Goal: Task Accomplishment & Management: Manage account settings

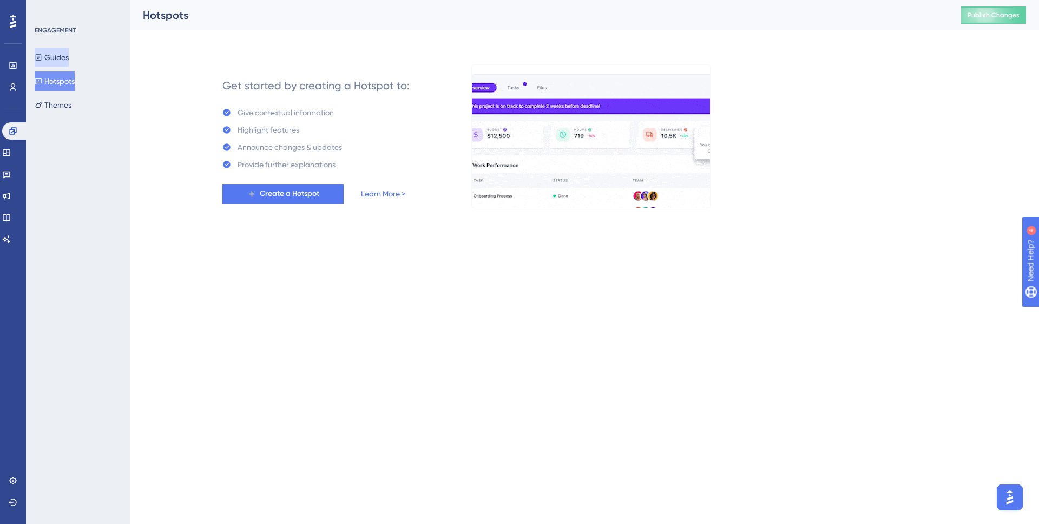
click at [61, 64] on button "Guides" at bounding box center [52, 57] width 34 height 19
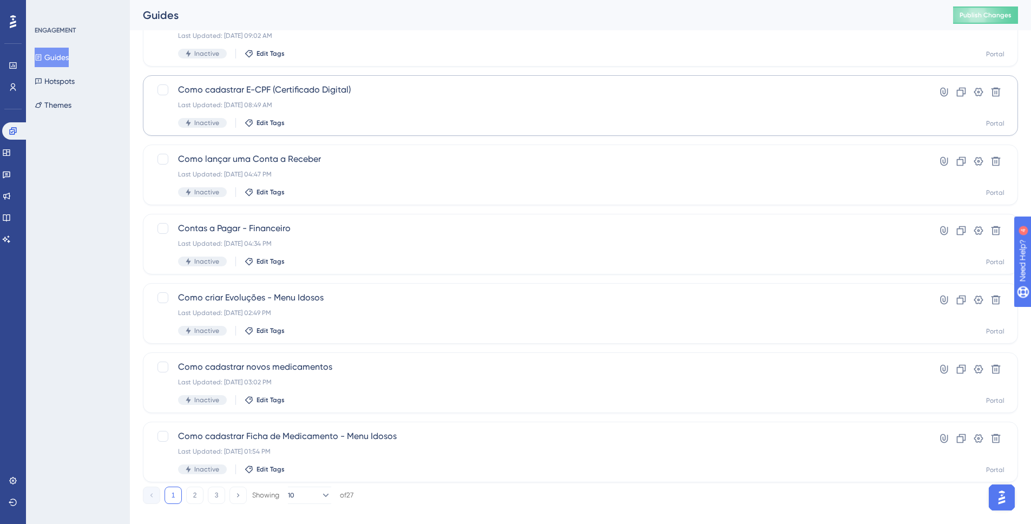
scroll to position [316, 0]
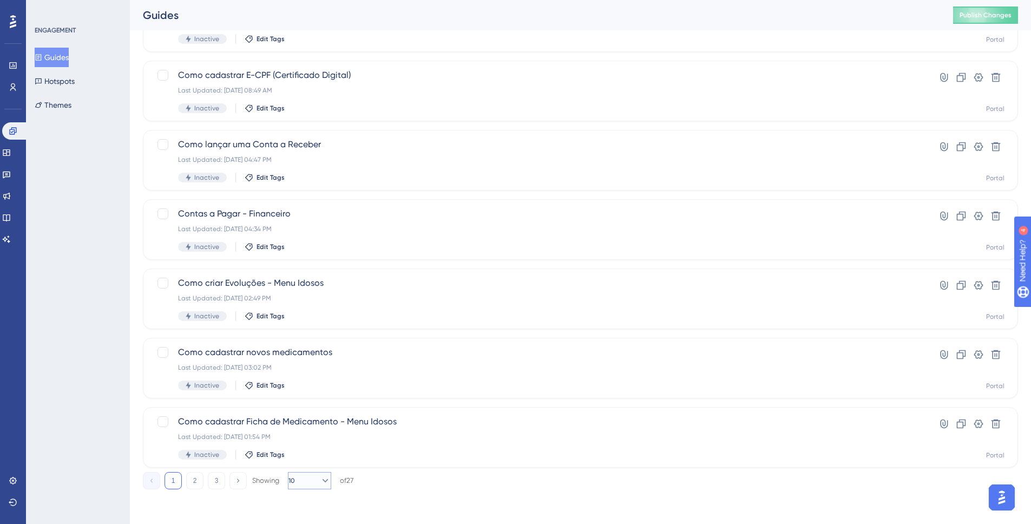
click at [298, 485] on button "10" at bounding box center [309, 480] width 43 height 17
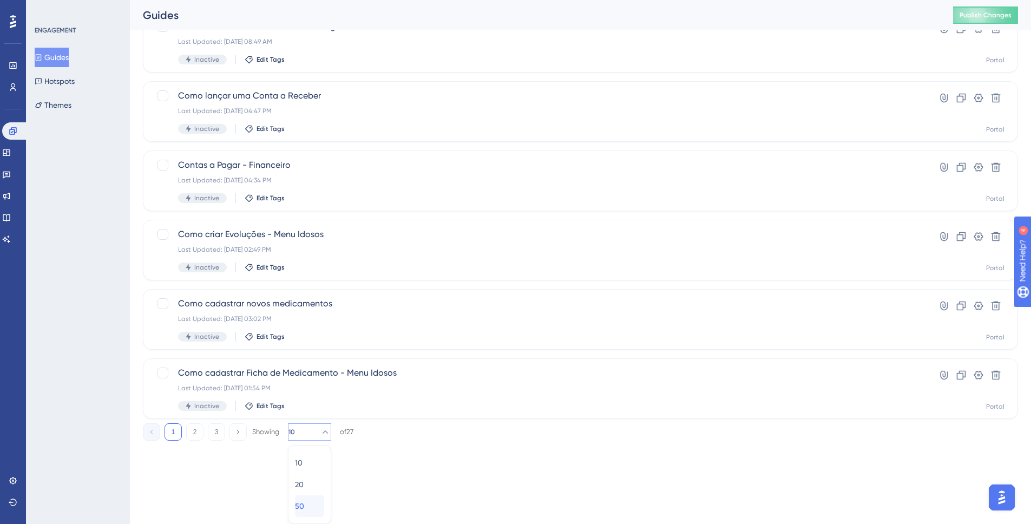
drag, startPoint x: 311, startPoint y: 502, endPoint x: 303, endPoint y: 424, distance: 78.9
click at [310, 502] on div "50 50" at bounding box center [309, 506] width 29 height 22
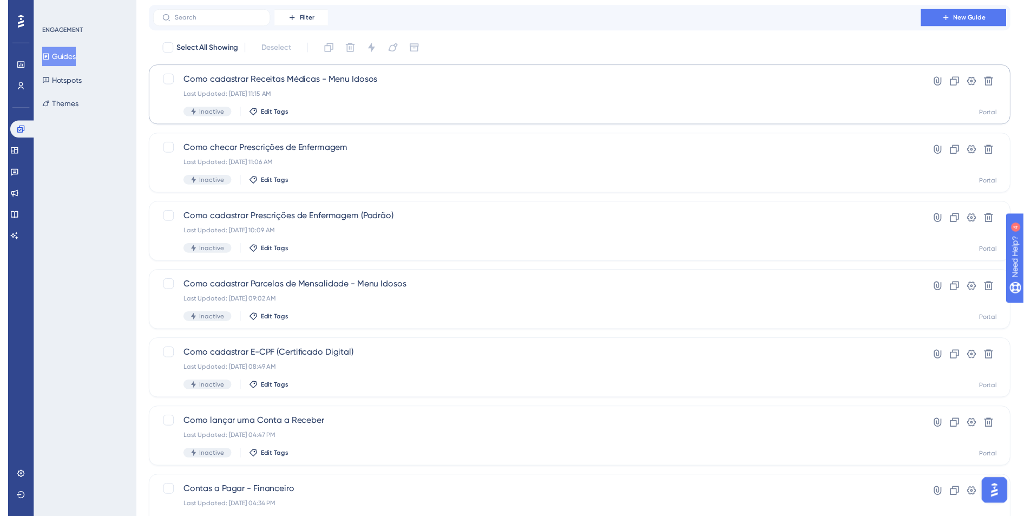
scroll to position [0, 0]
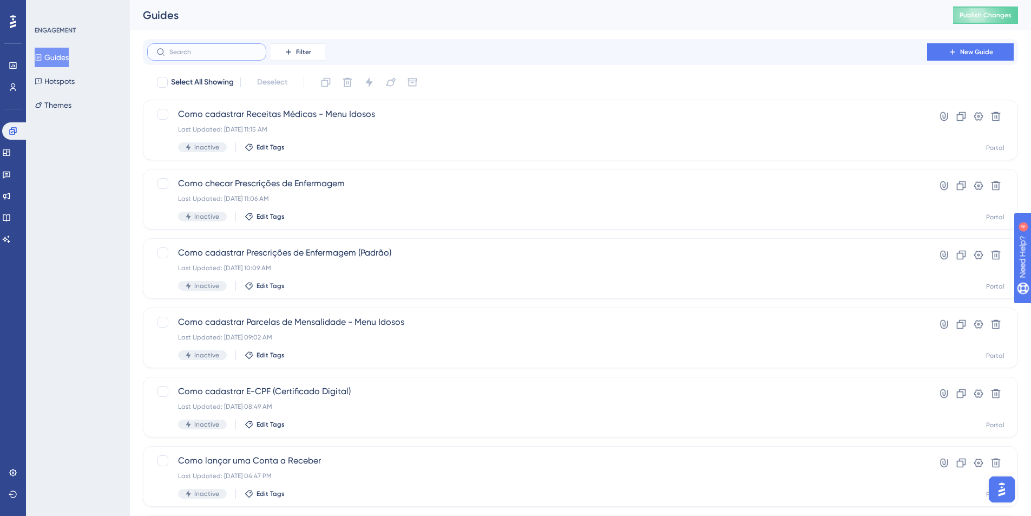
click at [245, 51] on input "text" at bounding box center [213, 52] width 88 height 8
click at [958, 122] on button at bounding box center [961, 116] width 17 height 17
click at [993, 122] on button at bounding box center [995, 116] width 17 height 17
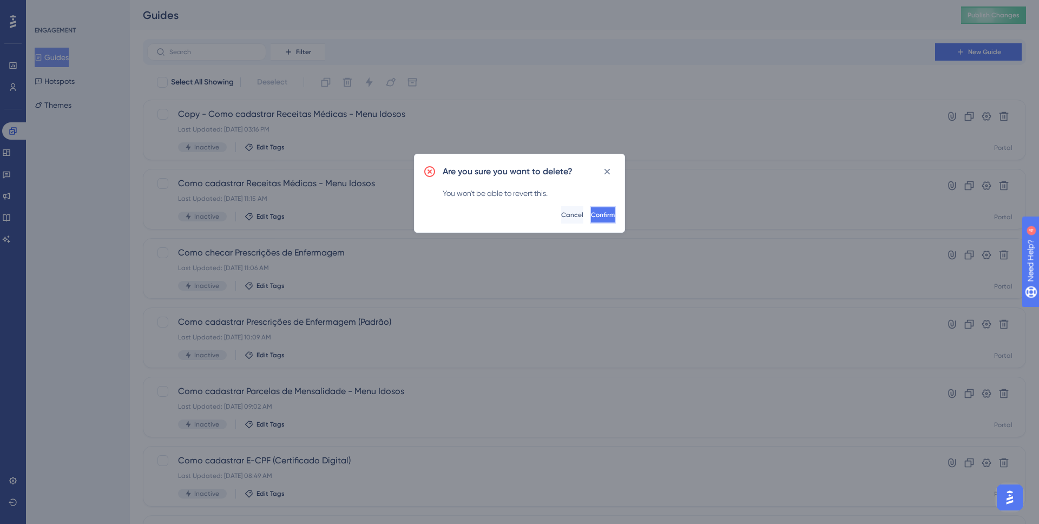
click at [593, 207] on button "Confirm" at bounding box center [603, 214] width 26 height 17
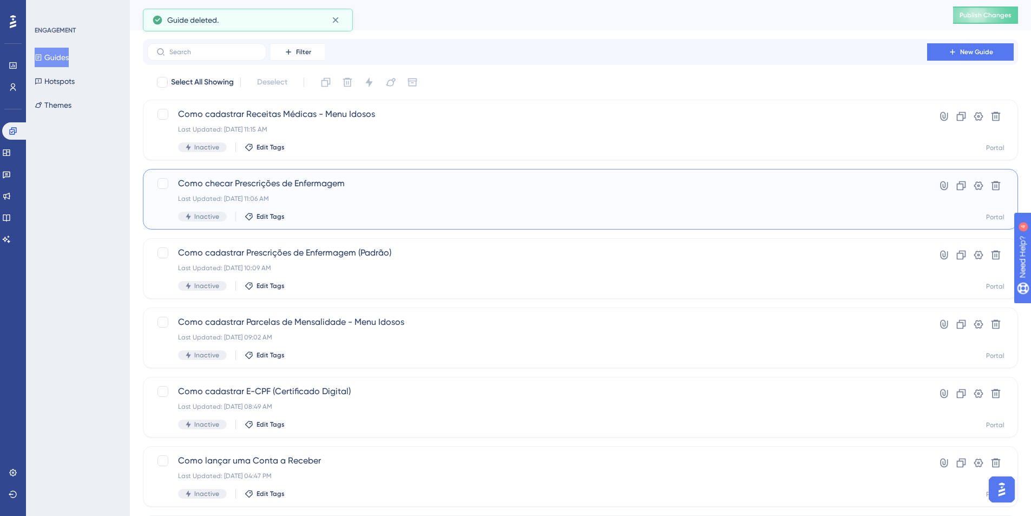
click at [351, 201] on div "Last Updated: [DATE] 11:06 AM" at bounding box center [537, 198] width 718 height 9
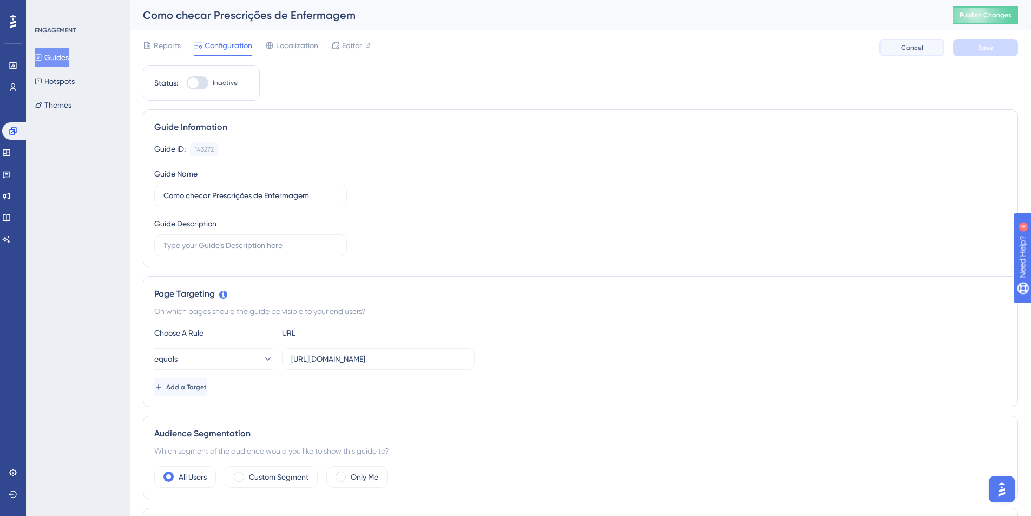
click at [892, 49] on button "Cancel" at bounding box center [911, 47] width 65 height 17
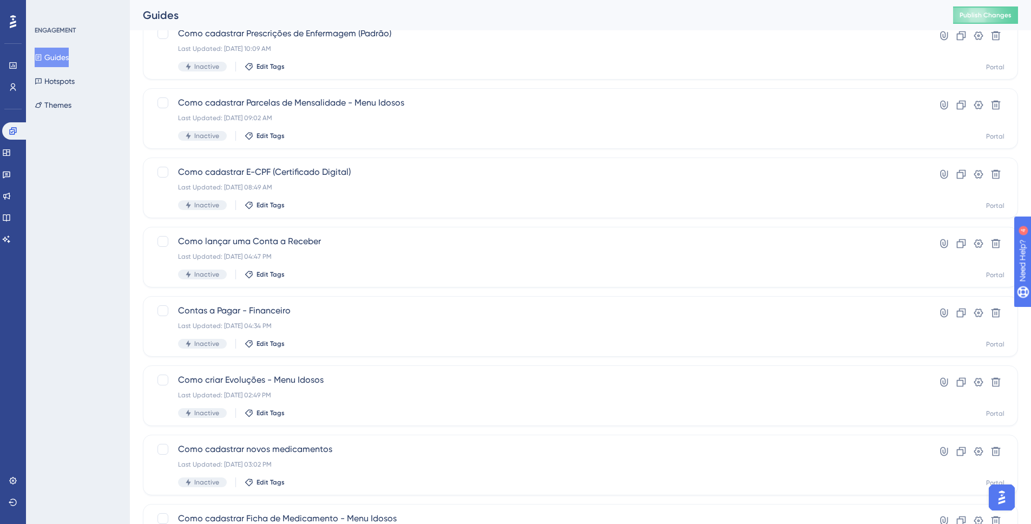
scroll to position [316, 0]
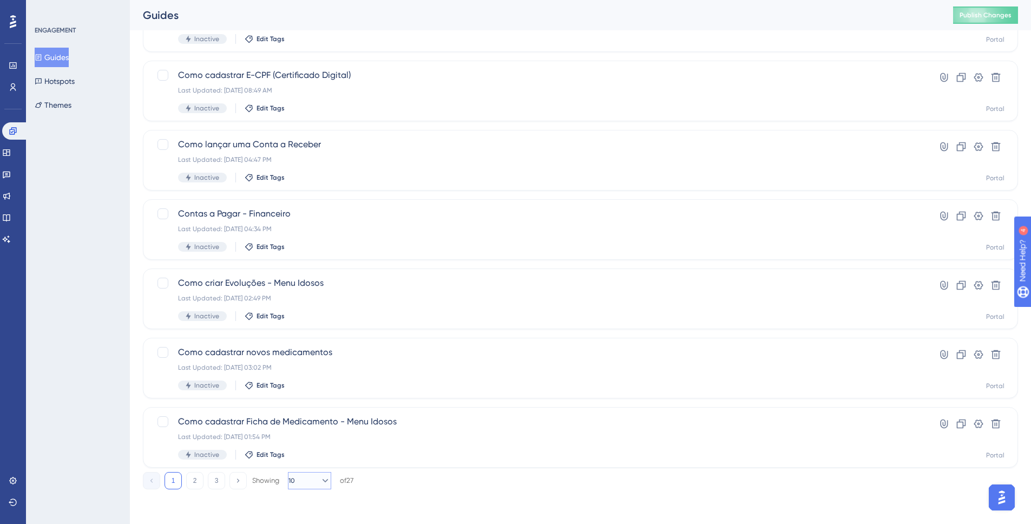
click at [295, 477] on span "10" at bounding box center [291, 480] width 6 height 9
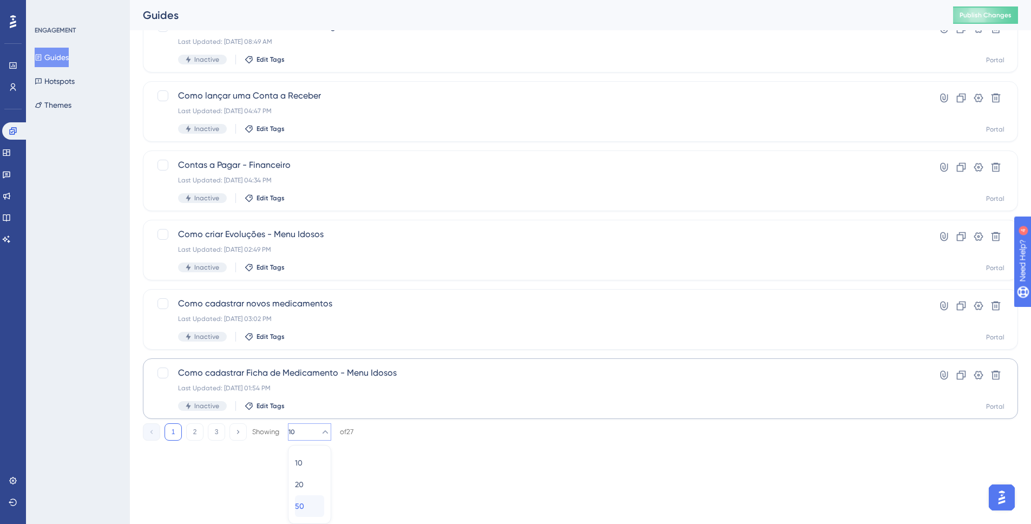
click at [303, 507] on span "50" at bounding box center [299, 506] width 9 height 13
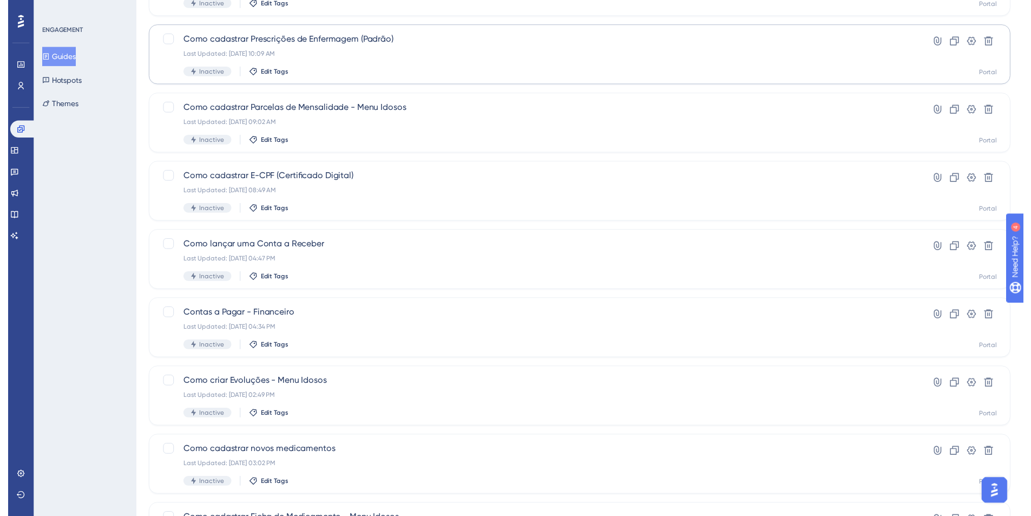
scroll to position [0, 0]
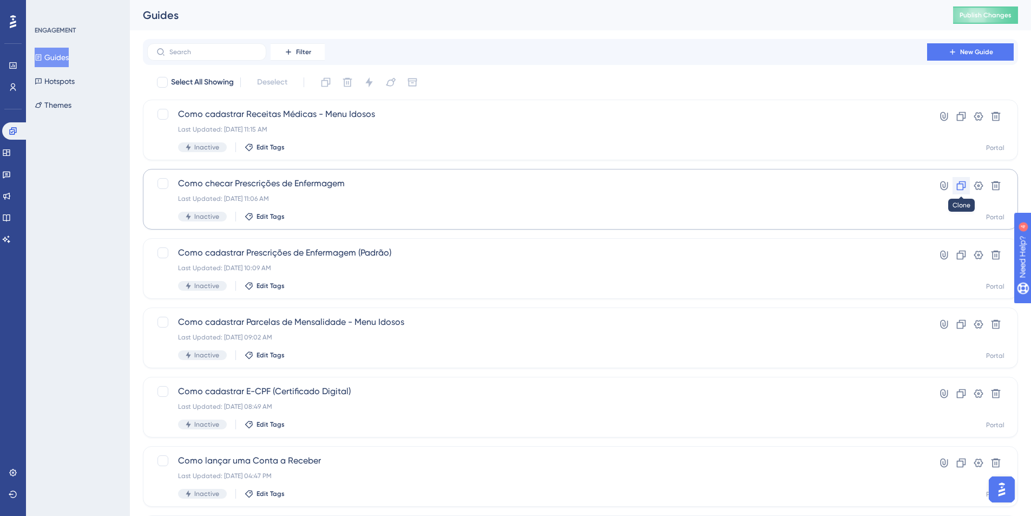
click at [955, 185] on button at bounding box center [961, 185] width 17 height 17
click at [60, 84] on button "Hotspots" at bounding box center [55, 80] width 40 height 19
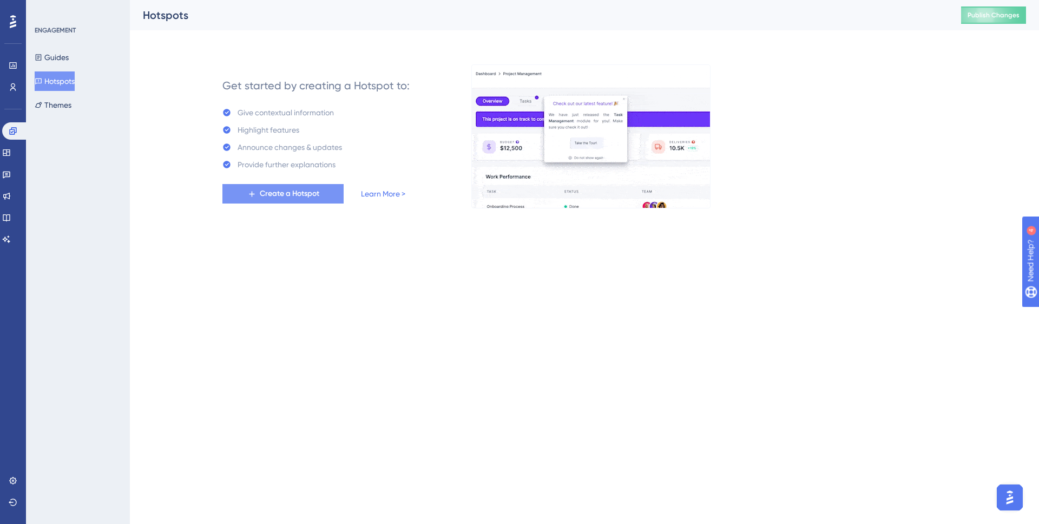
click at [288, 200] on button "Create a Hotspot" at bounding box center [282, 193] width 121 height 19
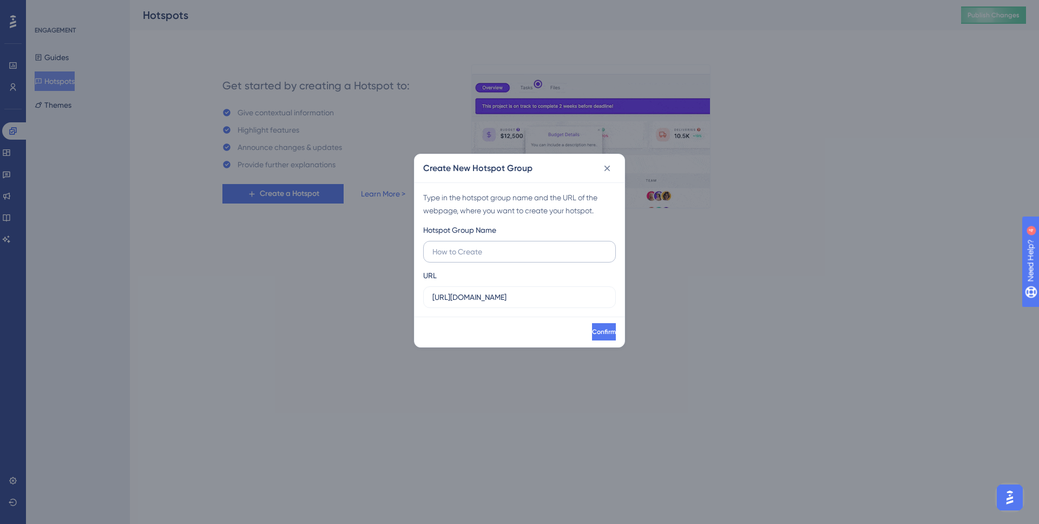
click at [541, 255] on input "text" at bounding box center [519, 252] width 174 height 12
click at [542, 301] on input "https://portal.silpi.com.br" at bounding box center [519, 297] width 174 height 12
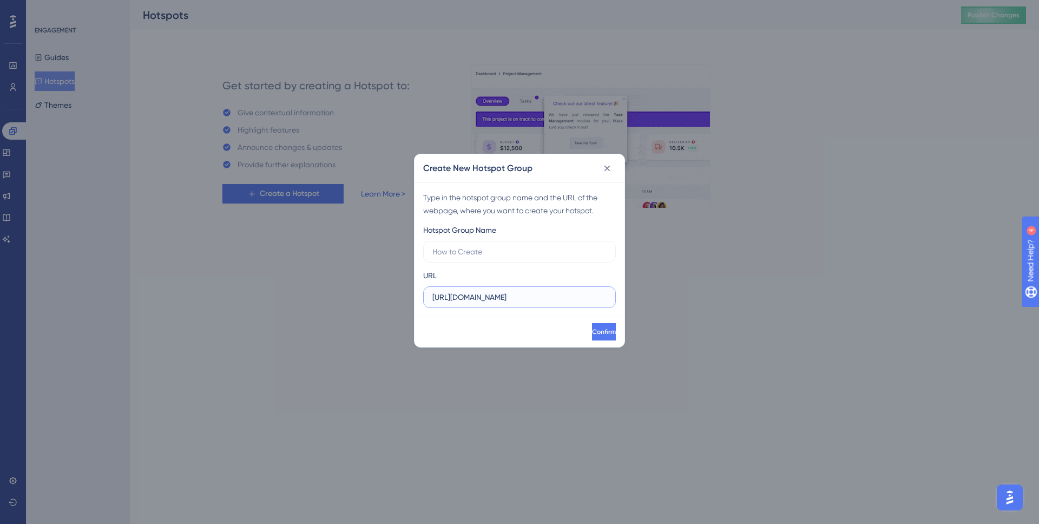
click at [540, 300] on input "https://portal.silpi.com.br" at bounding box center [519, 297] width 174 height 12
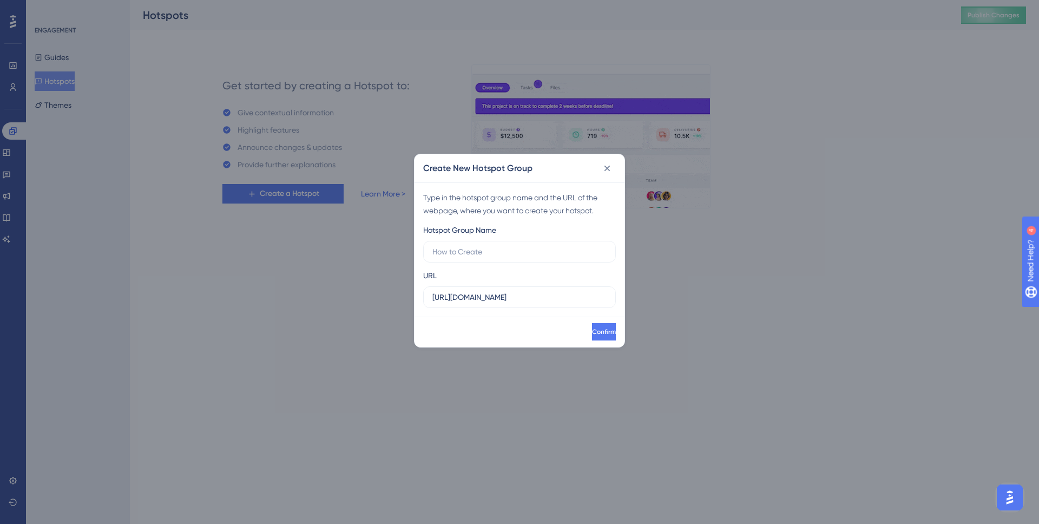
drag, startPoint x: 256, startPoint y: 33, endPoint x: 401, endPoint y: 233, distance: 246.8
click at [255, 33] on div "Create New Hotspot Group Type in the hotspot group name and the URL of the webp…" at bounding box center [519, 262] width 1039 height 524
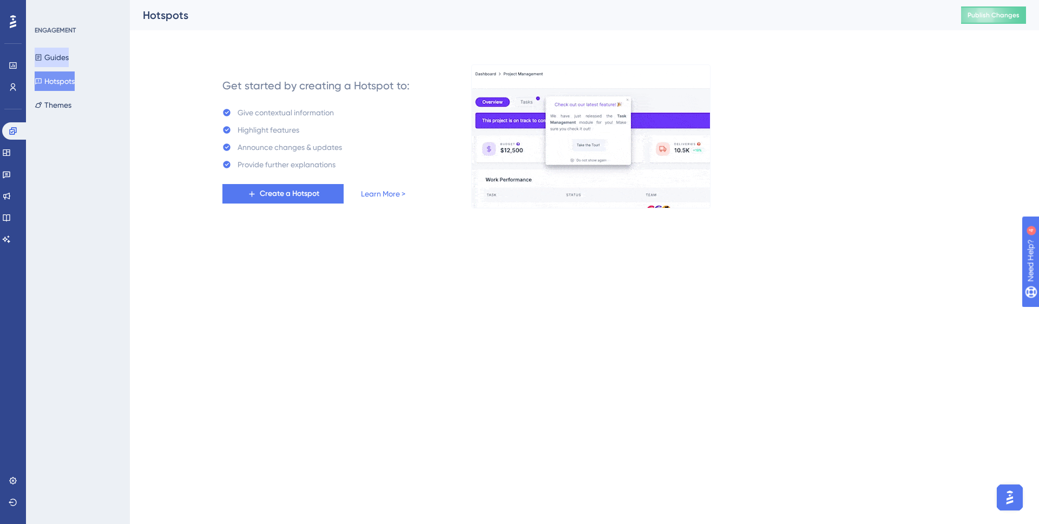
click at [50, 63] on button "Guides" at bounding box center [52, 57] width 34 height 19
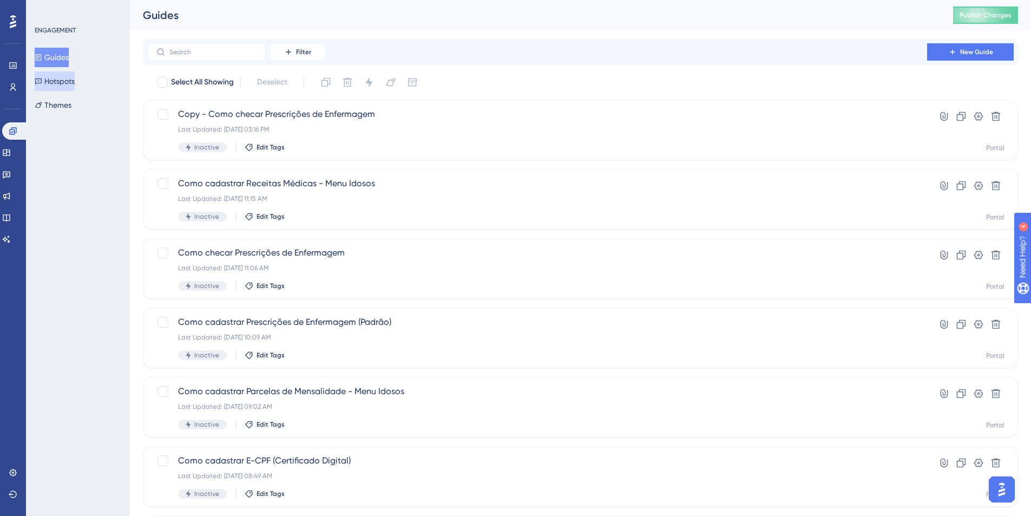
click at [74, 86] on button "Hotspots" at bounding box center [55, 80] width 40 height 19
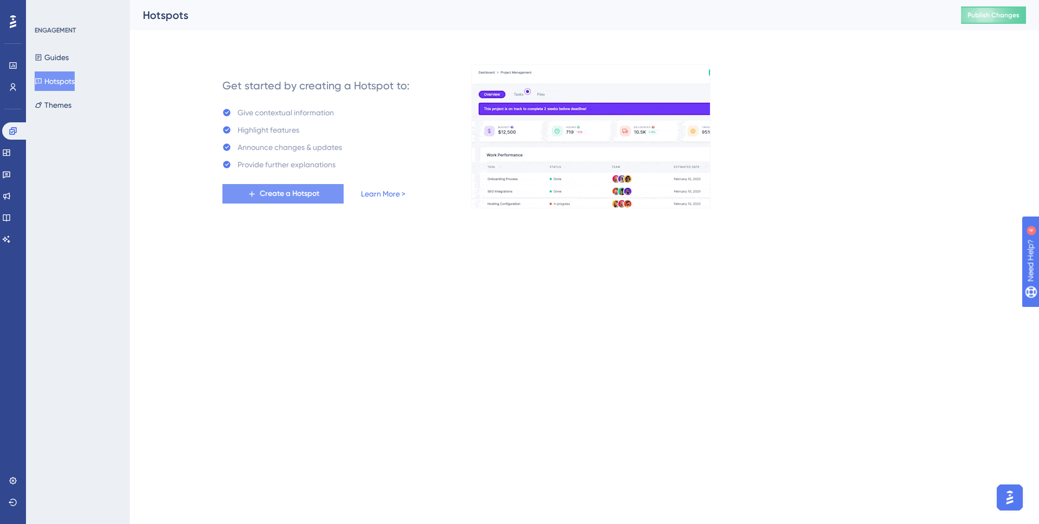
click at [298, 195] on span "Create a Hotspot" at bounding box center [290, 193] width 60 height 13
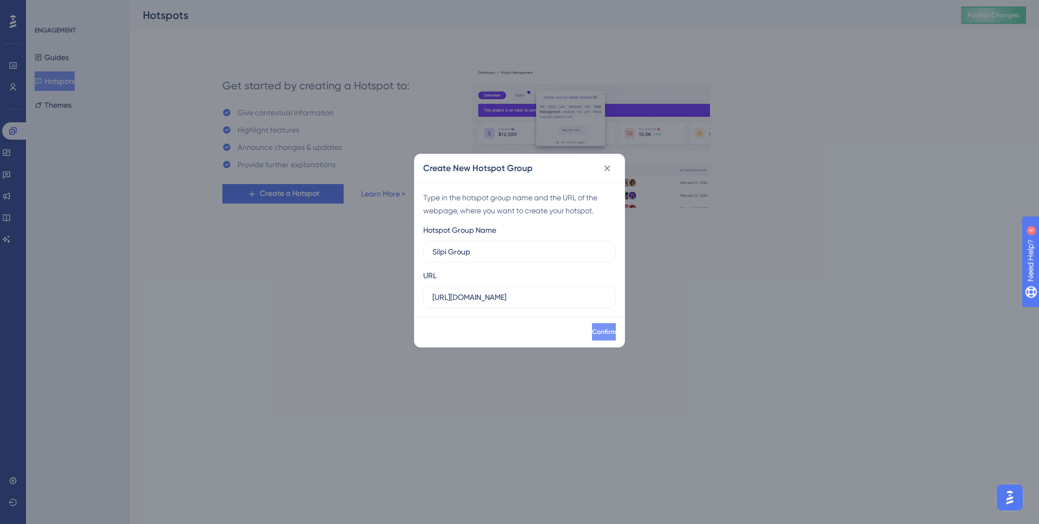
type input "Silpi Group"
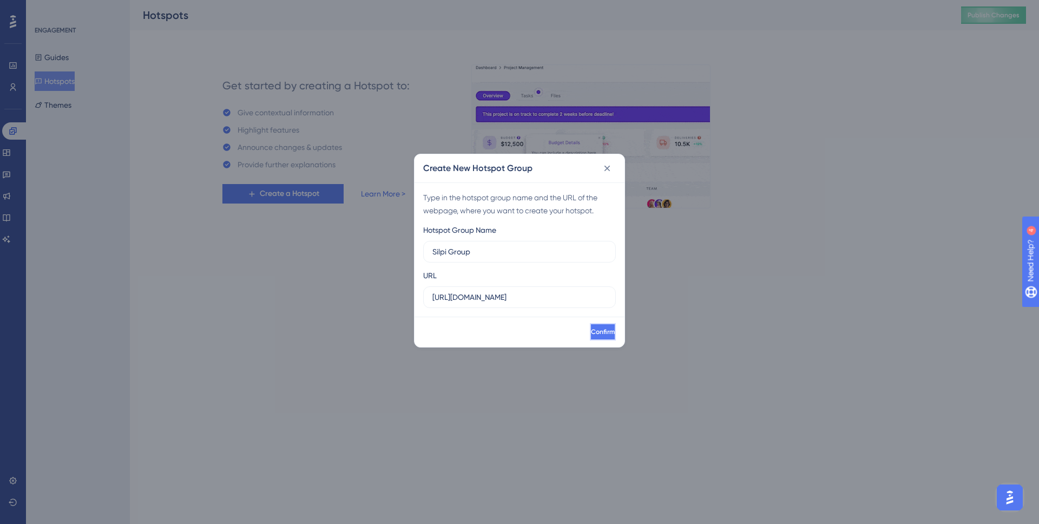
click at [608, 336] on button "Confirm" at bounding box center [603, 331] width 26 height 17
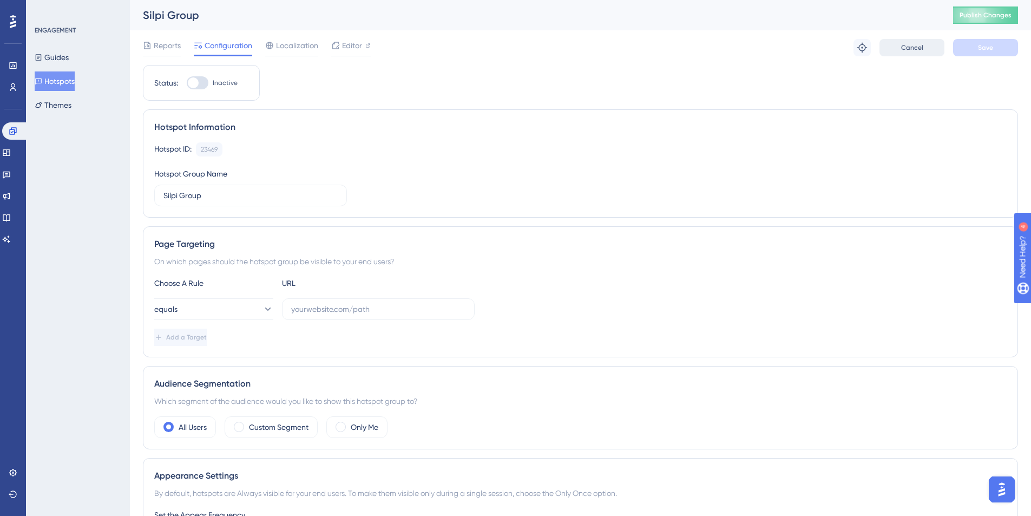
click at [909, 52] on button "Cancel" at bounding box center [911, 47] width 65 height 17
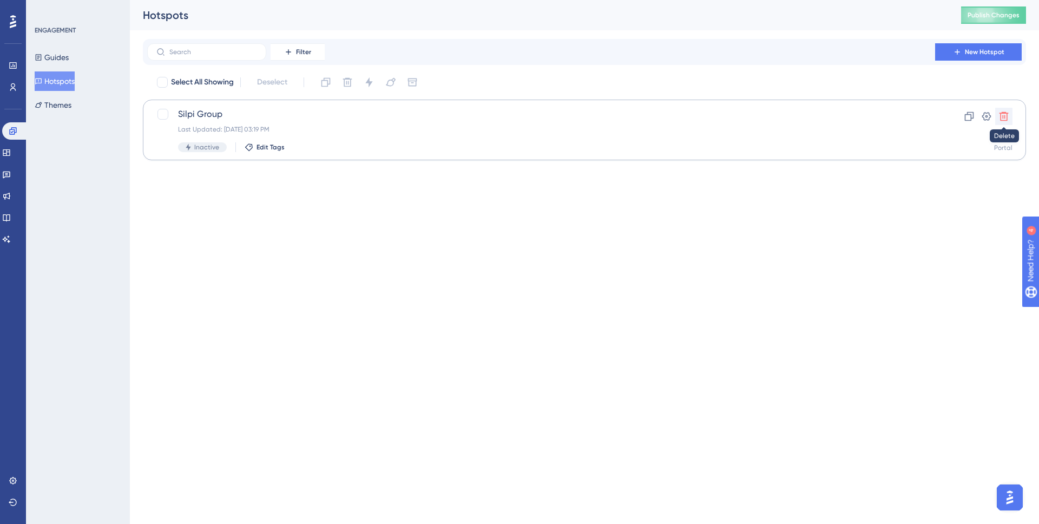
click at [1007, 117] on icon at bounding box center [1004, 116] width 11 height 11
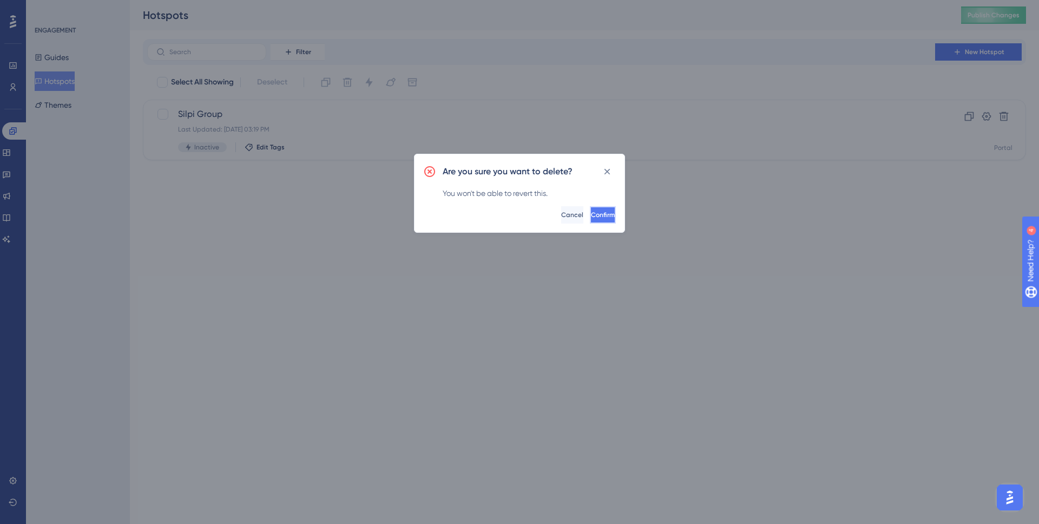
click at [611, 210] on button "Confirm" at bounding box center [603, 214] width 26 height 17
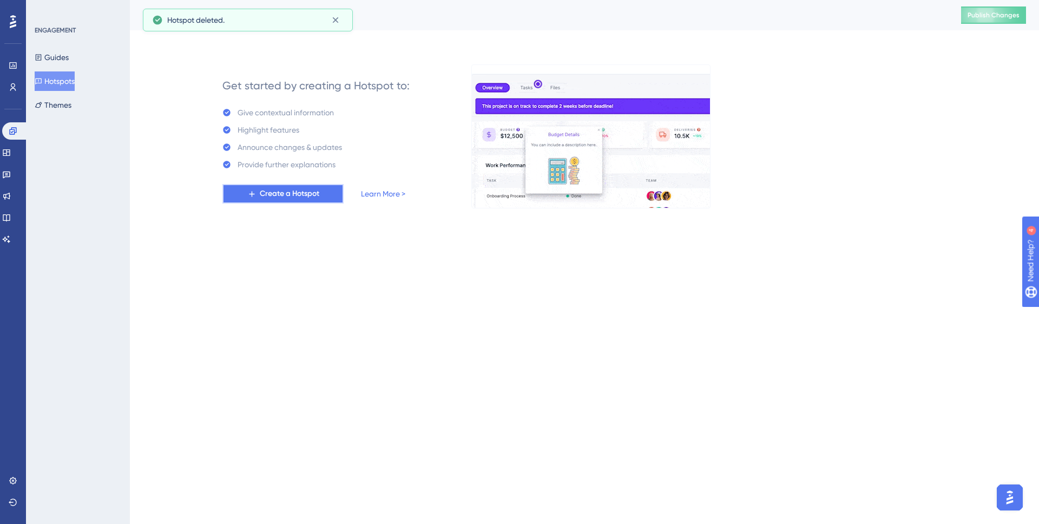
click at [285, 193] on span "Create a Hotspot" at bounding box center [290, 193] width 60 height 13
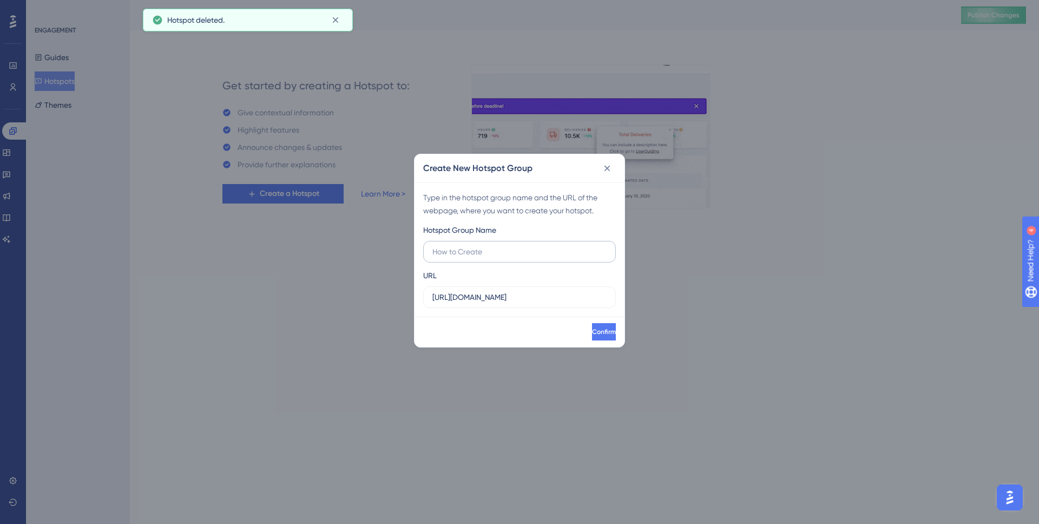
click at [489, 258] on label at bounding box center [519, 252] width 193 height 22
click at [489, 258] on input "text" at bounding box center [519, 252] width 174 height 12
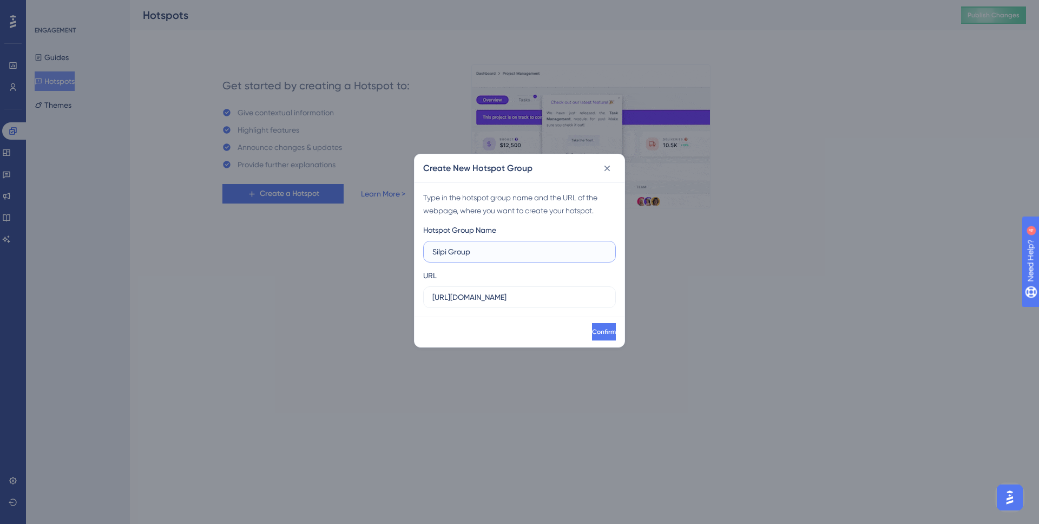
type input "Silpi Group"
paste input "homologacao.silpi.com.br/PrescricaoEnfermagem/Consulta"
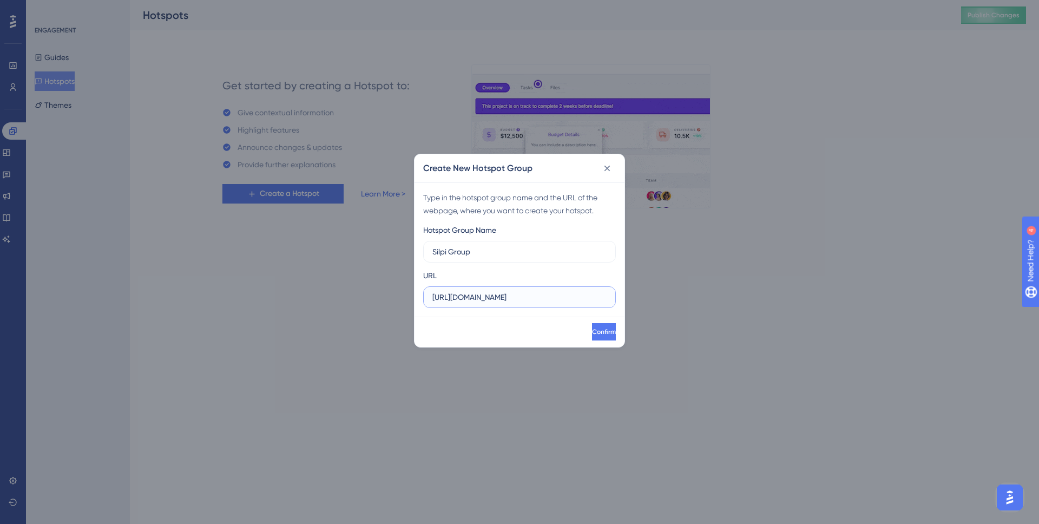
scroll to position [0, 62]
type input "https://homologacao.silpi.com.br/PrescricaoEnfermagem/Consulta"
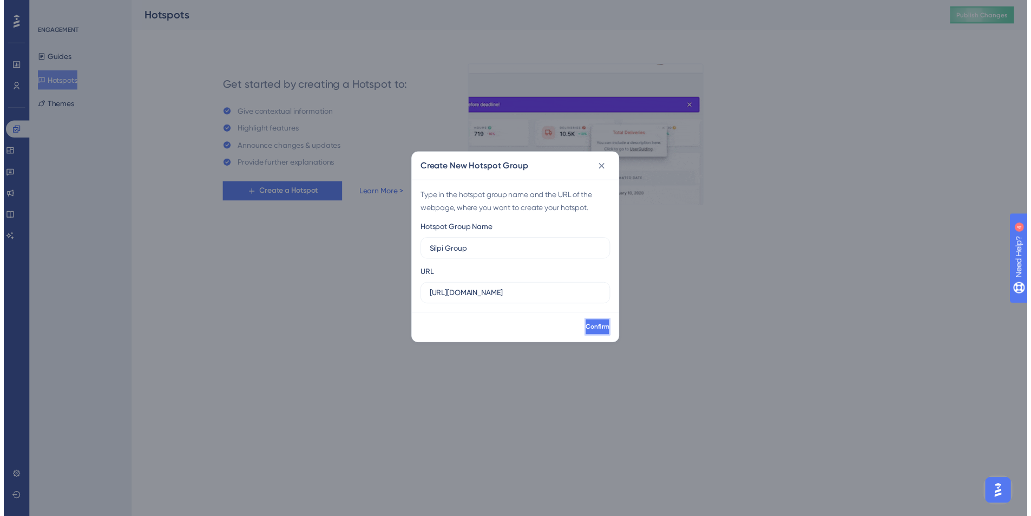
scroll to position [0, 0]
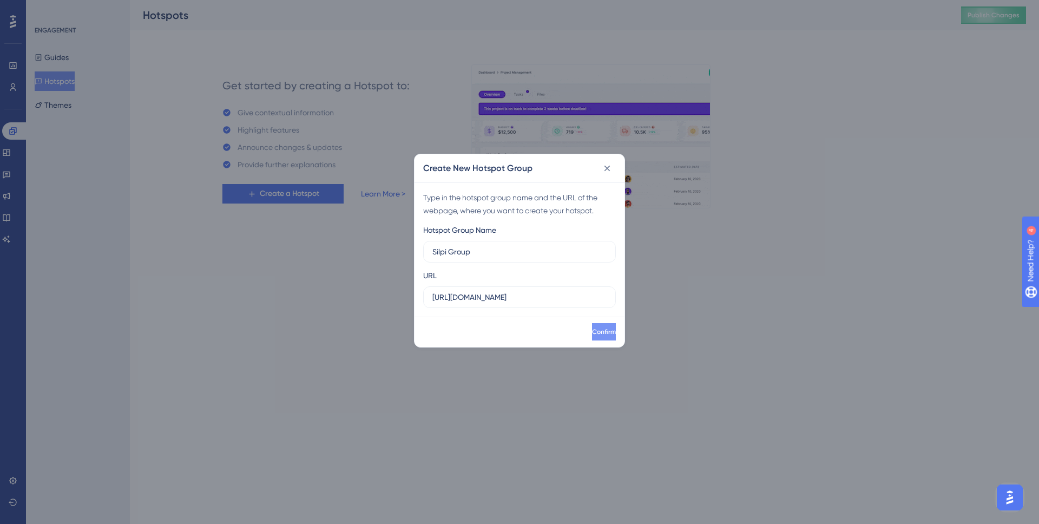
click at [592, 333] on span "Confirm" at bounding box center [604, 331] width 24 height 9
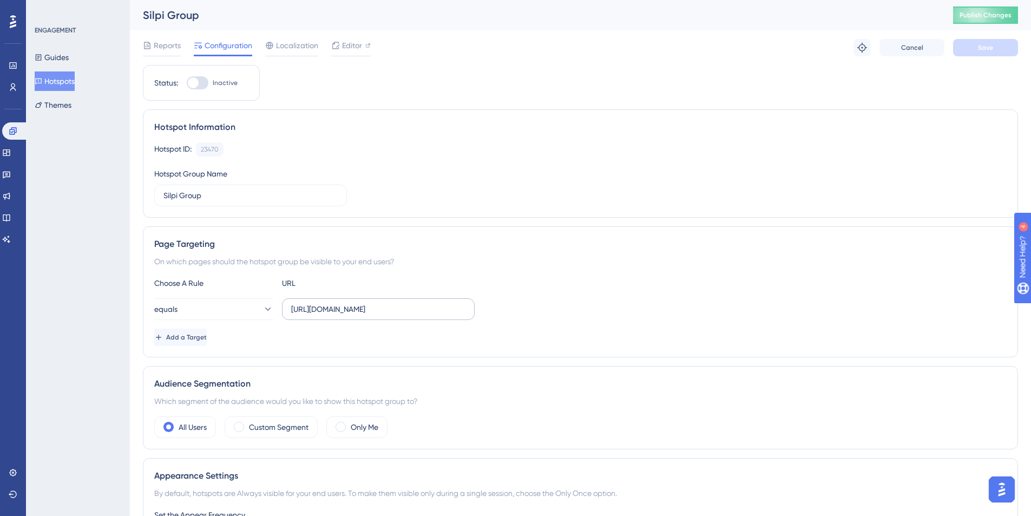
scroll to position [2, 0]
click at [912, 41] on span "Cancel" at bounding box center [912, 45] width 22 height 9
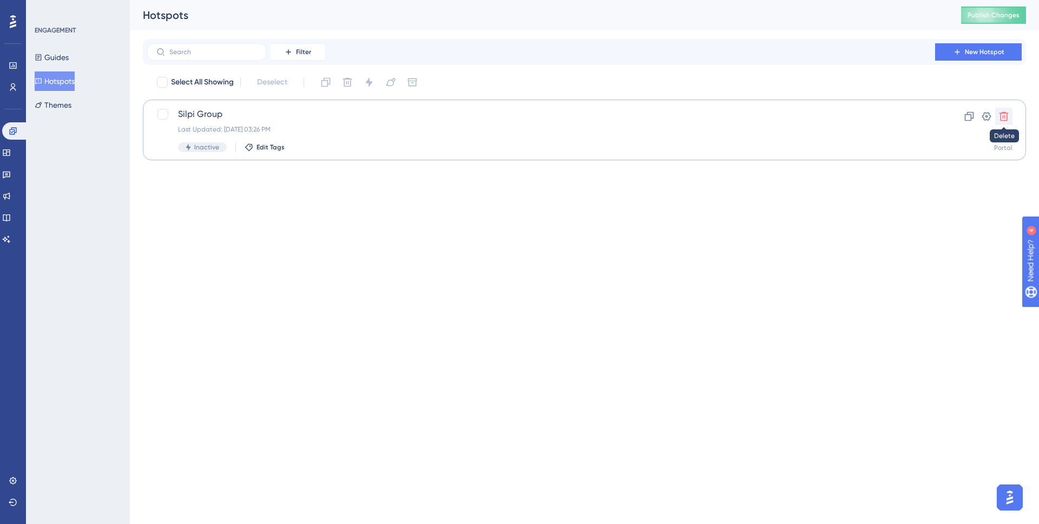
click at [1010, 113] on button at bounding box center [1003, 116] width 17 height 17
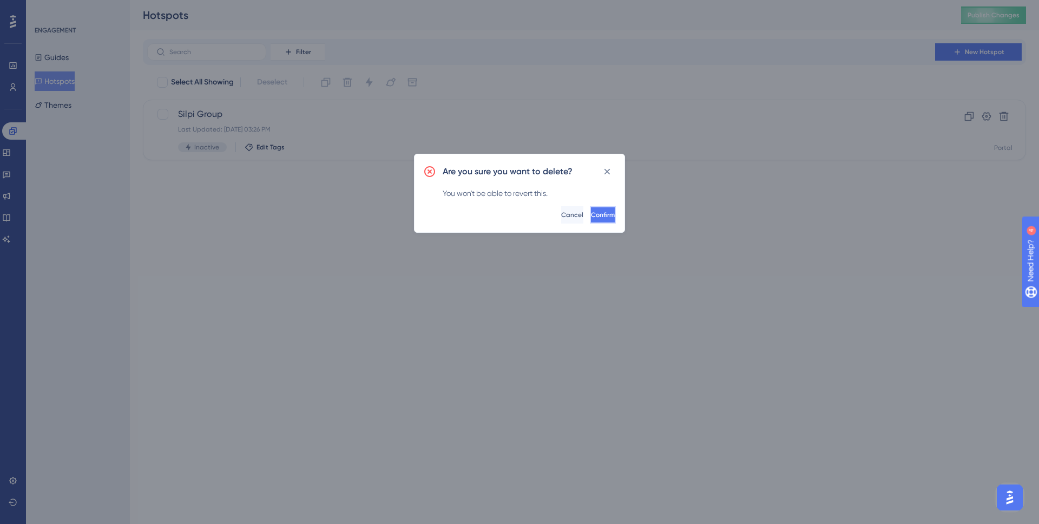
click at [603, 215] on button "Confirm" at bounding box center [603, 214] width 26 height 17
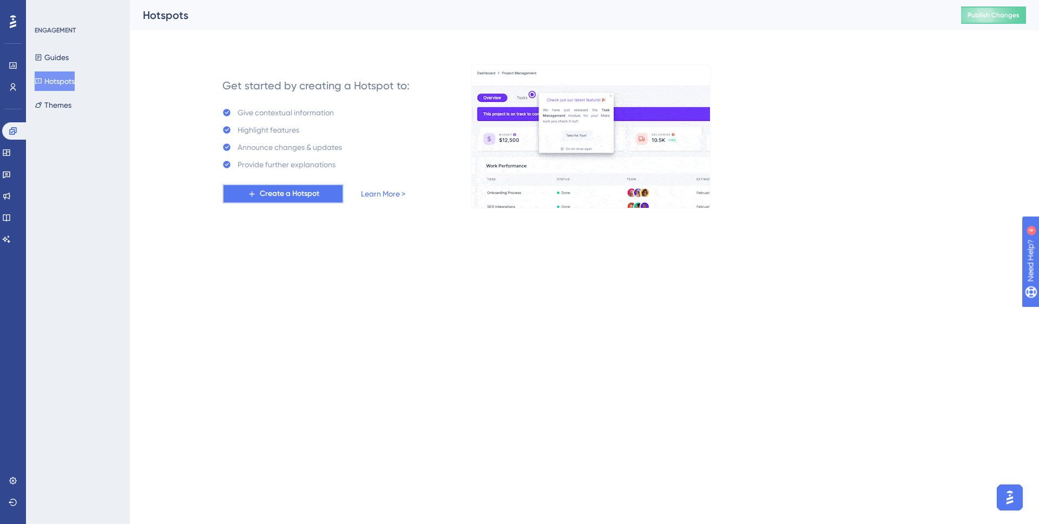
click at [291, 191] on span "Create a Hotspot" at bounding box center [290, 193] width 60 height 13
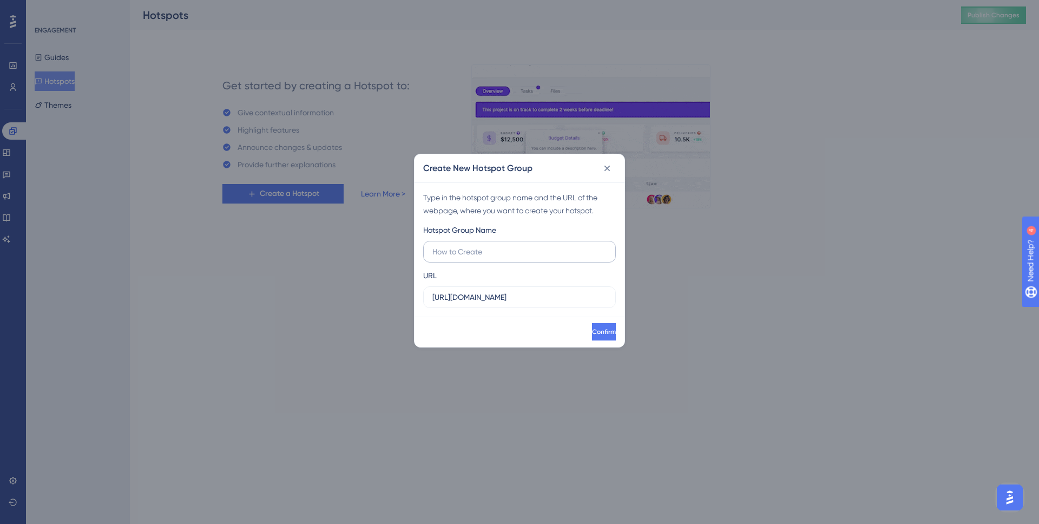
click at [513, 257] on input "text" at bounding box center [519, 252] width 174 height 12
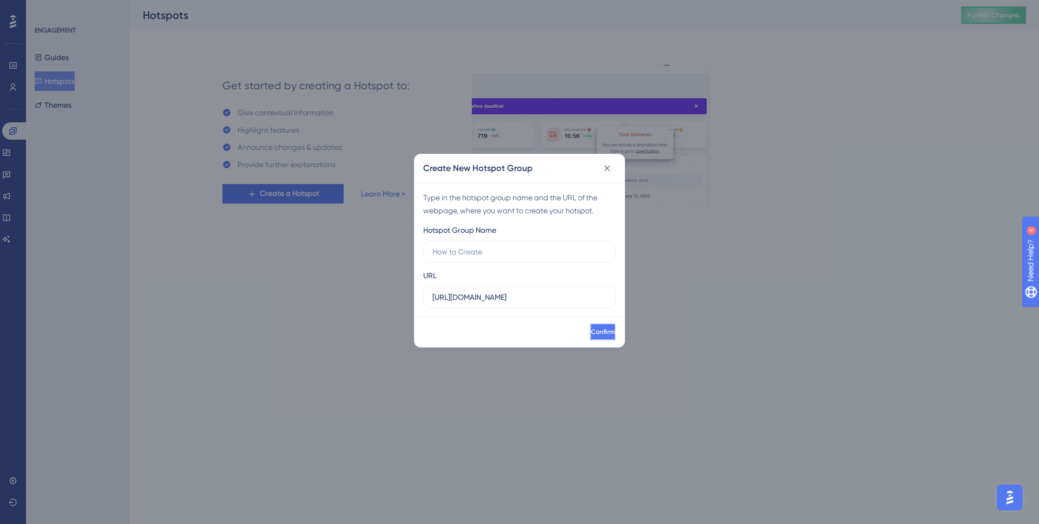
click at [590, 326] on button "Confirm" at bounding box center [603, 331] width 26 height 17
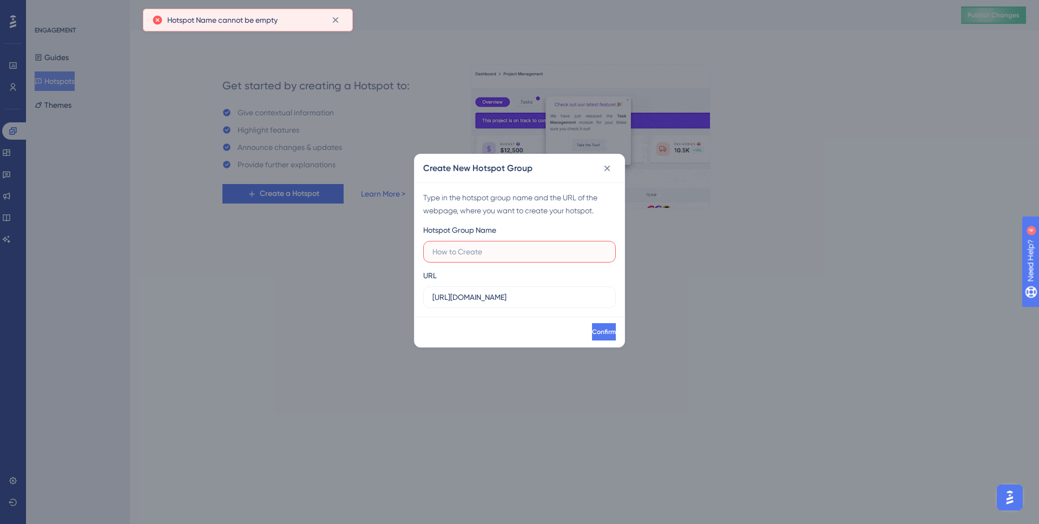
click at [520, 249] on input "text" at bounding box center [519, 252] width 174 height 12
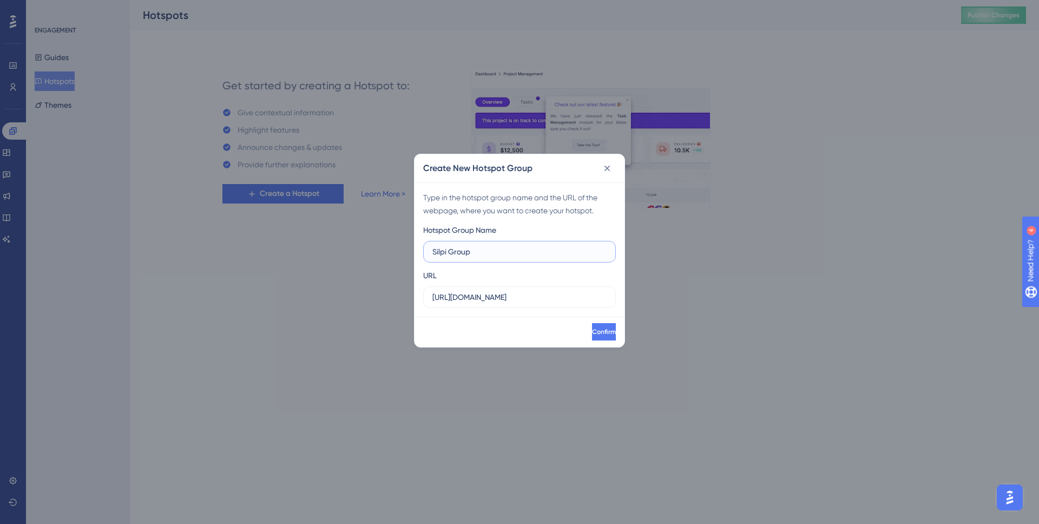
type input "Silpi Group"
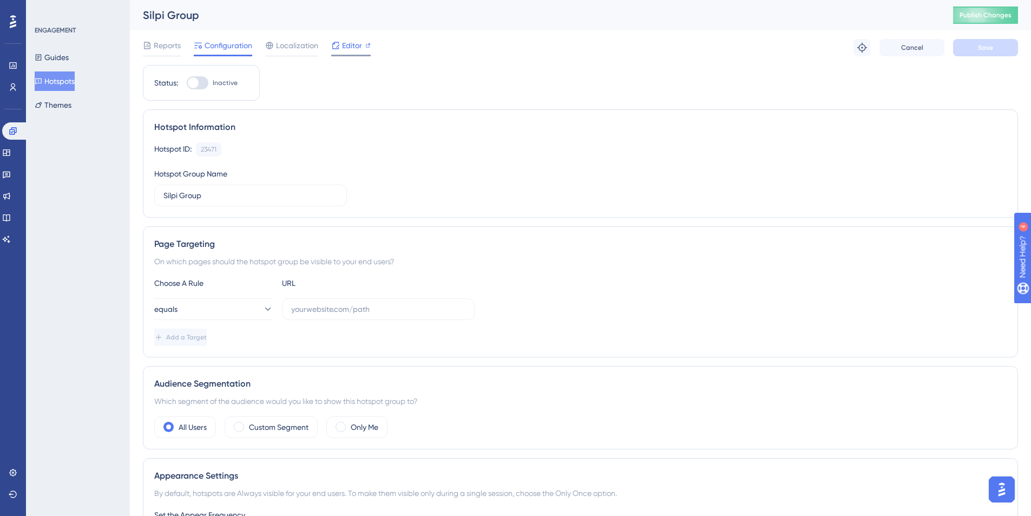
click at [352, 49] on span "Editor" at bounding box center [352, 45] width 20 height 13
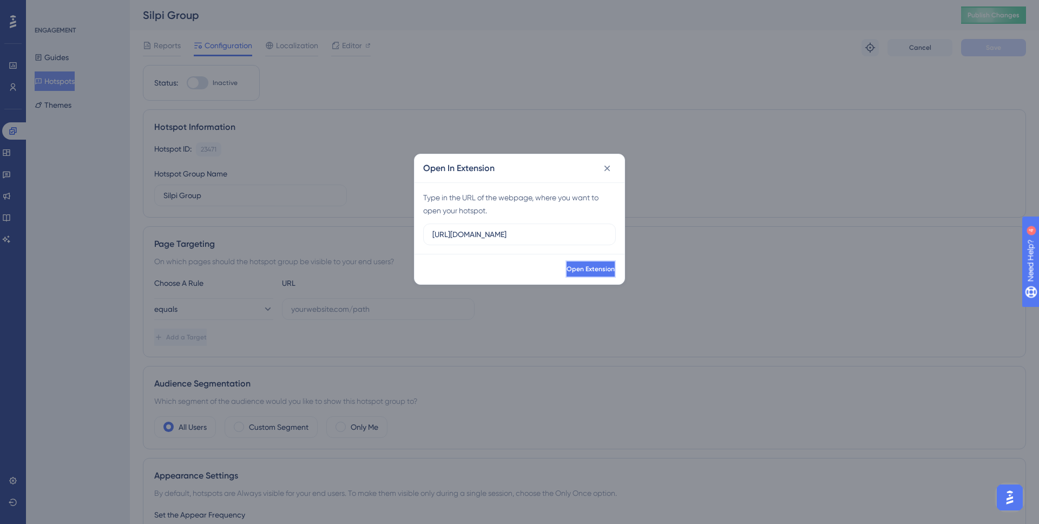
click at [566, 274] on button "Open Extension" at bounding box center [591, 268] width 50 height 17
click at [507, 229] on input "https://portal.silpi.com.br" at bounding box center [519, 234] width 174 height 12
click at [607, 173] on icon at bounding box center [607, 168] width 11 height 11
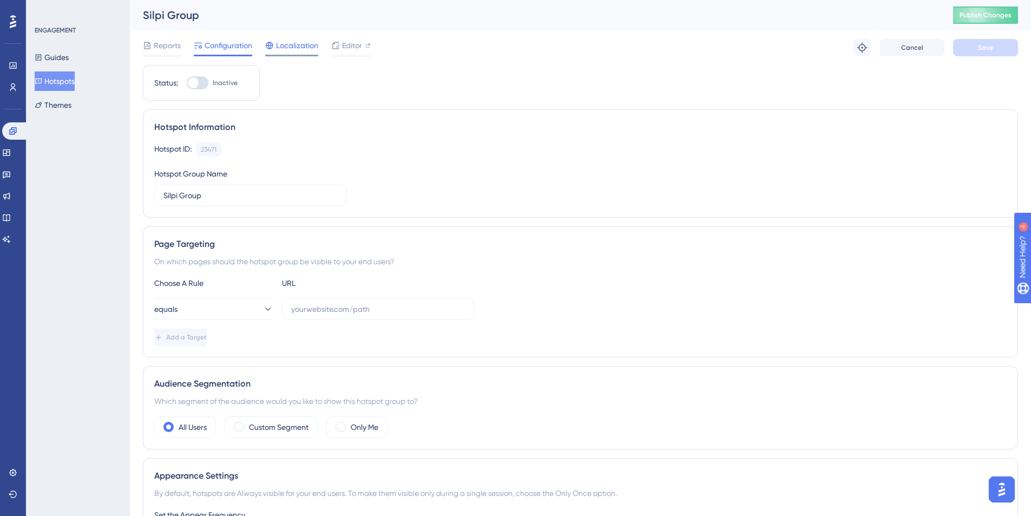
click at [311, 43] on span "Localization" at bounding box center [297, 45] width 42 height 13
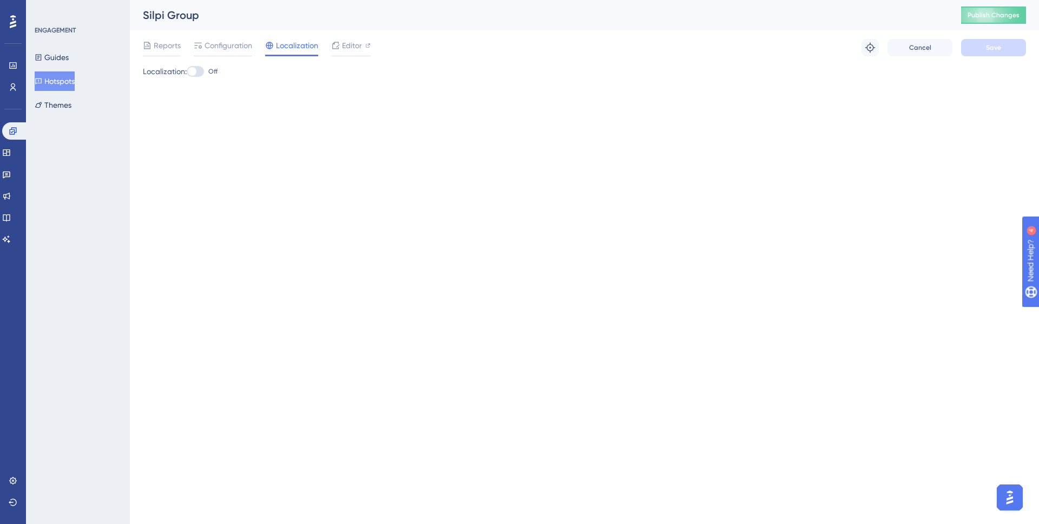
click at [196, 71] on div at bounding box center [192, 71] width 9 height 9
click at [187, 71] on input "Off" at bounding box center [186, 71] width 1 height 1
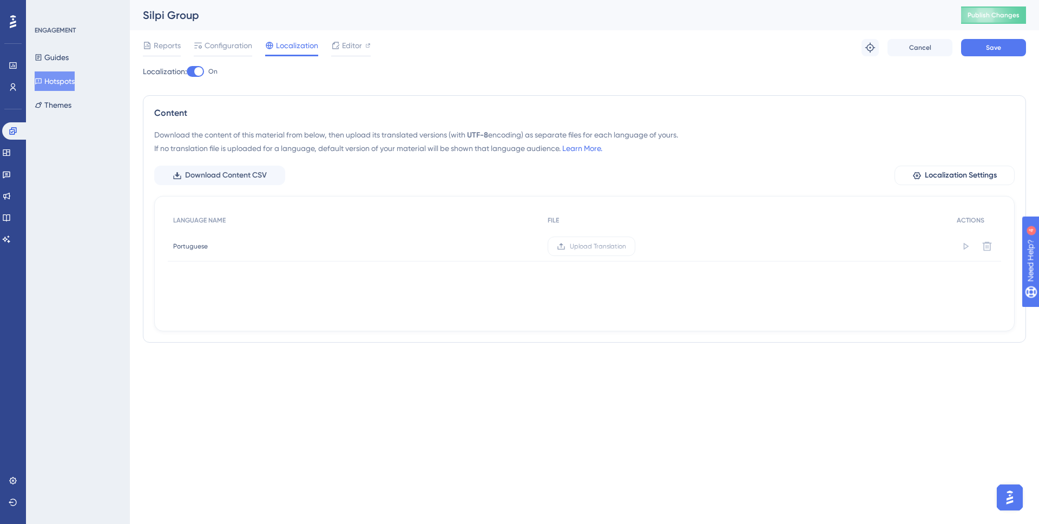
click at [198, 71] on div at bounding box center [198, 71] width 9 height 9
click at [187, 71] on input "On" at bounding box center [186, 71] width 1 height 1
checkbox input "true"
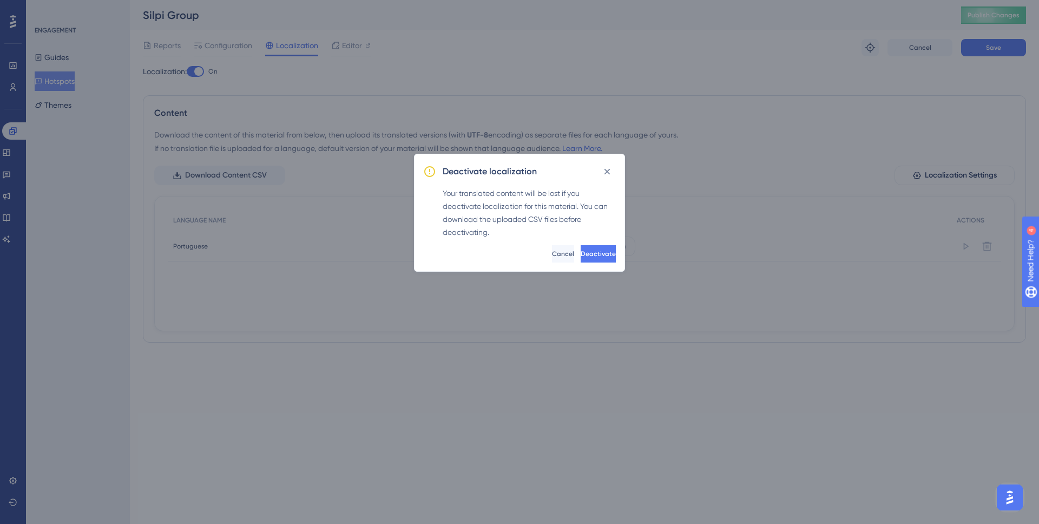
drag, startPoint x: 209, startPoint y: 71, endPoint x: 313, endPoint y: 136, distance: 122.5
click at [209, 71] on div "Deactivate localization Your translated content will be lost if you deactivate …" at bounding box center [519, 262] width 1039 height 524
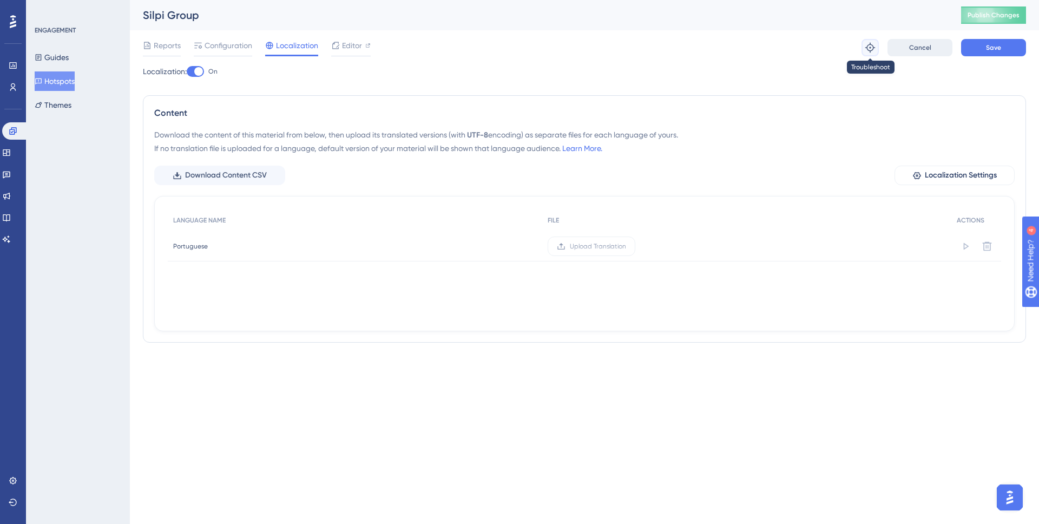
drag, startPoint x: 863, startPoint y: 44, endPoint x: 905, endPoint y: 46, distance: 41.7
click at [897, 44] on div "Troubleshoot Cancel Save" at bounding box center [944, 47] width 165 height 17
click at [904, 45] on button "Cancel" at bounding box center [920, 47] width 65 height 17
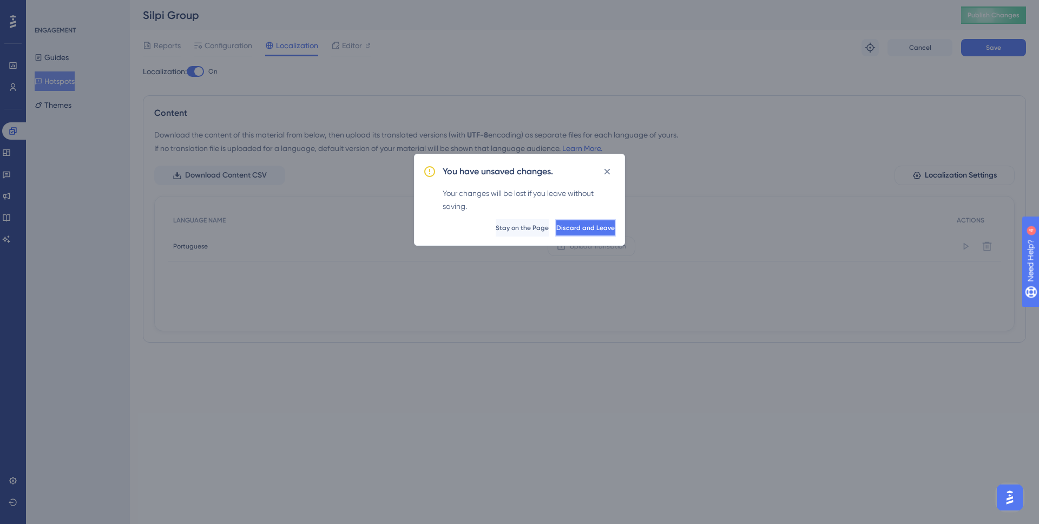
click at [561, 224] on span "Discard and Leave" at bounding box center [585, 228] width 58 height 9
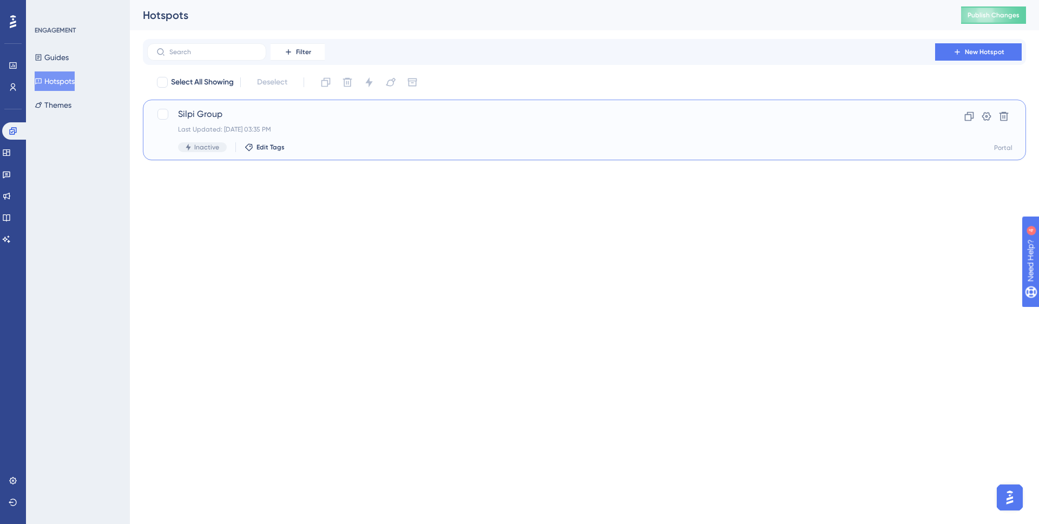
click at [185, 142] on div "Inactive" at bounding box center [202, 147] width 49 height 10
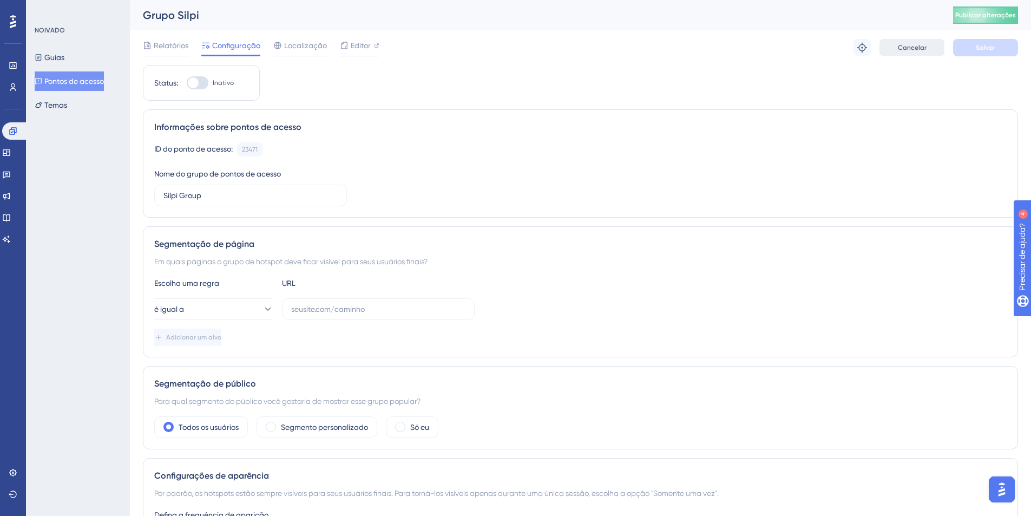
click at [912, 50] on font "Cancelar" at bounding box center [912, 48] width 29 height 8
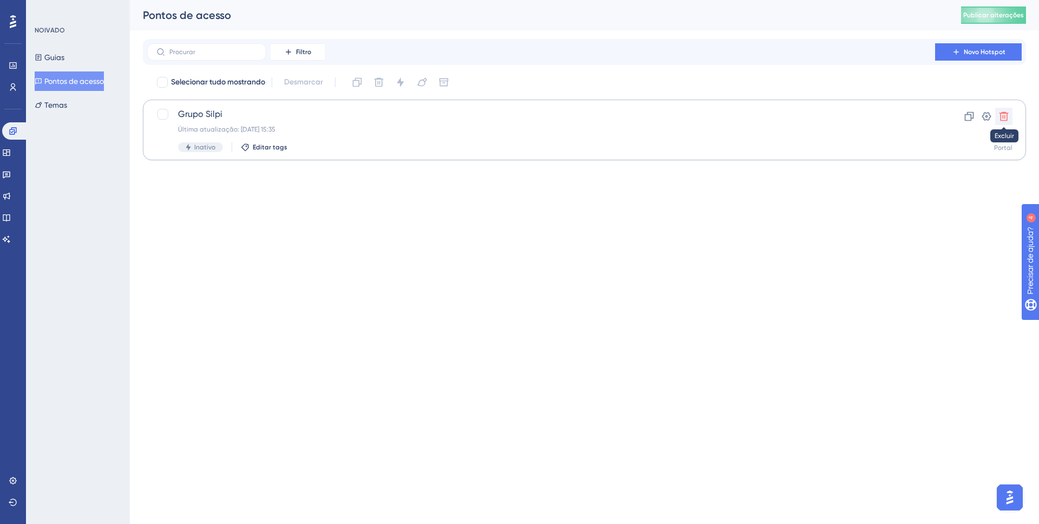
click at [1004, 116] on icon at bounding box center [1004, 116] width 9 height 9
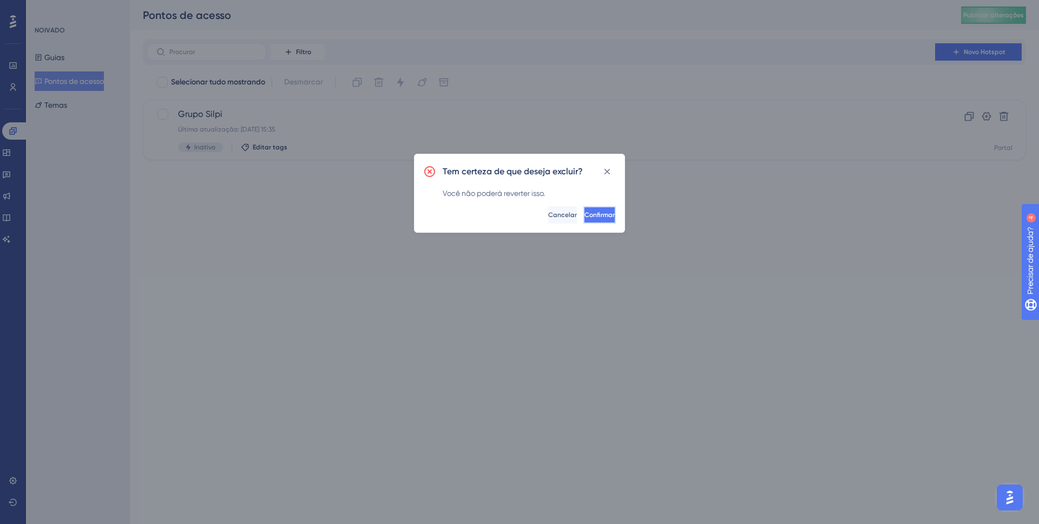
click at [601, 208] on button "Confirmar" at bounding box center [599, 214] width 32 height 17
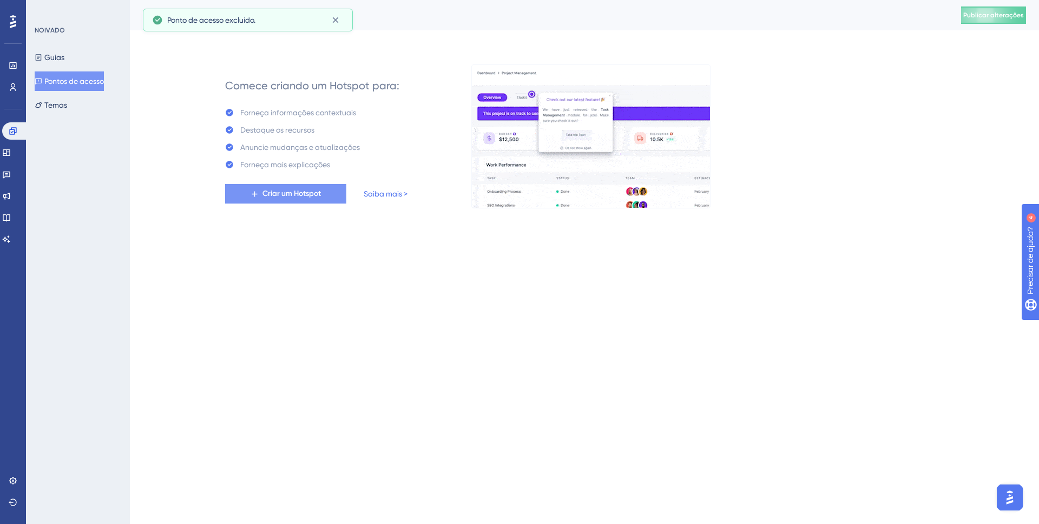
click at [296, 194] on font "Criar um Hotspot" at bounding box center [291, 193] width 58 height 9
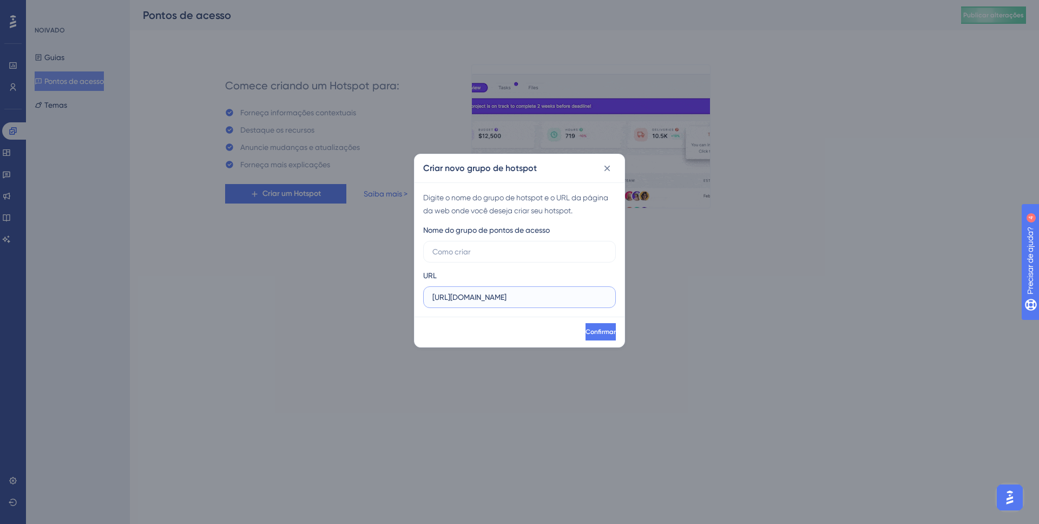
click at [448, 298] on input "https://portal.silpi.com.br" at bounding box center [519, 297] width 174 height 12
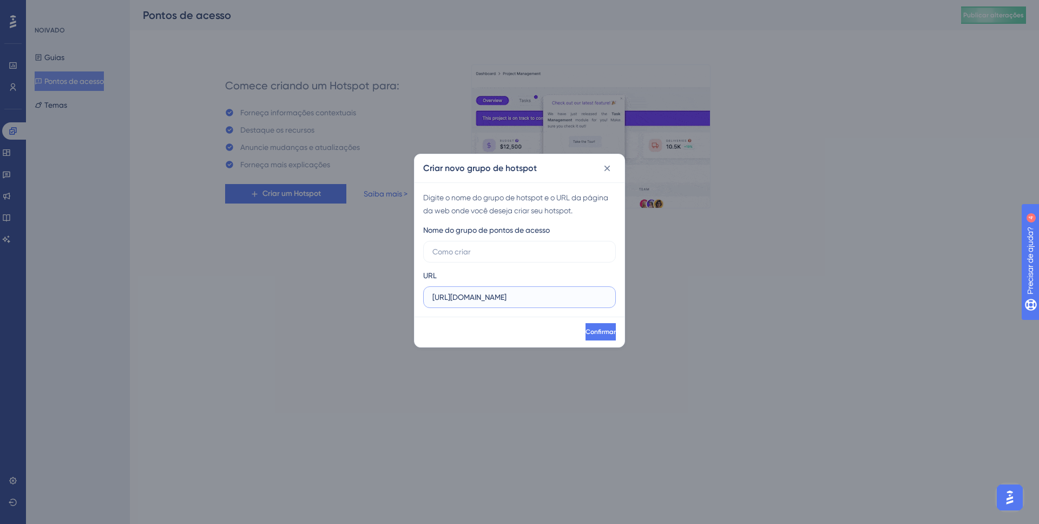
click at [448, 298] on input "https://portal.silpi.com.br" at bounding box center [519, 297] width 174 height 12
paste input "homologacao.silpi.com.br/"
type input "https://homologacao.silpi.com.br/"
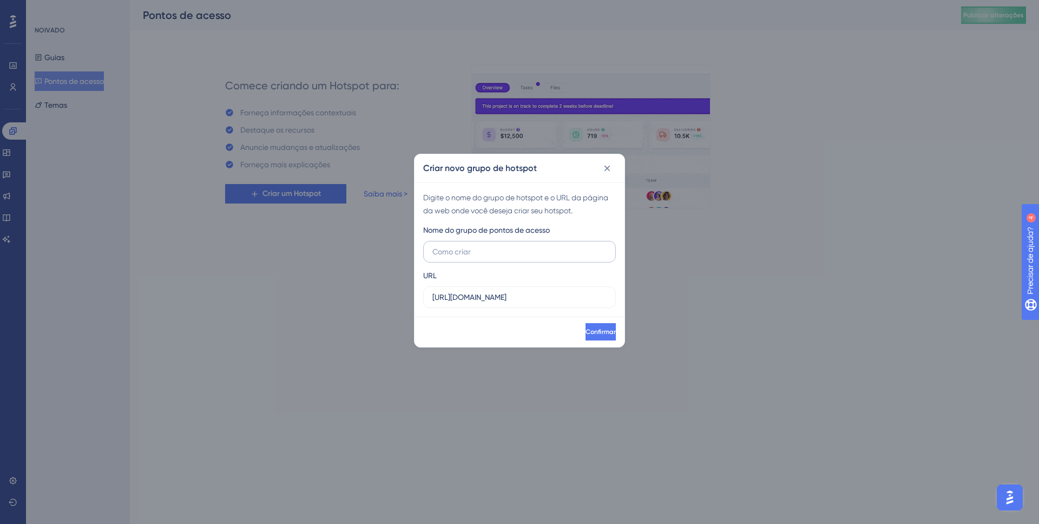
click at [510, 260] on label at bounding box center [519, 252] width 193 height 22
click at [510, 258] on input "text" at bounding box center [519, 252] width 174 height 12
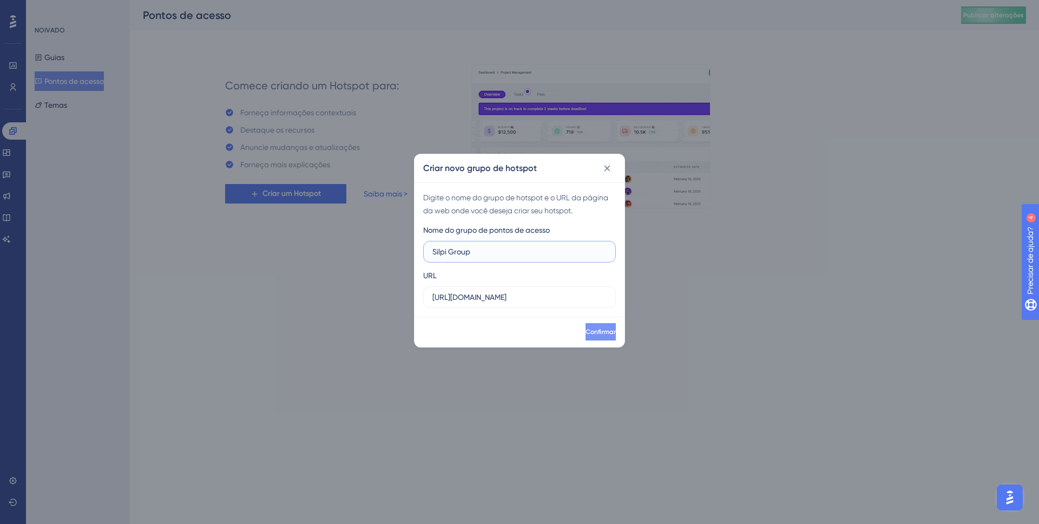
type input "Silpi Group"
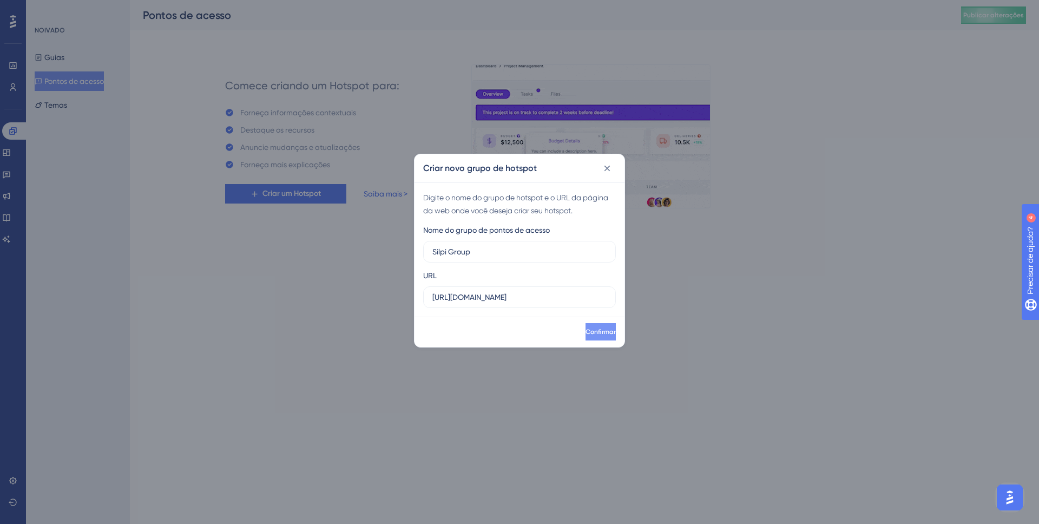
click at [608, 333] on button "Confirmar" at bounding box center [601, 331] width 30 height 17
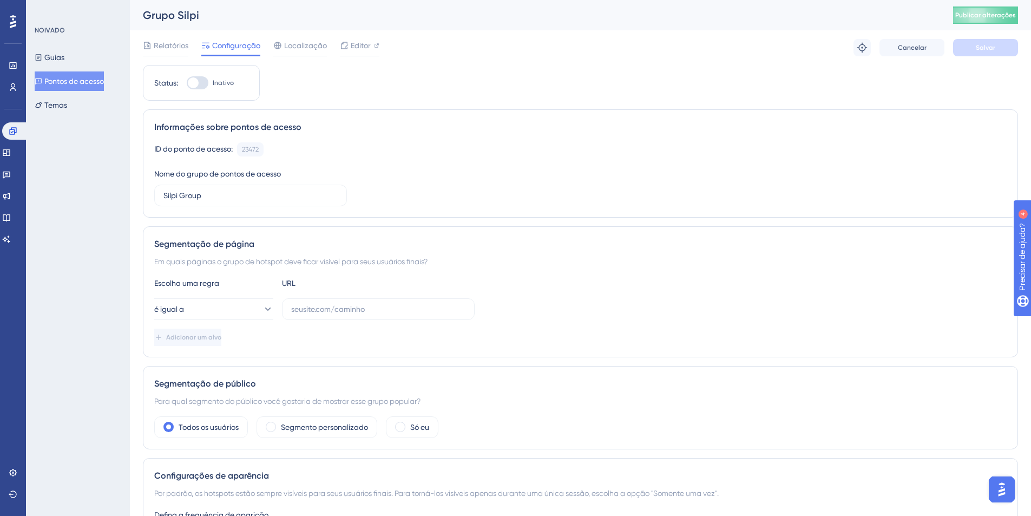
click at [96, 61] on div "Guias Pontos de acesso Temas" at bounding box center [79, 81] width 88 height 67
drag, startPoint x: 89, startPoint y: 55, endPoint x: 76, endPoint y: 61, distance: 14.8
click at [88, 54] on div "Guias Pontos de acesso Temas" at bounding box center [79, 81] width 88 height 67
click at [64, 59] on button "Guias" at bounding box center [50, 57] width 30 height 19
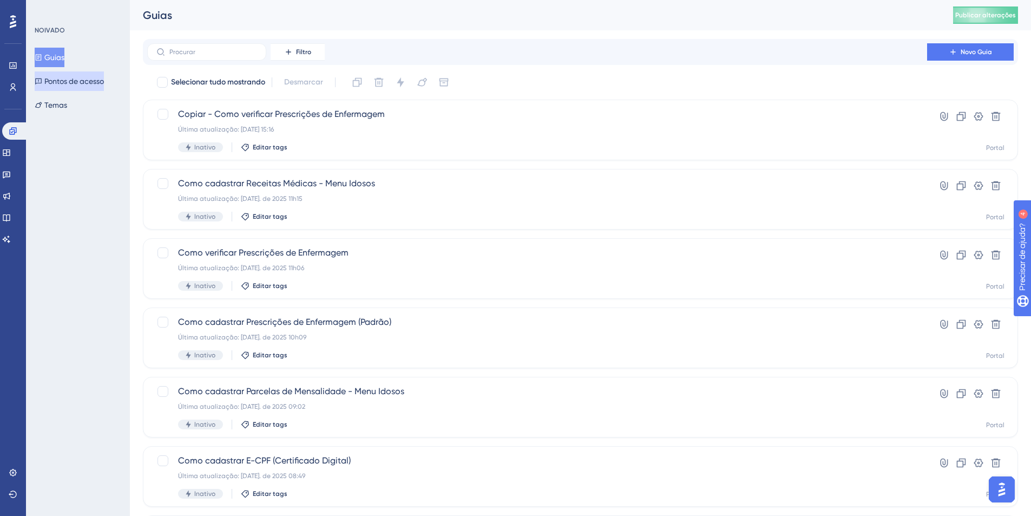
click at [76, 81] on font "Pontos de acesso" at bounding box center [74, 81] width 60 height 9
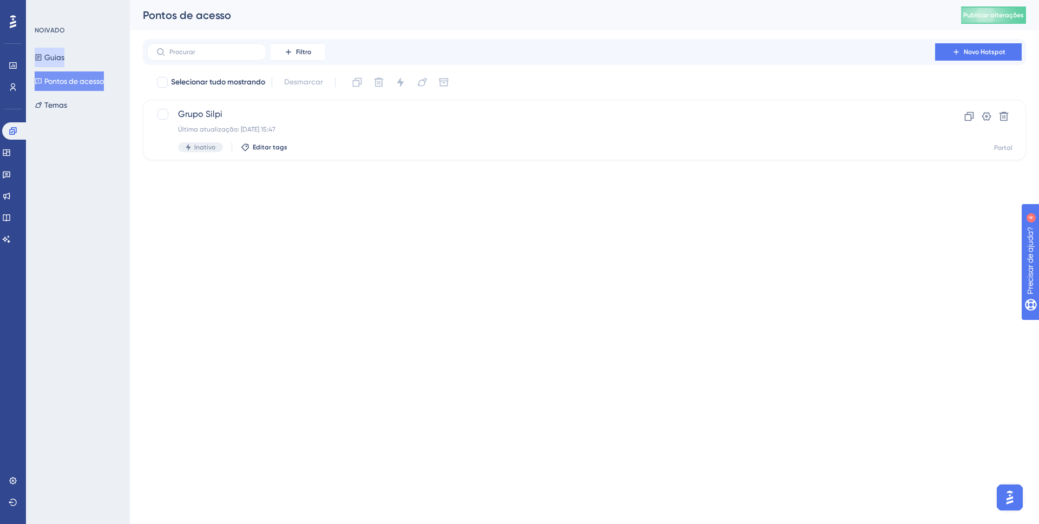
click at [62, 51] on font "Guias" at bounding box center [54, 57] width 20 height 13
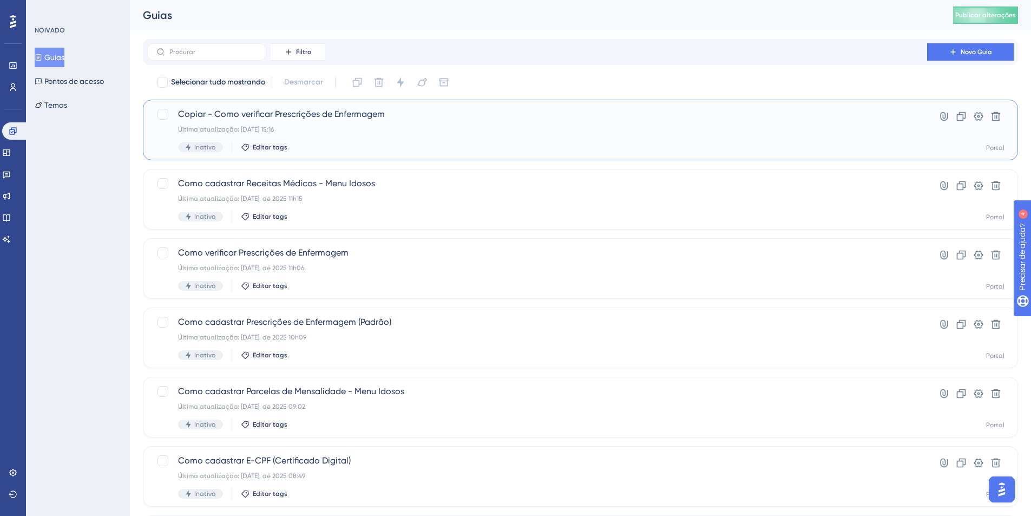
click at [248, 129] on font "Última atualização: 02 de set. de 2025 15:16" at bounding box center [226, 130] width 96 height 8
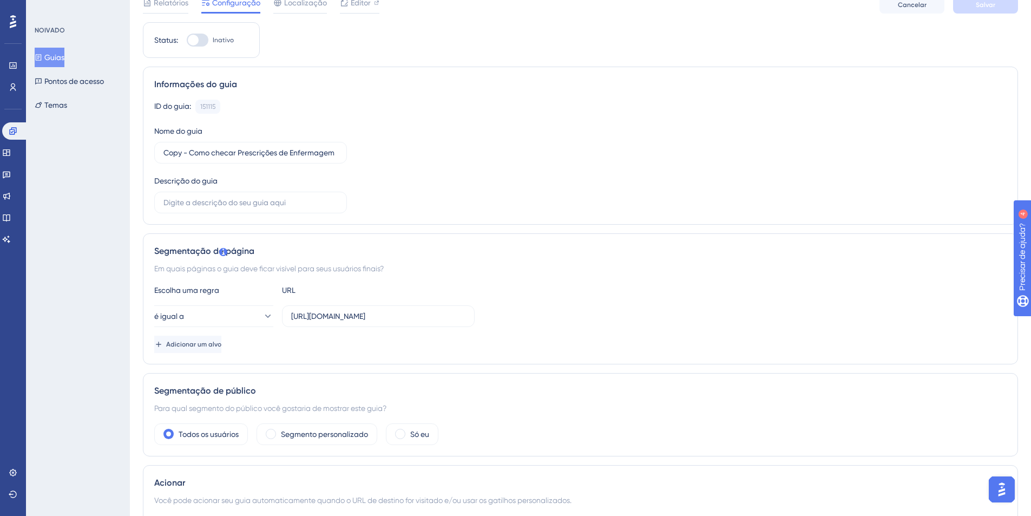
scroll to position [95, 0]
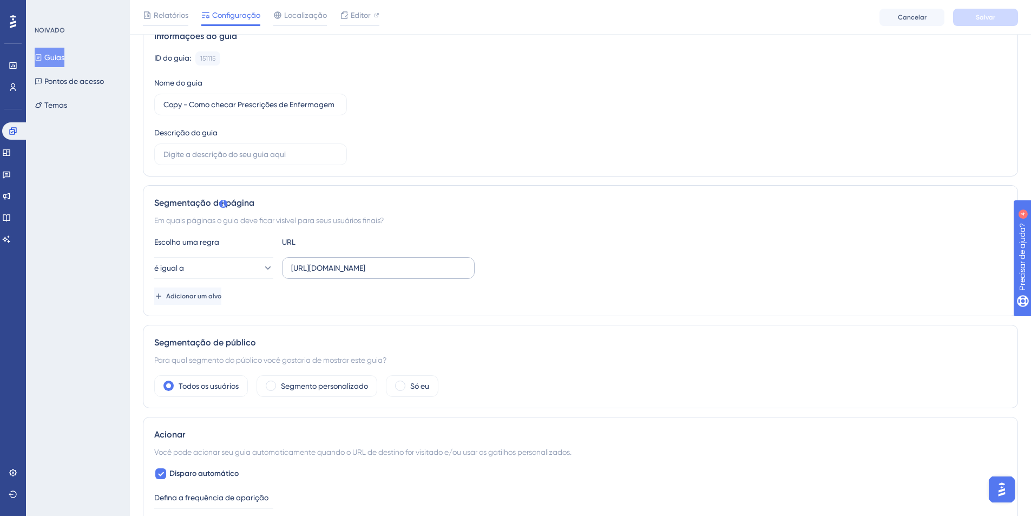
click at [379, 274] on label "[URL][DOMAIN_NAME]" at bounding box center [378, 268] width 193 height 22
click at [379, 274] on input "[URL][DOMAIN_NAME]" at bounding box center [378, 268] width 174 height 12
click at [379, 274] on label "[URL][DOMAIN_NAME]" at bounding box center [378, 268] width 193 height 22
click at [379, 274] on input "[URL][DOMAIN_NAME]" at bounding box center [378, 268] width 174 height 12
click at [379, 274] on label "[URL][DOMAIN_NAME]" at bounding box center [378, 268] width 193 height 22
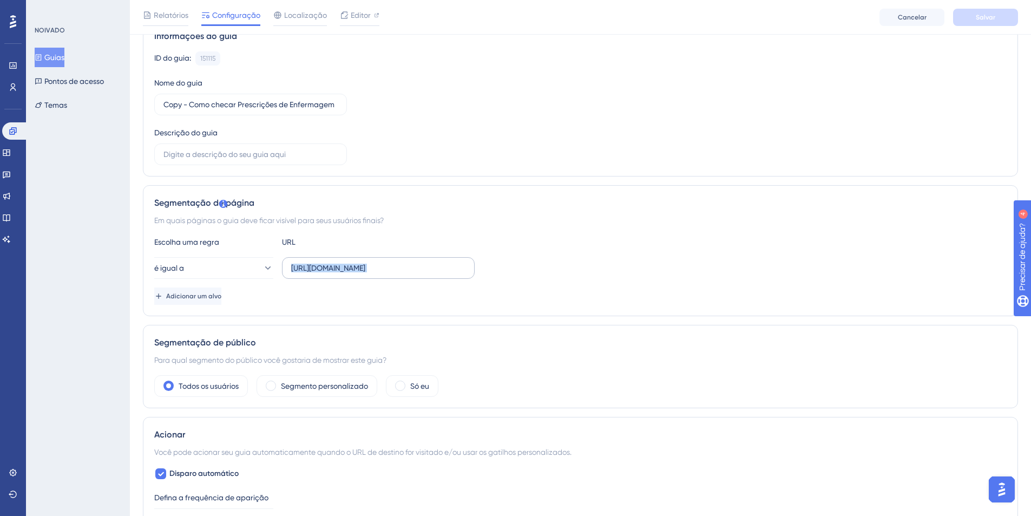
click at [379, 274] on input "[URL][DOMAIN_NAME]" at bounding box center [378, 268] width 174 height 12
click at [379, 274] on label "[URL][DOMAIN_NAME]" at bounding box center [378, 268] width 193 height 22
click at [379, 274] on input "[URL][DOMAIN_NAME]" at bounding box center [378, 268] width 174 height 12
click at [379, 274] on label "[URL][DOMAIN_NAME]" at bounding box center [378, 268] width 193 height 22
click at [379, 274] on input "[URL][DOMAIN_NAME]" at bounding box center [378, 268] width 174 height 12
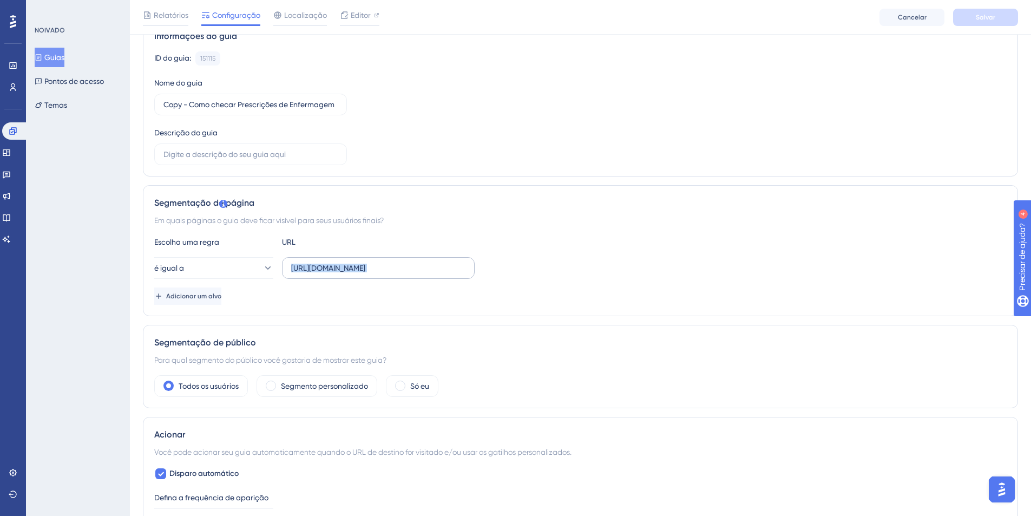
click at [379, 274] on label "[URL][DOMAIN_NAME]" at bounding box center [378, 268] width 193 height 22
click at [379, 274] on input "[URL][DOMAIN_NAME]" at bounding box center [378, 268] width 174 height 12
click at [386, 271] on input "[URL][DOMAIN_NAME]" at bounding box center [378, 268] width 174 height 12
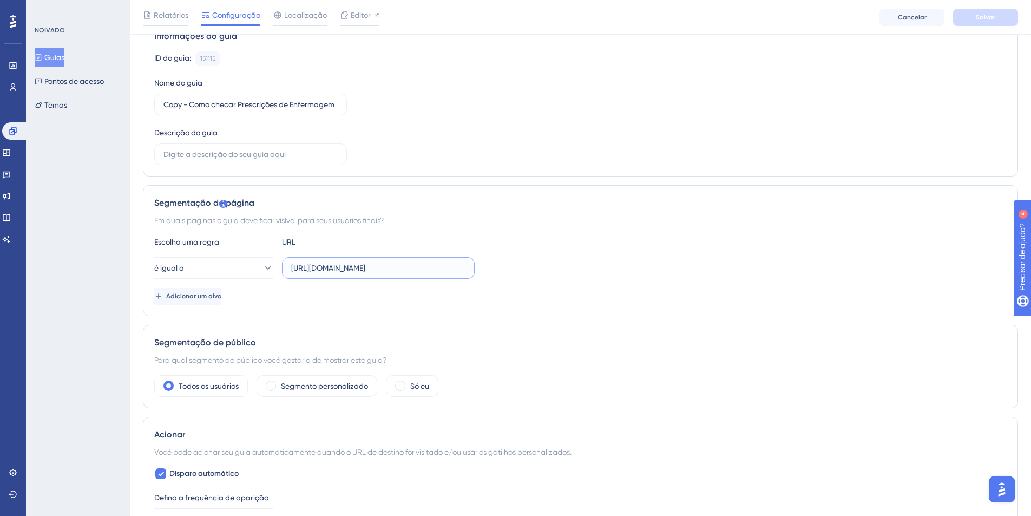
paste input "homologacao.silpi.com.br/PrescricaoEnfermagem/Consulta"
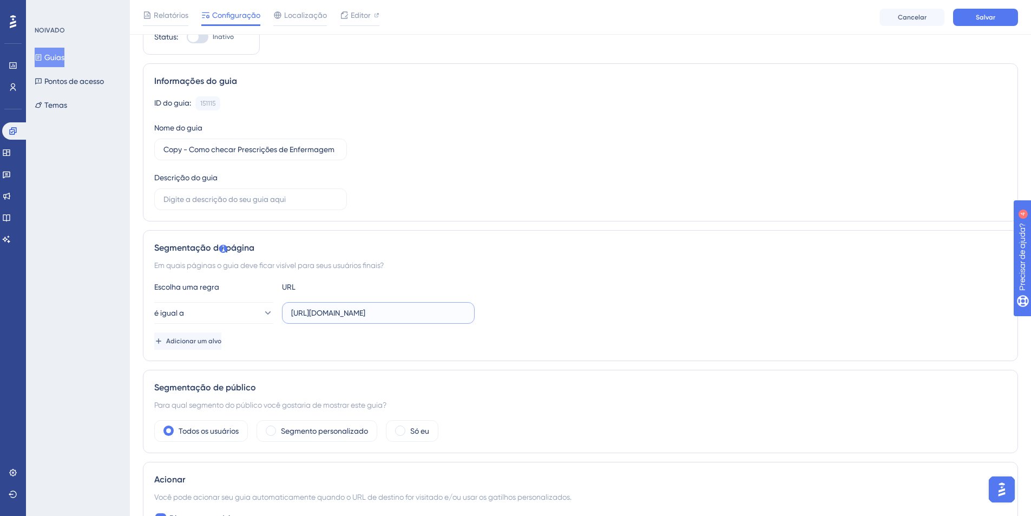
scroll to position [50, 0]
type input "https://homologacao.silpi.com.br/PrescricaoEnfermagem/Consulta"
click at [969, 14] on button "Salvar" at bounding box center [985, 17] width 65 height 17
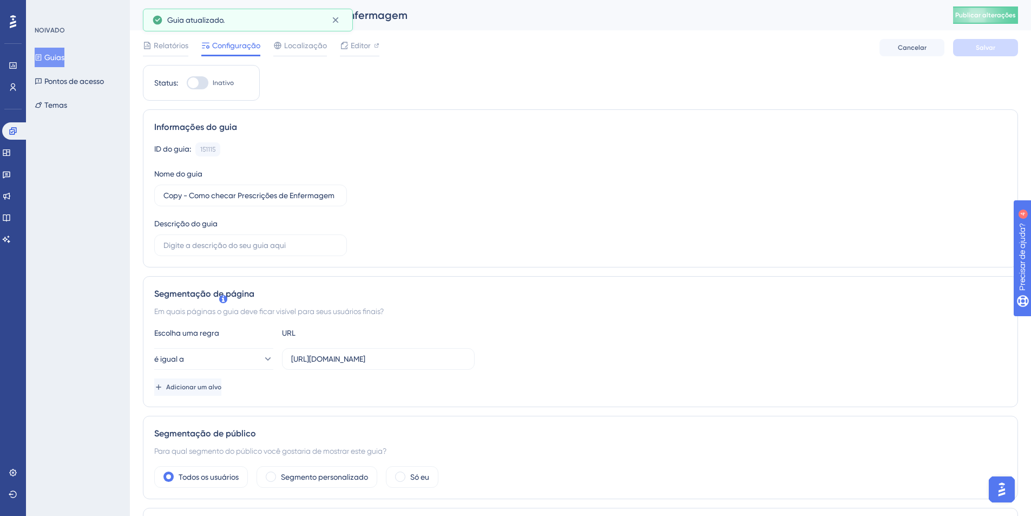
click at [199, 81] on div at bounding box center [198, 82] width 22 height 13
click at [187, 83] on input "Inativo" at bounding box center [186, 83] width 1 height 1
checkbox input "true"
click at [983, 52] on button "Salvar" at bounding box center [985, 47] width 65 height 17
click at [69, 80] on font "Pontos de acesso" at bounding box center [74, 81] width 60 height 9
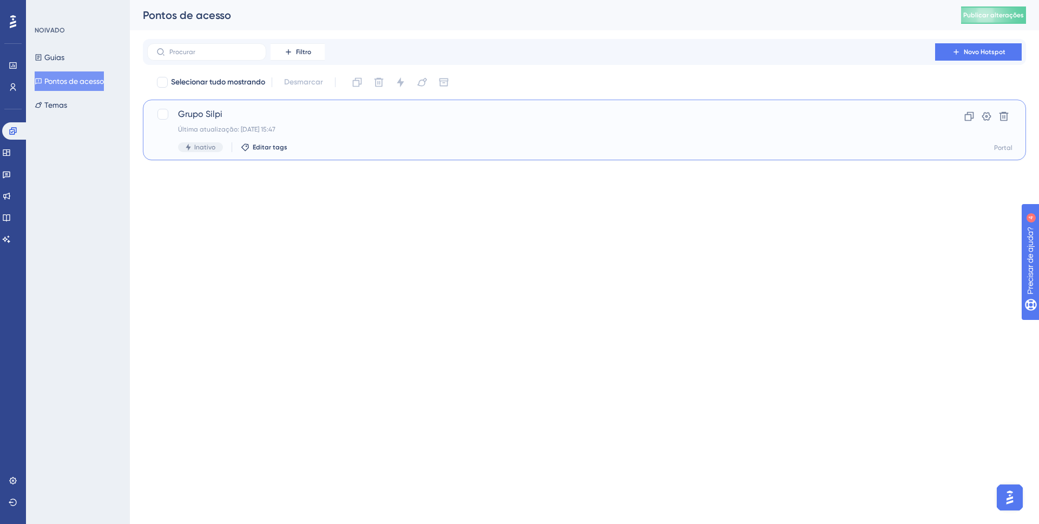
click at [205, 147] on font "Inativo" at bounding box center [204, 147] width 21 height 8
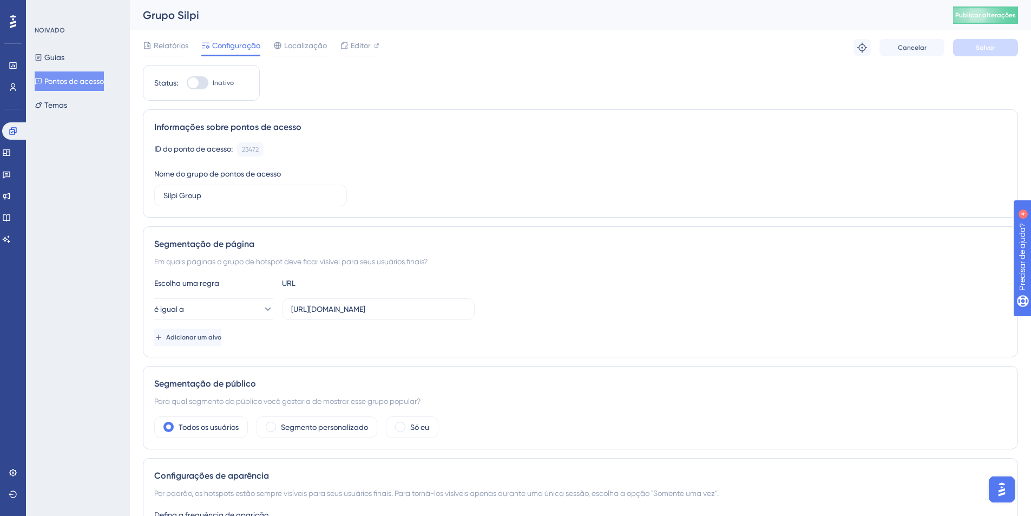
click at [200, 89] on div at bounding box center [198, 82] width 22 height 13
click at [187, 83] on input "Inativo" at bounding box center [186, 83] width 1 height 1
checkbox input "true"
click at [952, 44] on div "Solução de problemas Cancelar Salvar" at bounding box center [935, 47] width 165 height 17
click at [956, 44] on button "Salvar" at bounding box center [985, 47] width 65 height 17
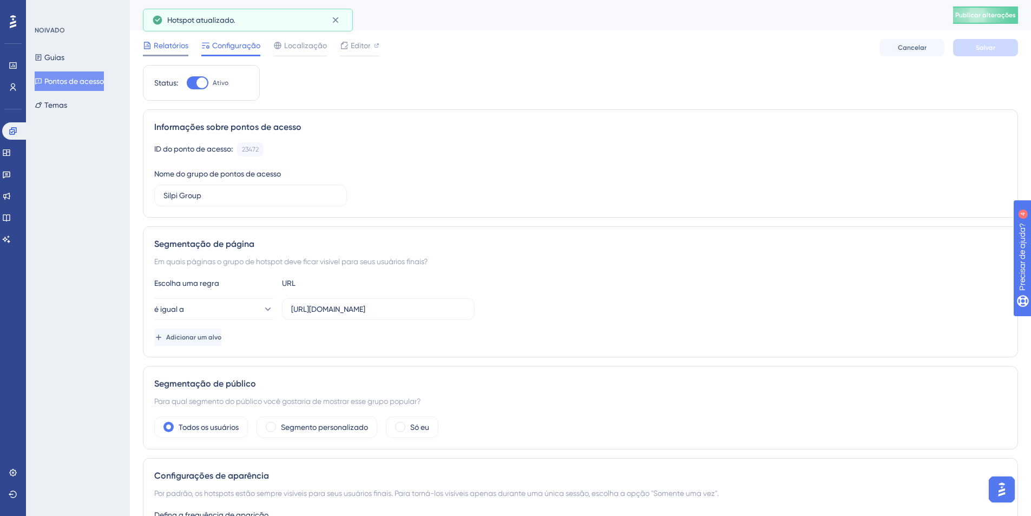
click at [173, 49] on font "Relatórios" at bounding box center [171, 45] width 35 height 9
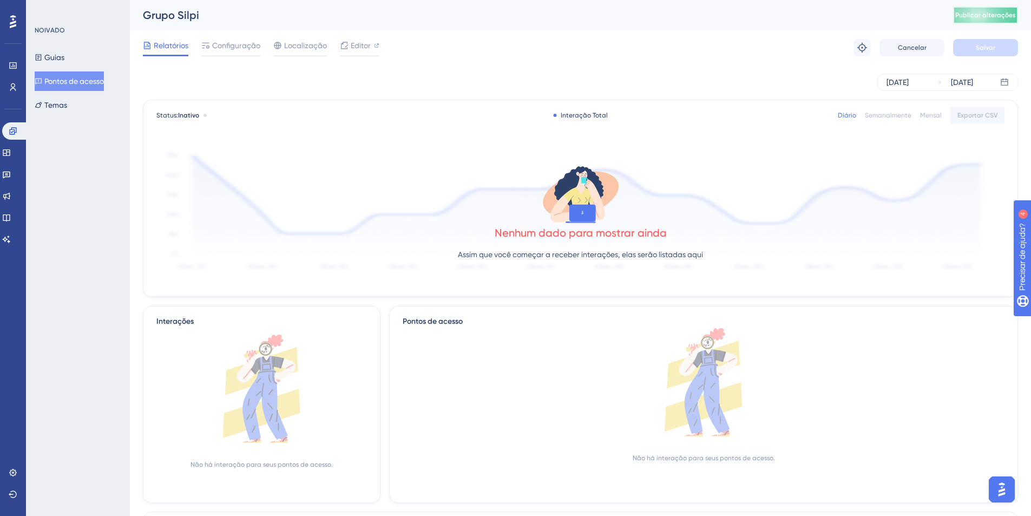
click at [1007, 20] on button "Publicar alterações" at bounding box center [985, 14] width 65 height 17
click at [229, 42] on font "Configuração" at bounding box center [236, 45] width 48 height 9
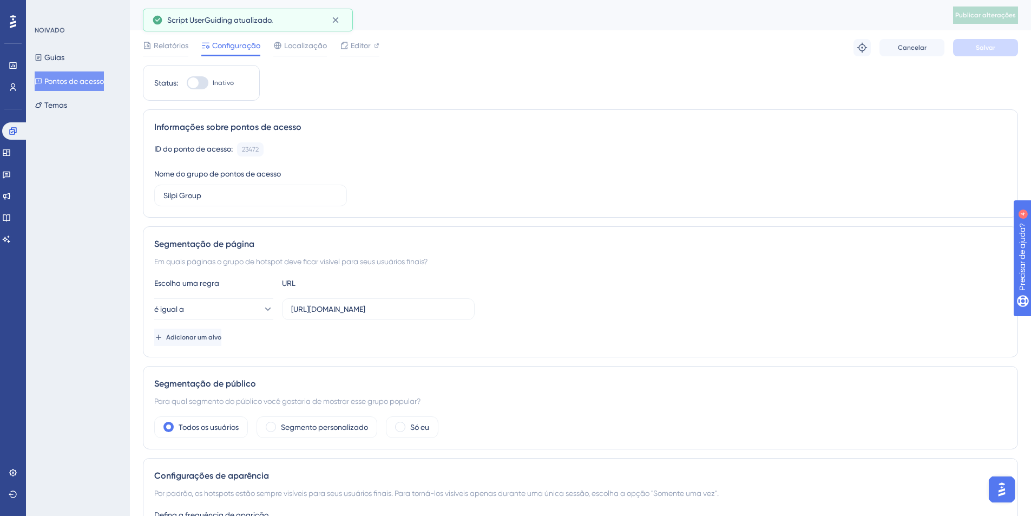
click at [213, 87] on span "Inativo" at bounding box center [223, 82] width 21 height 9
click at [187, 83] on input "Inativo" at bounding box center [186, 83] width 1 height 1
checkbox input "true"
click at [1009, 47] on button "Salvar" at bounding box center [985, 47] width 65 height 17
click at [997, 15] on font "Publicar alterações" at bounding box center [985, 15] width 61 height 8
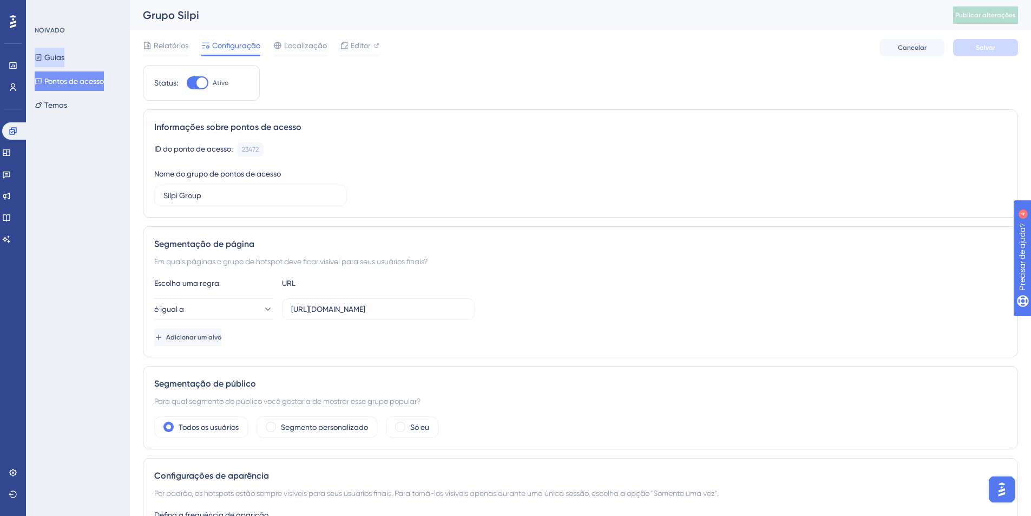
click at [64, 61] on font "Guias" at bounding box center [54, 57] width 20 height 9
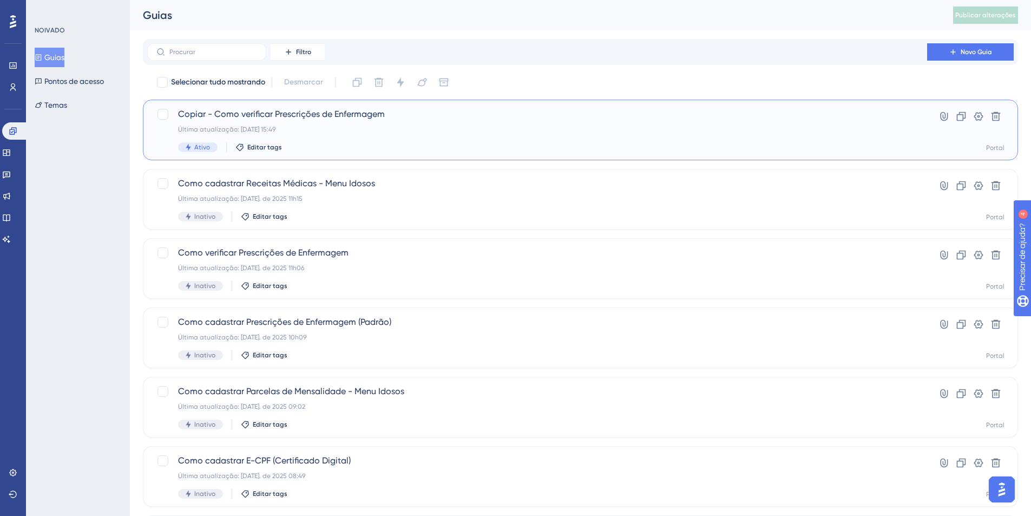
click at [243, 119] on span "Copiar - Como verificar Prescrições de Enfermagem" at bounding box center [537, 114] width 718 height 13
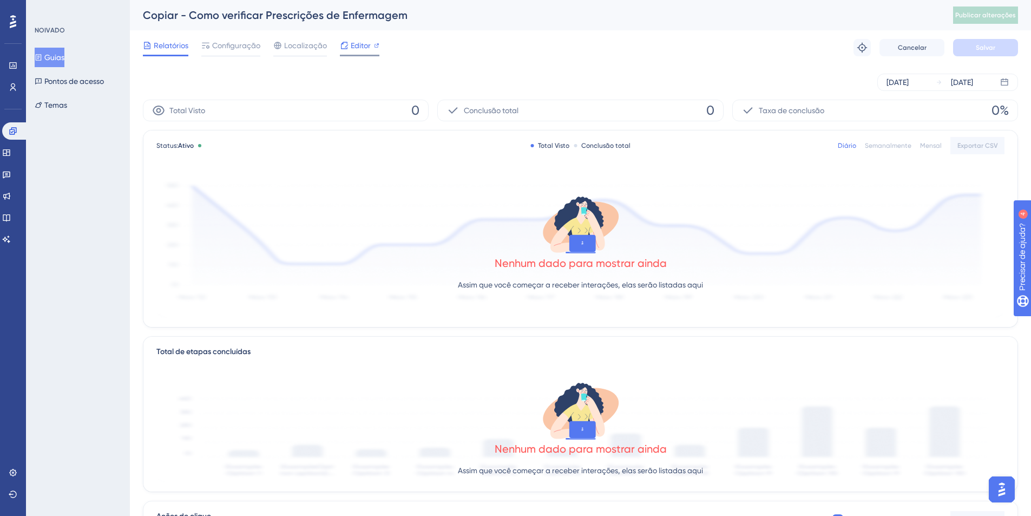
click at [358, 47] on font "Editor" at bounding box center [361, 45] width 20 height 9
click at [245, 16] on font "Copiar - Como verificar Prescrições de Enfermagem" at bounding box center [275, 15] width 265 height 13
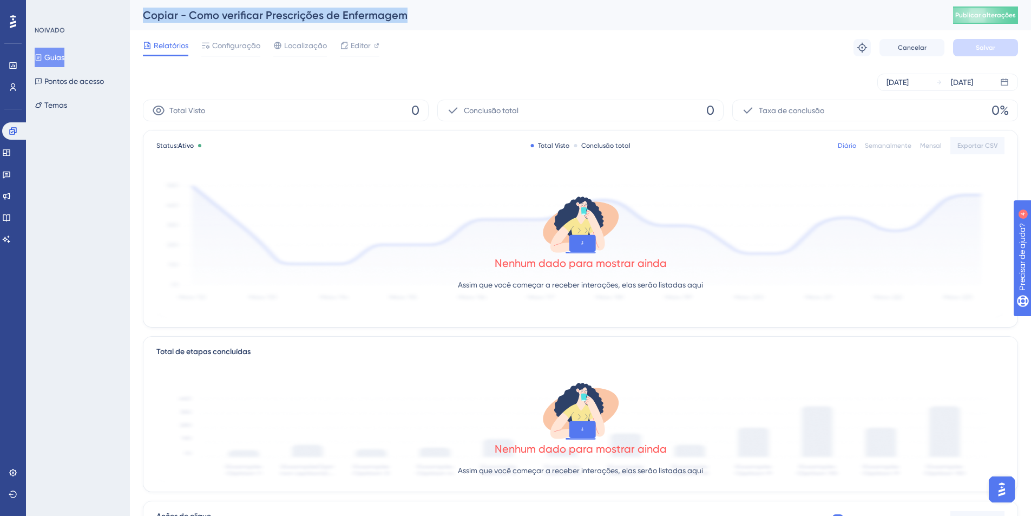
click at [245, 16] on font "Copiar - Como verificar Prescrições de Enfermagem" at bounding box center [275, 15] width 265 height 13
click at [335, 14] on font "Copiar - Como verificar Prescrições de Enfermagem" at bounding box center [275, 15] width 265 height 13
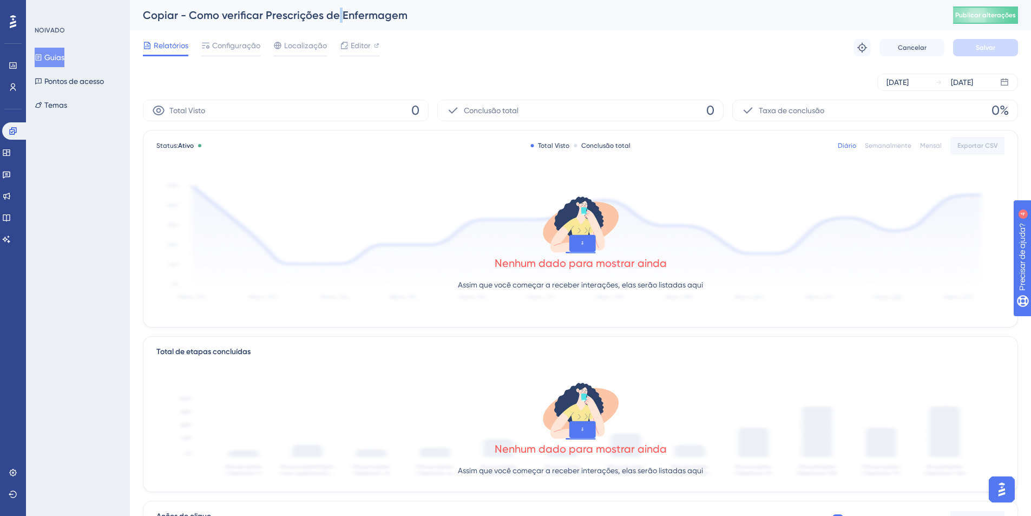
click at [335, 14] on font "Copiar - Como verificar Prescrições de Enfermagem" at bounding box center [275, 15] width 265 height 13
click at [896, 47] on button "Cancelar" at bounding box center [911, 47] width 65 height 17
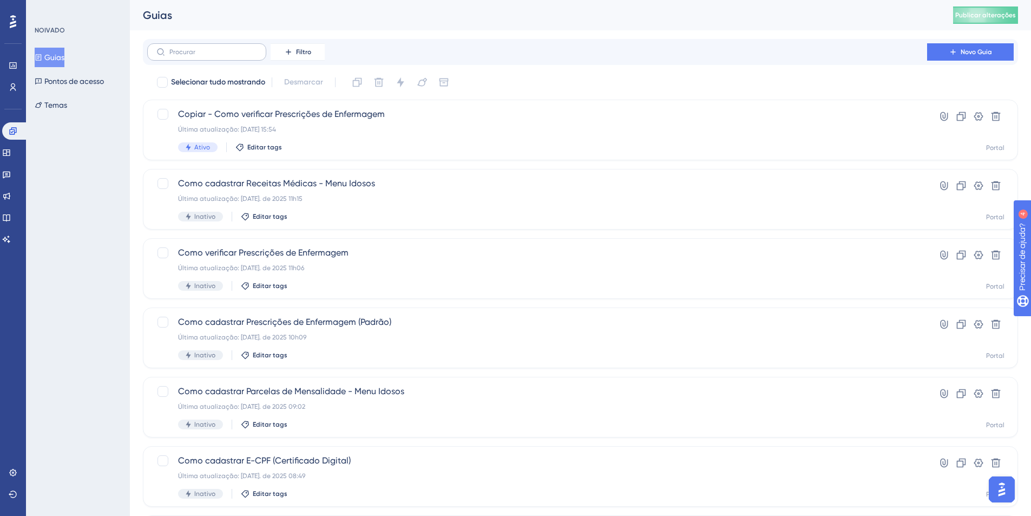
click at [234, 58] on label at bounding box center [206, 51] width 119 height 17
click at [234, 56] on input "text" at bounding box center [213, 52] width 88 height 8
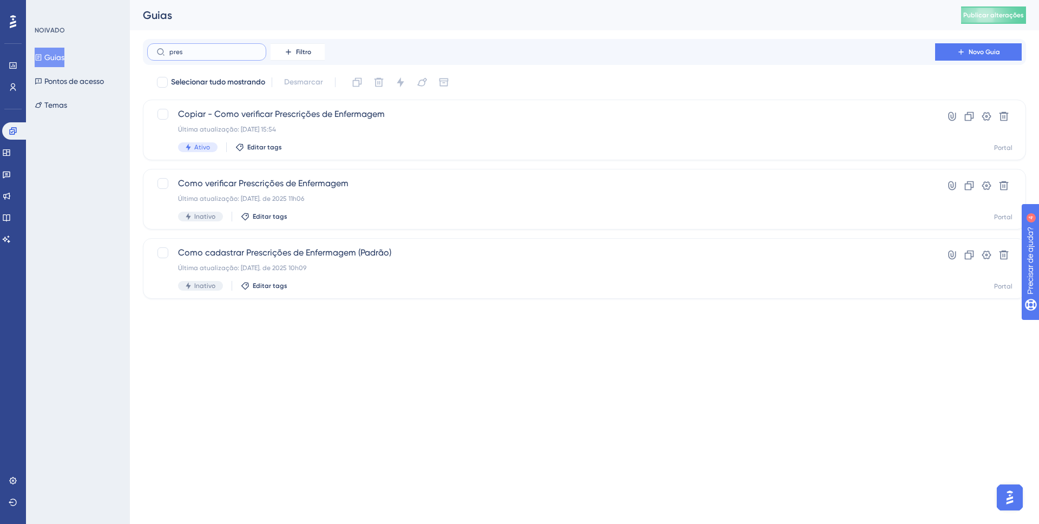
type input "pres"
click at [224, 45] on label "pres" at bounding box center [206, 51] width 119 height 17
click at [224, 48] on input "pres" at bounding box center [213, 52] width 88 height 8
click at [224, 45] on label "pres" at bounding box center [206, 51] width 119 height 17
click at [224, 48] on input "pres" at bounding box center [213, 52] width 88 height 8
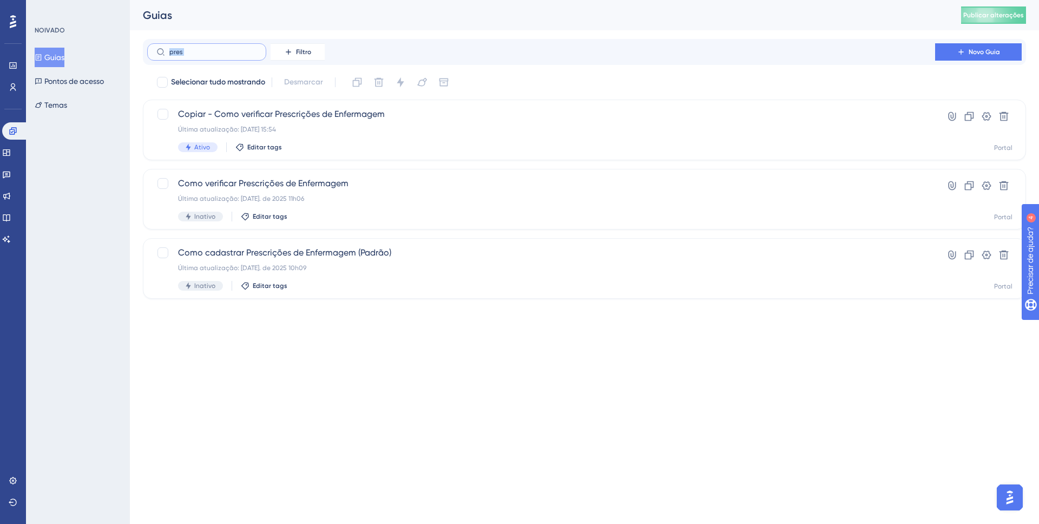
click at [200, 51] on input "pres" at bounding box center [213, 52] width 88 height 8
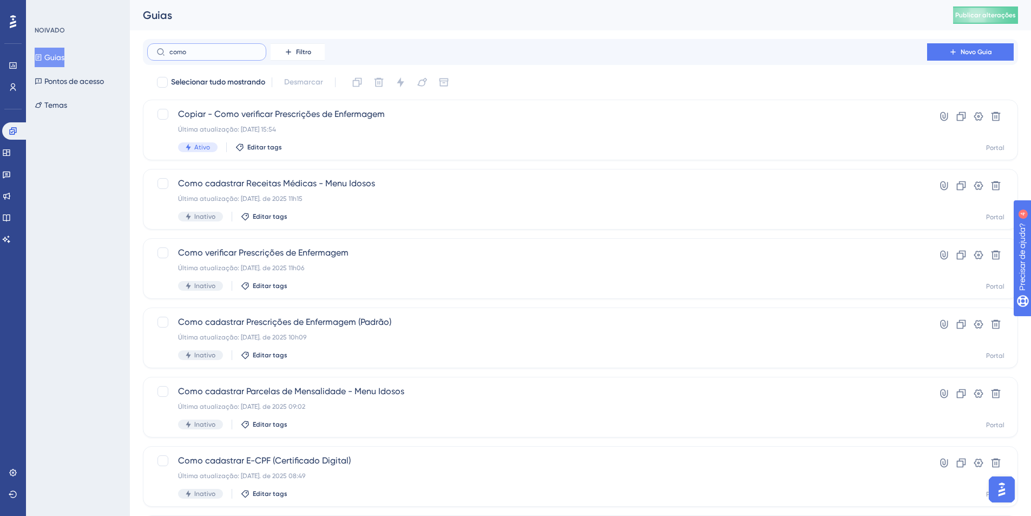
type input "como"
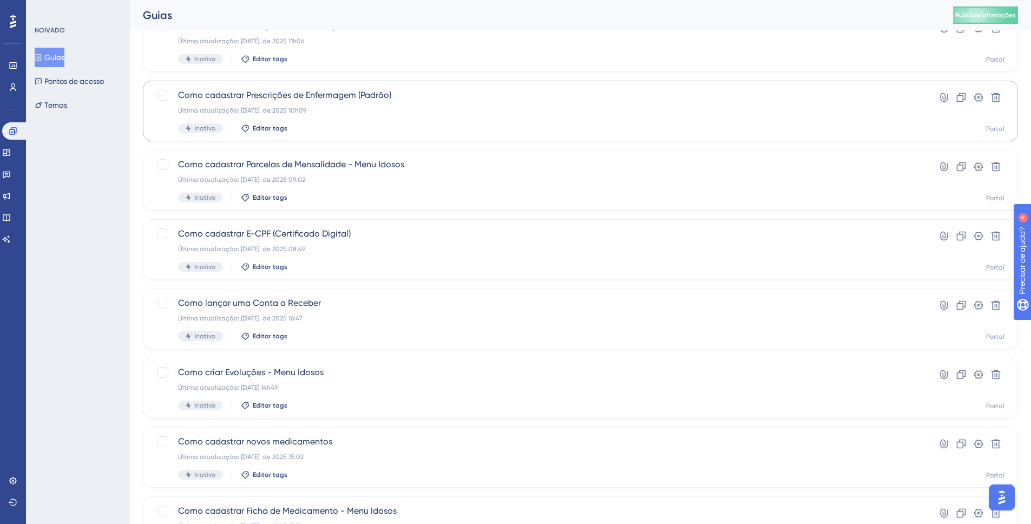
scroll to position [206, 0]
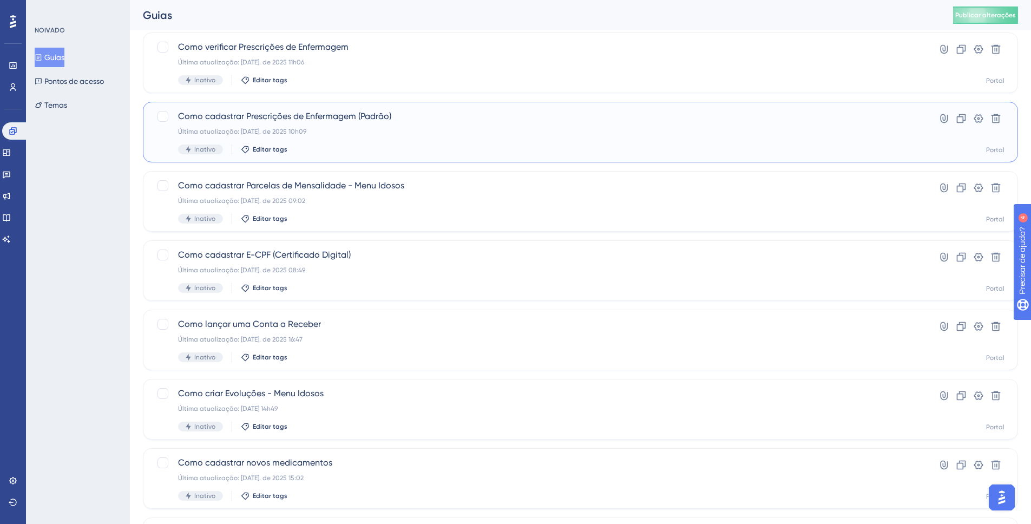
click at [312, 124] on div "Como cadastrar Prescrições de Enfermagem (Padrão) Última atualização: 13 de mai…" at bounding box center [537, 132] width 718 height 44
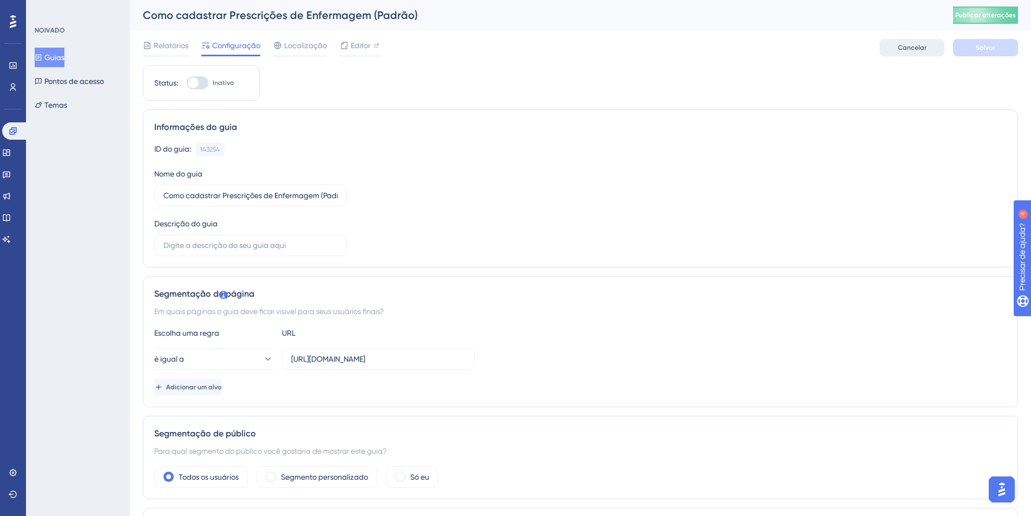
click at [940, 50] on button "Cancelar" at bounding box center [911, 47] width 65 height 17
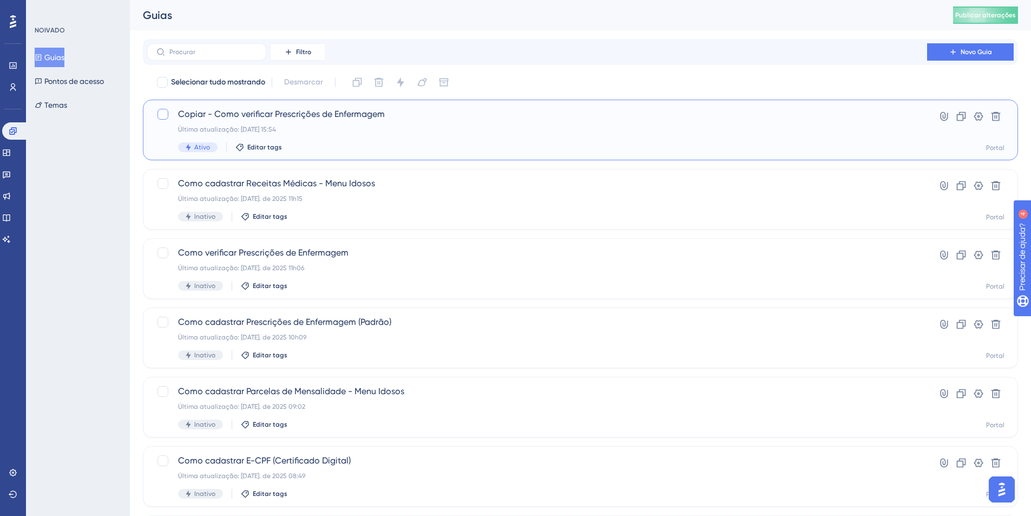
click at [164, 117] on div at bounding box center [162, 114] width 11 height 11
checkbox input "true"
click at [394, 77] on button at bounding box center [400, 82] width 17 height 17
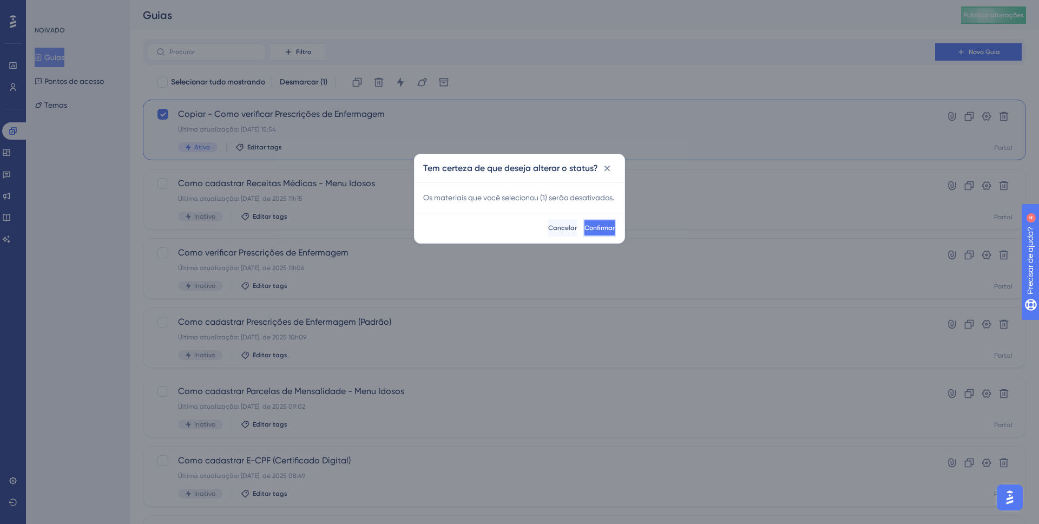
click at [583, 237] on button "Confirmar" at bounding box center [599, 227] width 32 height 17
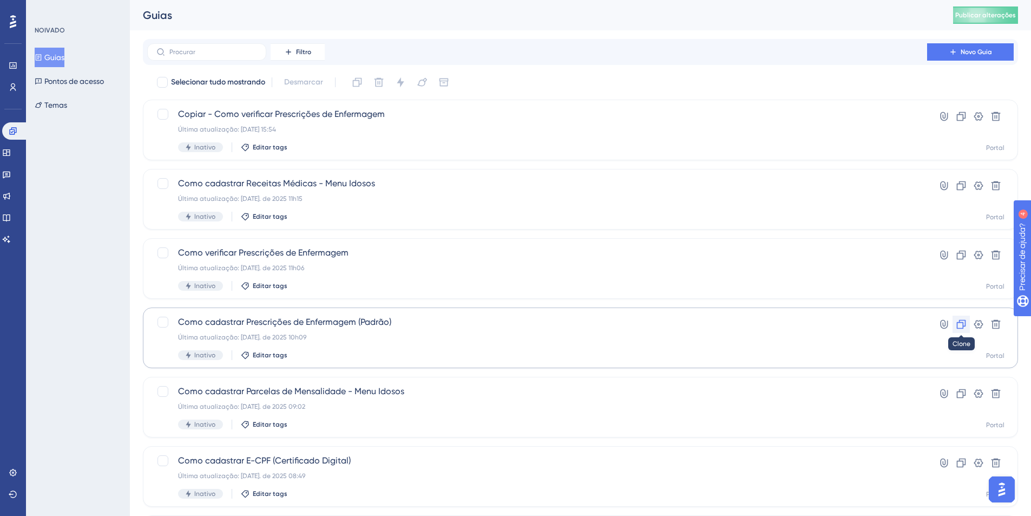
click at [962, 325] on icon at bounding box center [961, 324] width 11 height 11
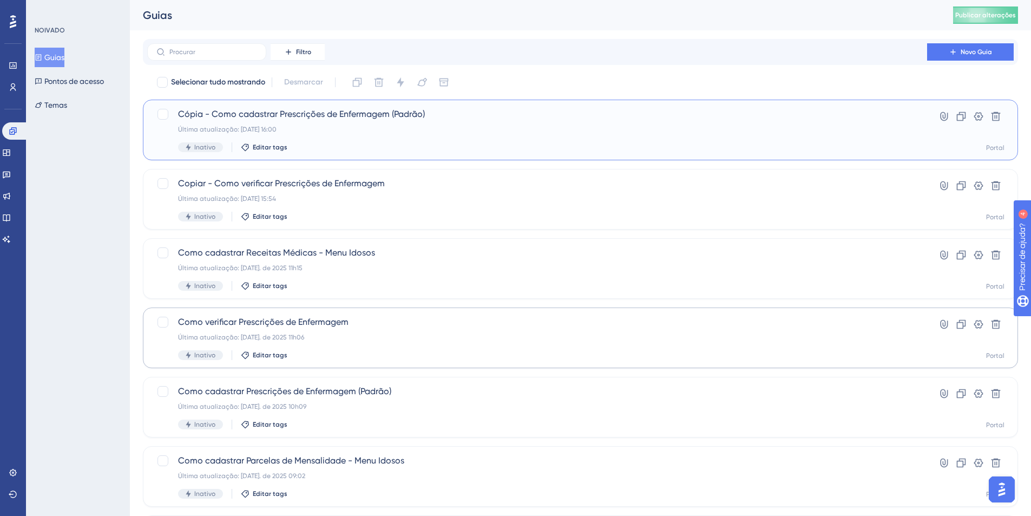
click at [213, 128] on font "Última atualização: 02 de set. de 2025 16:00" at bounding box center [227, 130] width 98 height 8
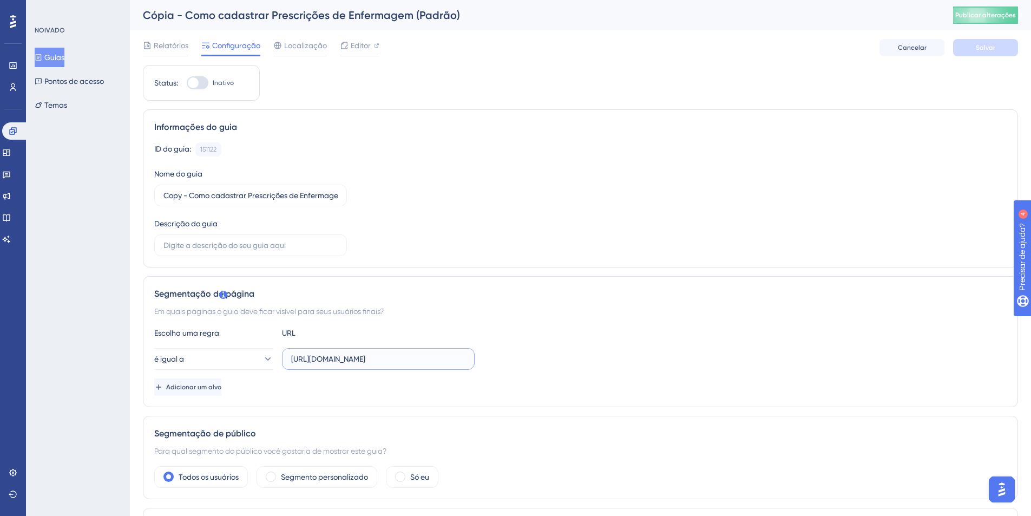
click at [386, 357] on input "[URL][DOMAIN_NAME]" at bounding box center [378, 359] width 174 height 12
click at [378, 362] on input "[URL][DOMAIN_NAME]" at bounding box center [378, 359] width 174 height 12
click at [379, 362] on input "[URL][DOMAIN_NAME]" at bounding box center [378, 359] width 174 height 12
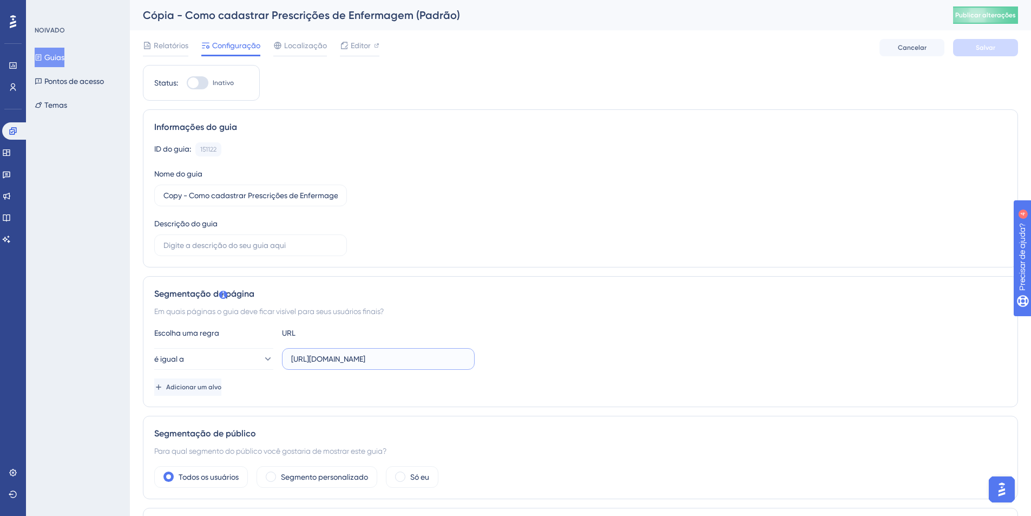
paste input "homologacao"
type input "https://homologacao.silpi.com.br/"
click at [975, 49] on button "Salvar" at bounding box center [985, 47] width 65 height 17
click at [987, 21] on button "Publicar alterações" at bounding box center [985, 14] width 65 height 17
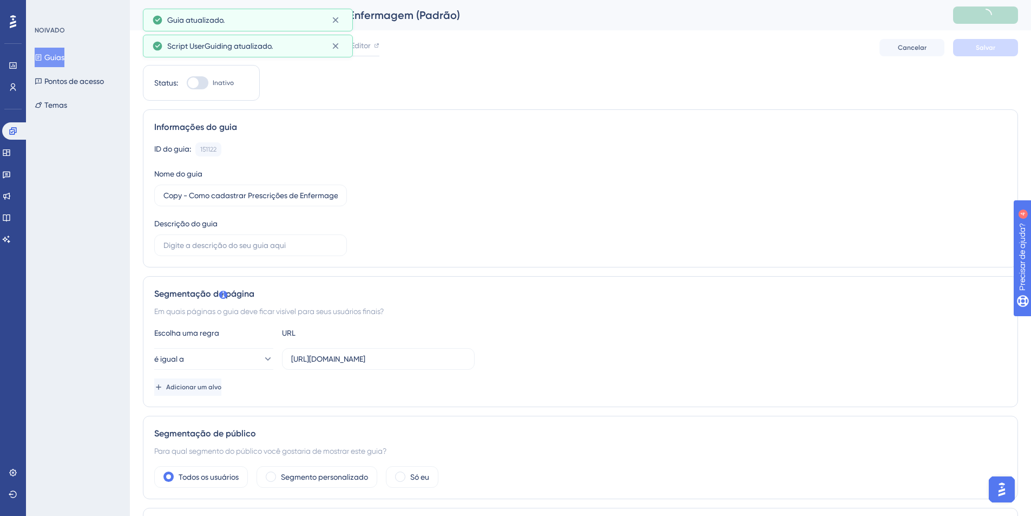
click at [42, 57] on icon at bounding box center [39, 57] width 6 height 6
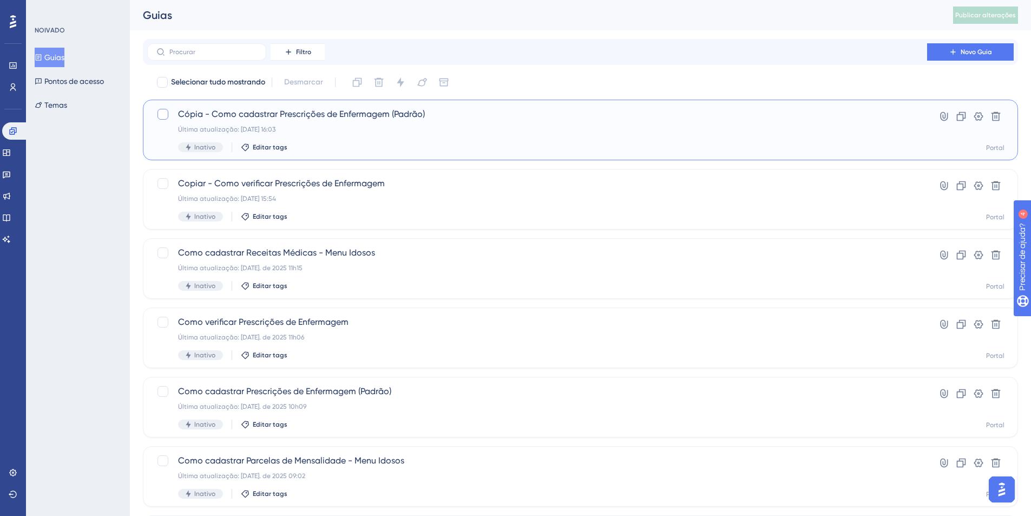
click at [161, 114] on div at bounding box center [162, 114] width 11 height 11
checkbox input "true"
click at [393, 80] on button at bounding box center [400, 82] width 17 height 17
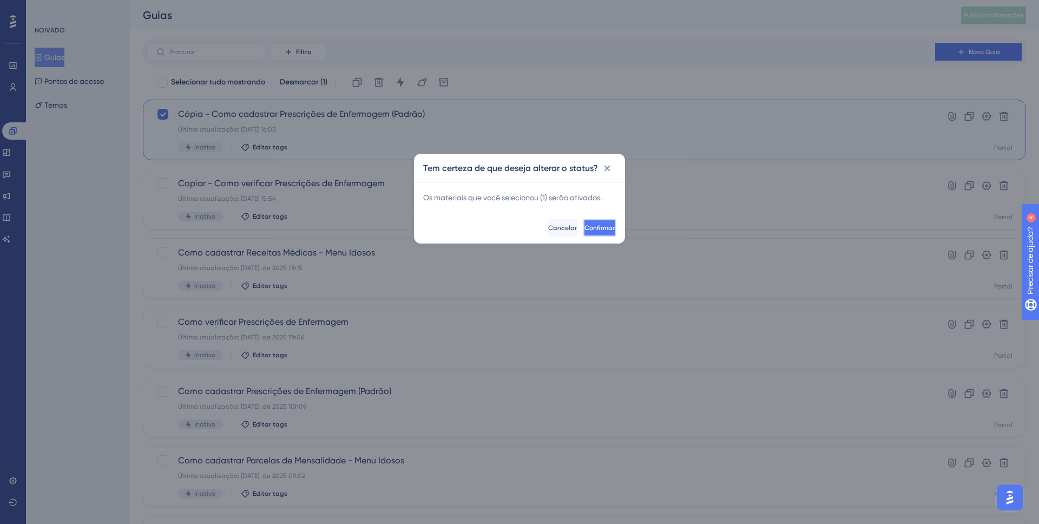
click at [583, 223] on button "Confirmar" at bounding box center [599, 227] width 32 height 17
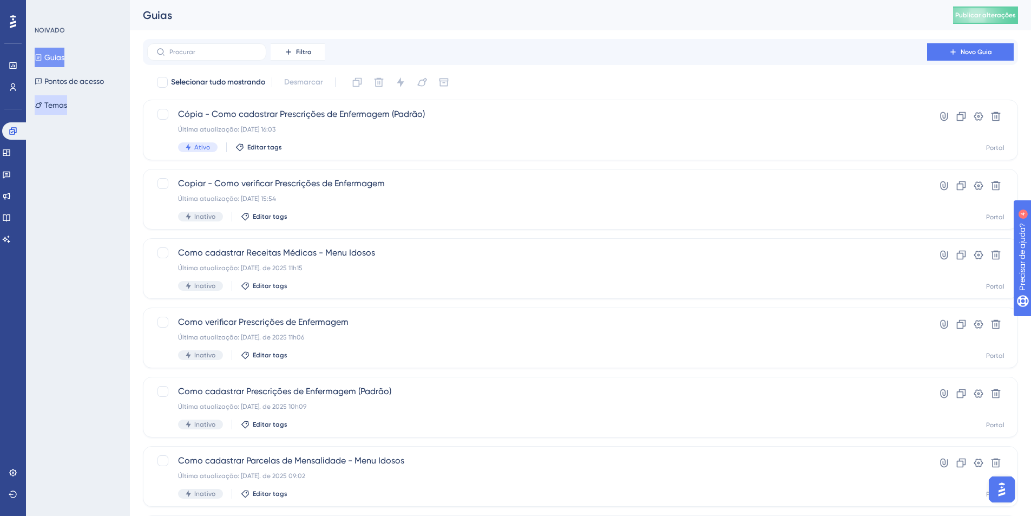
click at [62, 114] on button "Temas" at bounding box center [51, 104] width 32 height 19
click at [75, 86] on font "Pontos de acesso" at bounding box center [74, 81] width 60 height 13
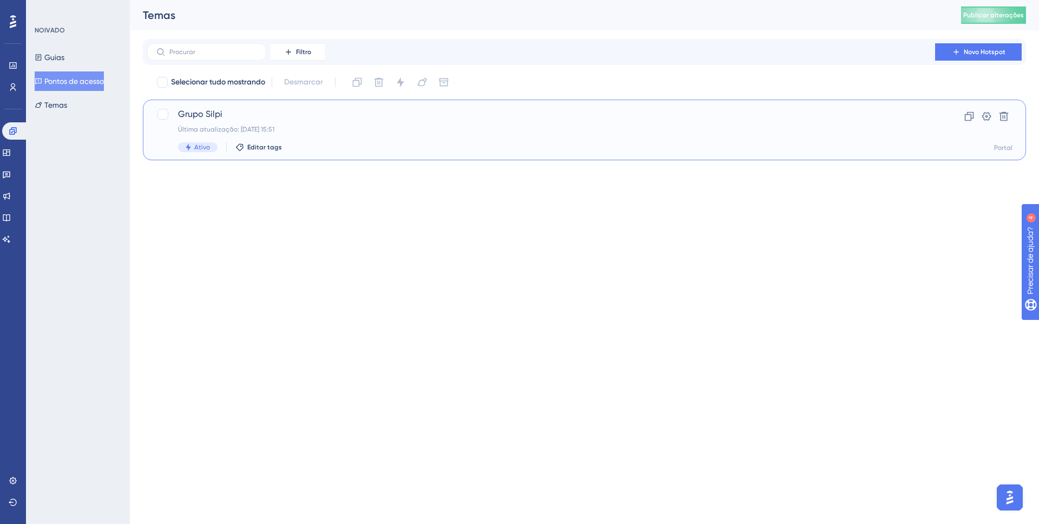
click at [281, 119] on span "Grupo Silpi" at bounding box center [541, 114] width 726 height 13
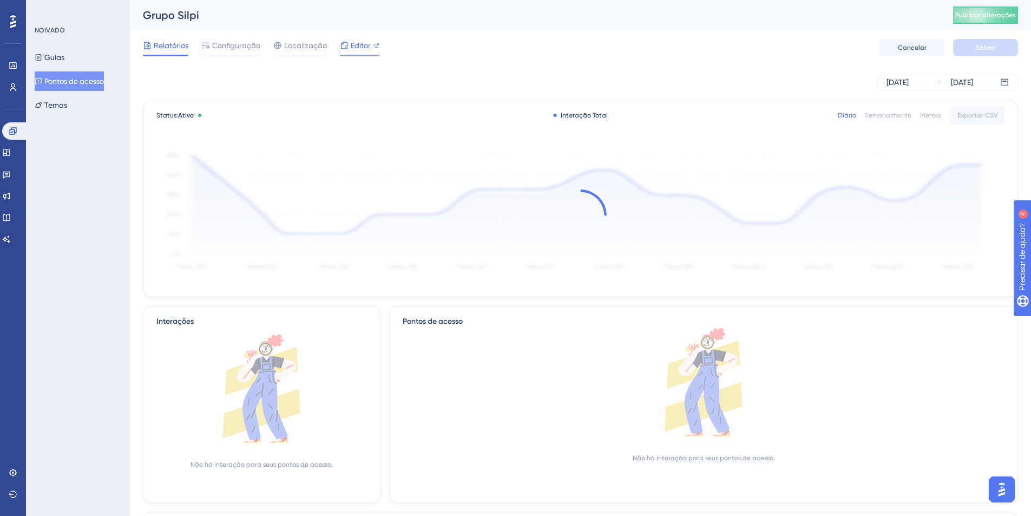
click at [363, 48] on font "Editor" at bounding box center [361, 45] width 20 height 9
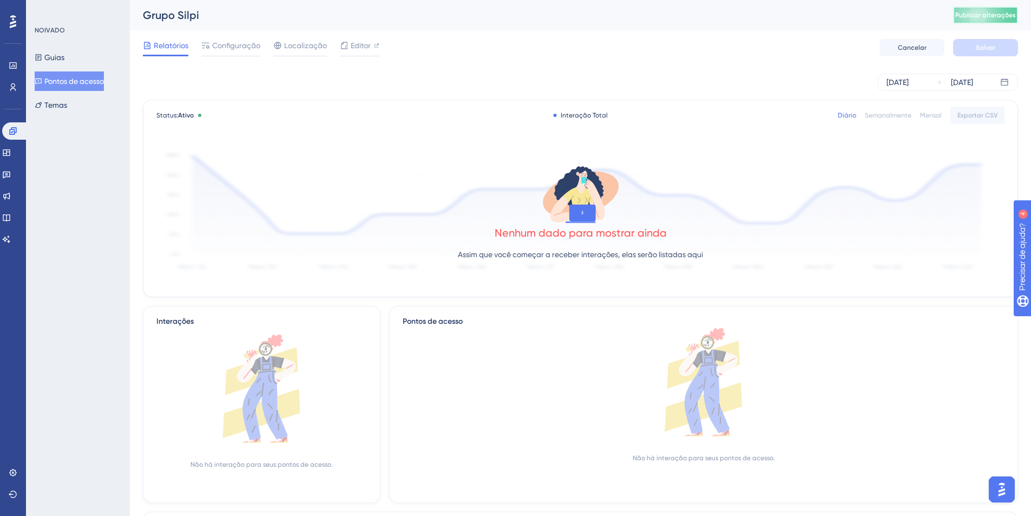
click at [969, 15] on font "Publicar alterações" at bounding box center [985, 15] width 61 height 8
click at [924, 44] on font "Cancelar" at bounding box center [912, 48] width 29 height 8
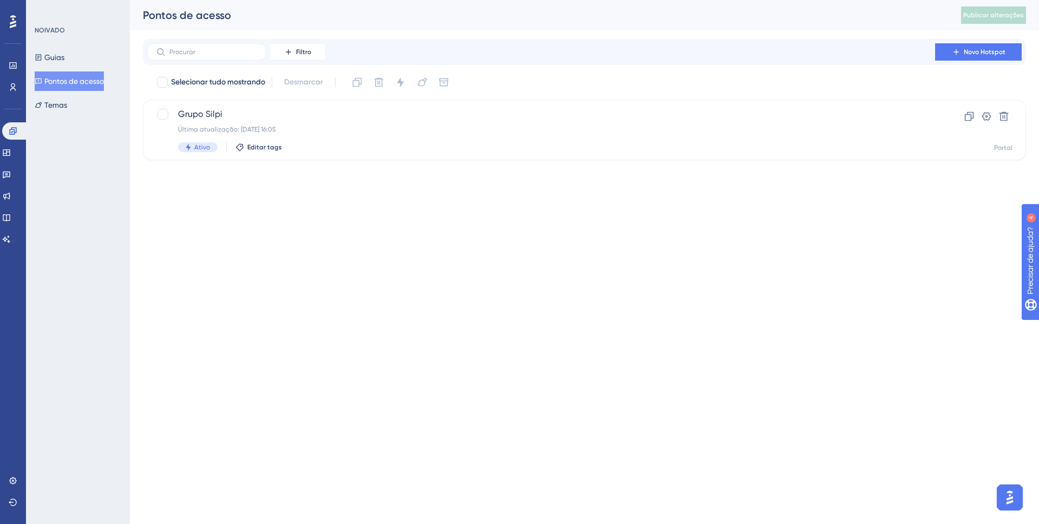
click at [78, 60] on div "Guias Pontos de acesso Temas" at bounding box center [79, 81] width 88 height 67
click at [62, 49] on button "Guias" at bounding box center [50, 57] width 30 height 19
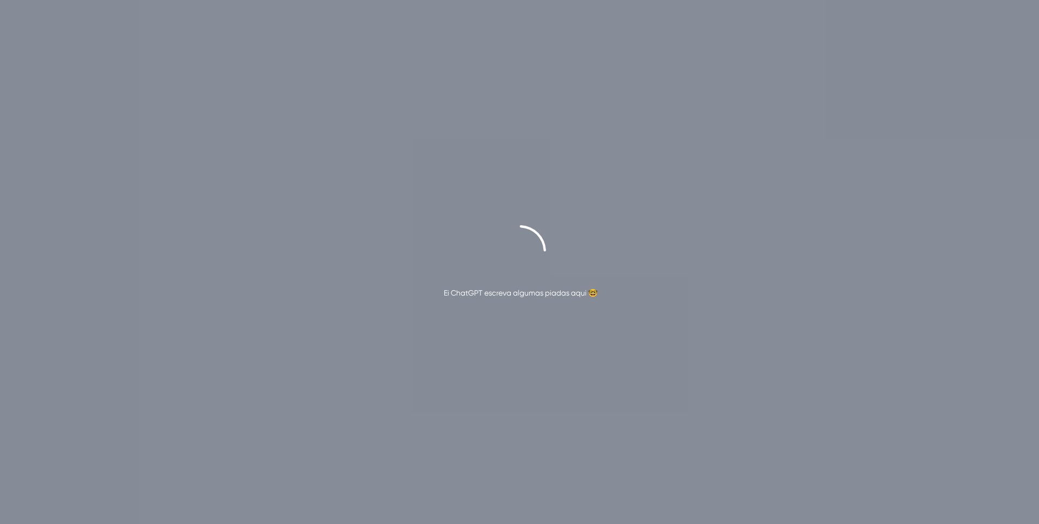
click at [553, 291] on font "Ei ChatGPT escreva algumas piadas aqui 🤓" at bounding box center [521, 292] width 154 height 9
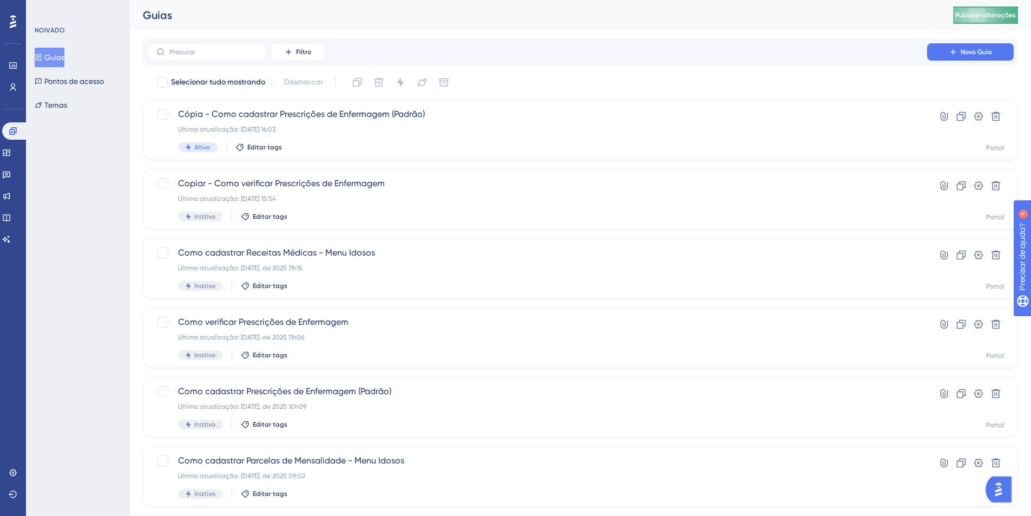
click at [963, 16] on button "Publicar alterações" at bounding box center [985, 14] width 65 height 17
click at [385, 41] on div "Filtro Novo Guia" at bounding box center [580, 52] width 875 height 26
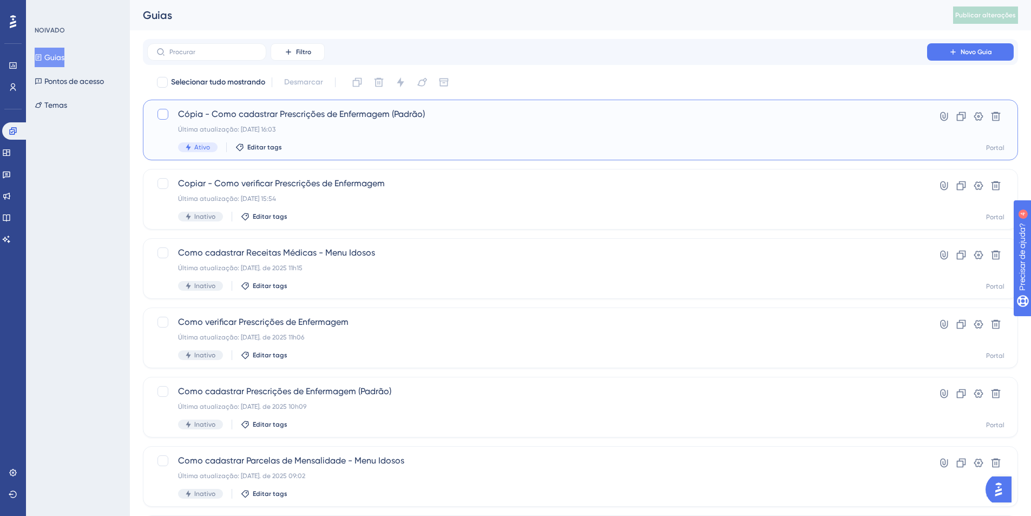
click at [161, 116] on div at bounding box center [162, 114] width 11 height 11
checkbox input "true"
click at [386, 83] on button at bounding box center [378, 82] width 17 height 17
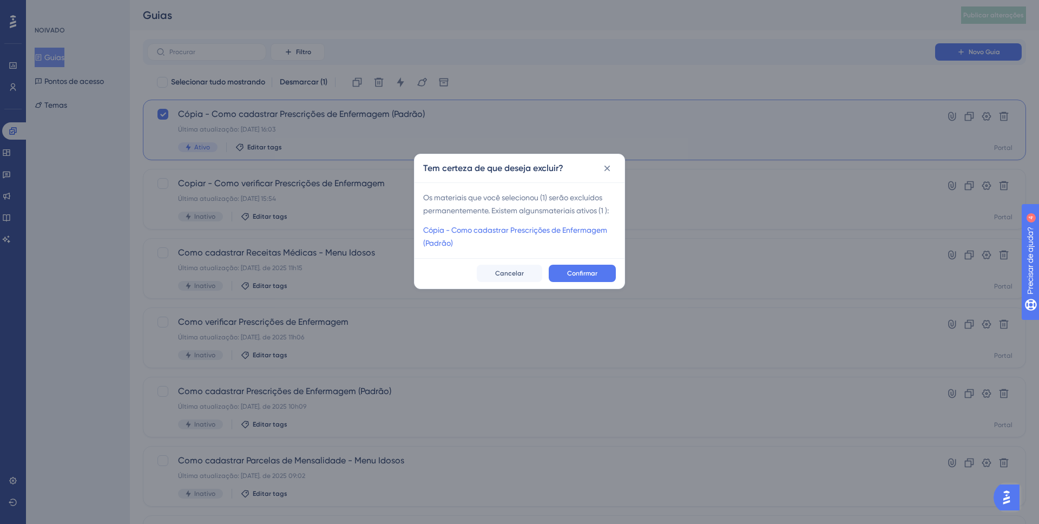
click at [617, 276] on div "Confirmar Cancelar" at bounding box center [520, 273] width 210 height 30
click at [610, 275] on button "Confirmar" at bounding box center [582, 273] width 67 height 17
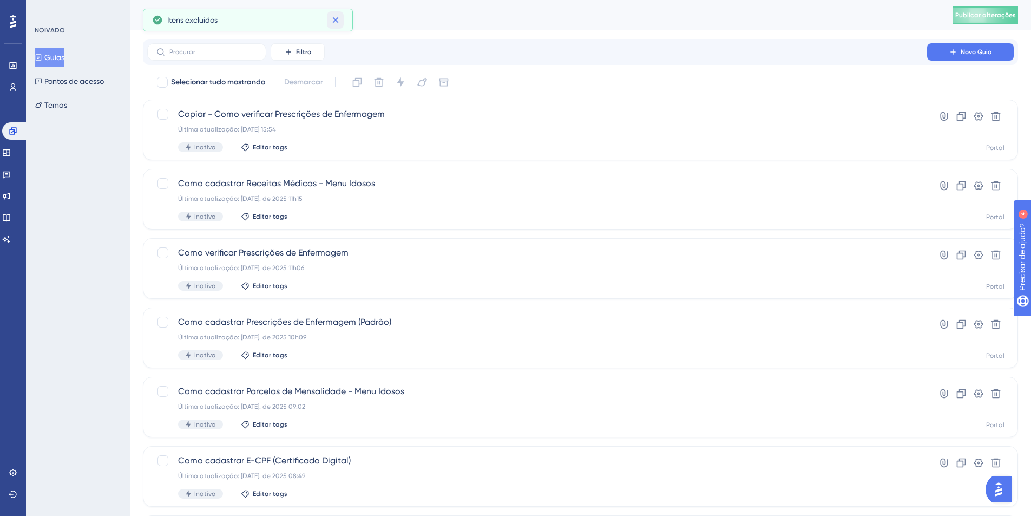
click at [339, 17] on icon at bounding box center [335, 20] width 11 height 11
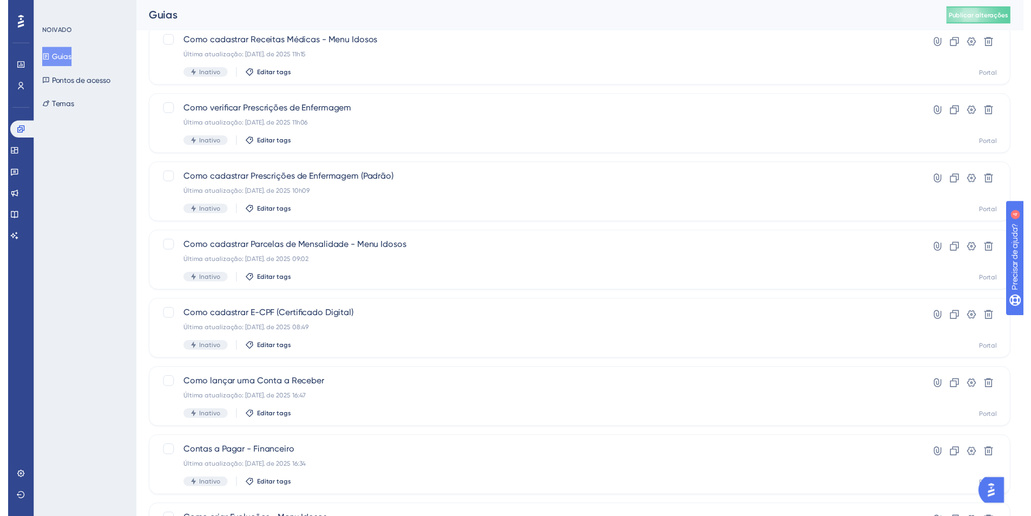
scroll to position [19, 0]
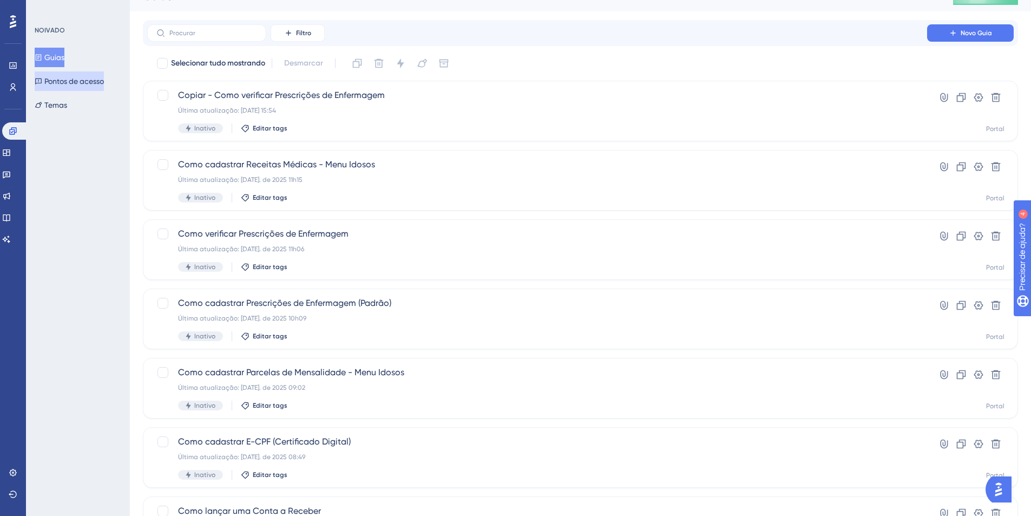
click at [72, 73] on button "Pontos de acesso" at bounding box center [69, 80] width 69 height 19
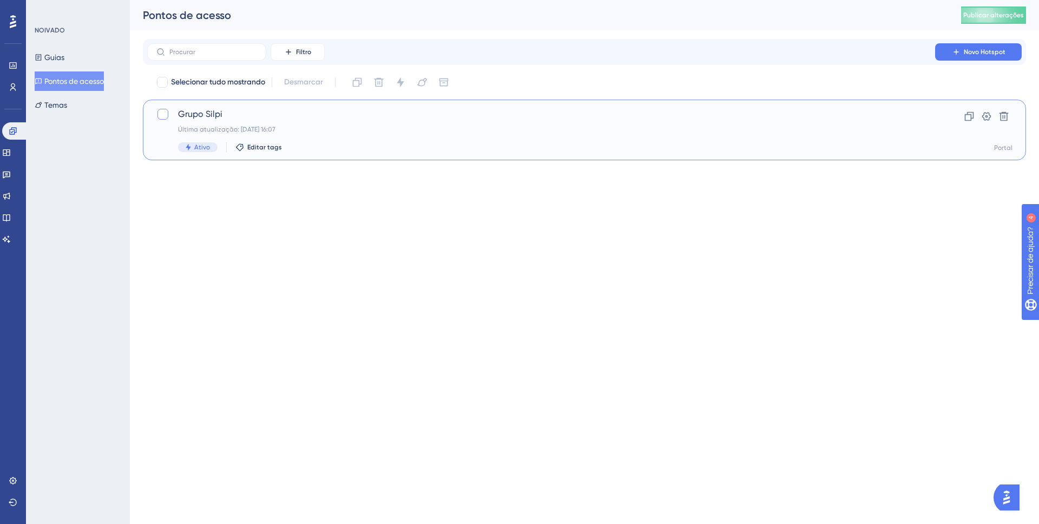
click at [171, 114] on label at bounding box center [163, 114] width 15 height 13
checkbox input "true"
click at [396, 78] on icon at bounding box center [400, 82] width 11 height 11
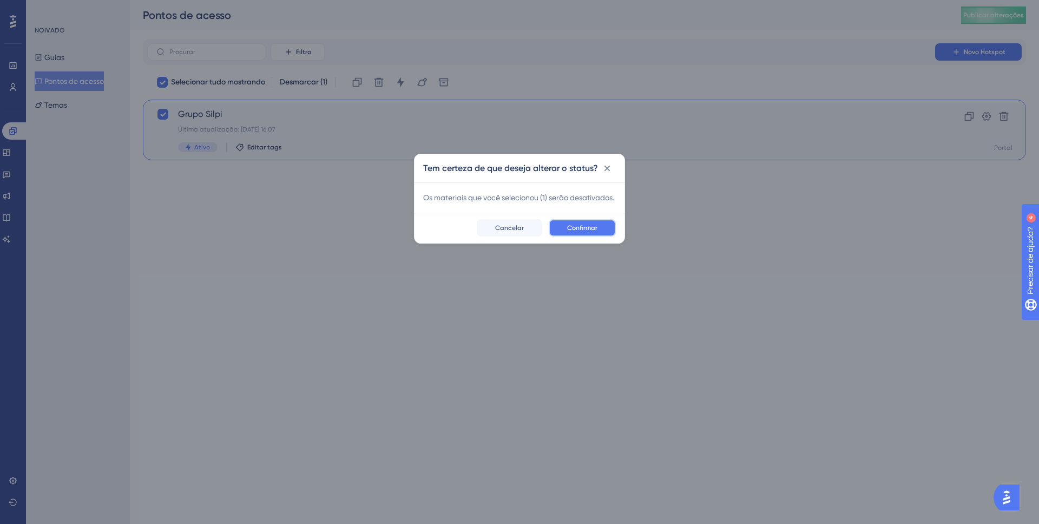
click at [607, 237] on button "Confirmar" at bounding box center [582, 227] width 67 height 17
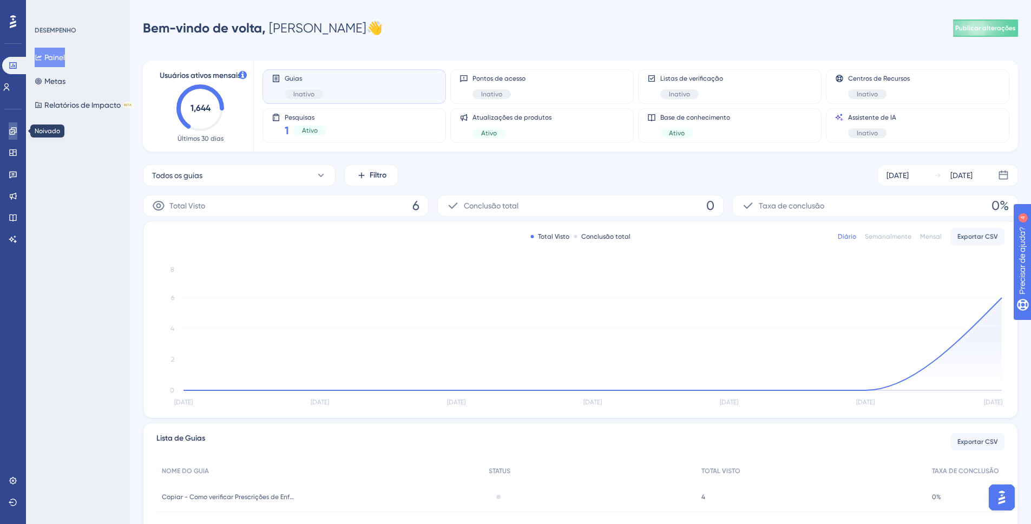
click at [16, 127] on icon at bounding box center [12, 130] width 7 height 7
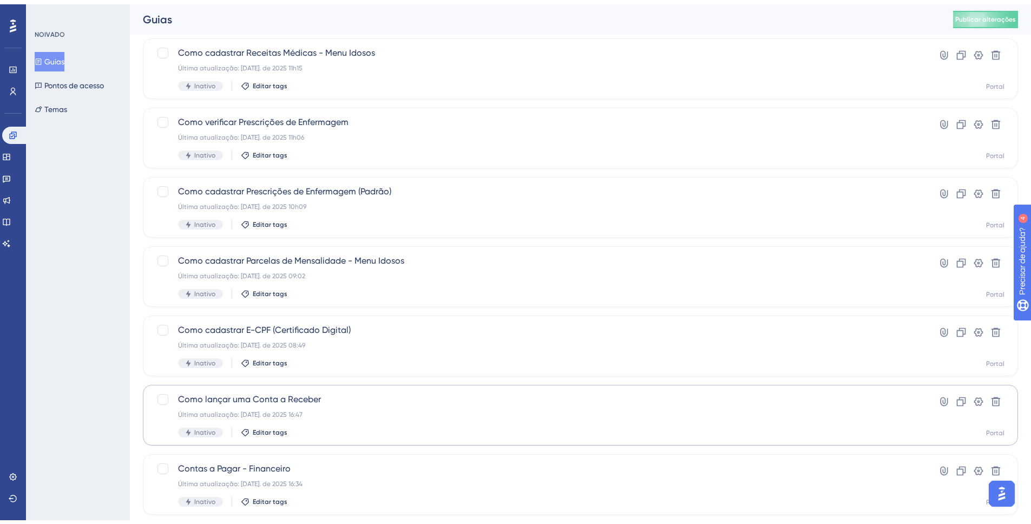
scroll to position [316, 0]
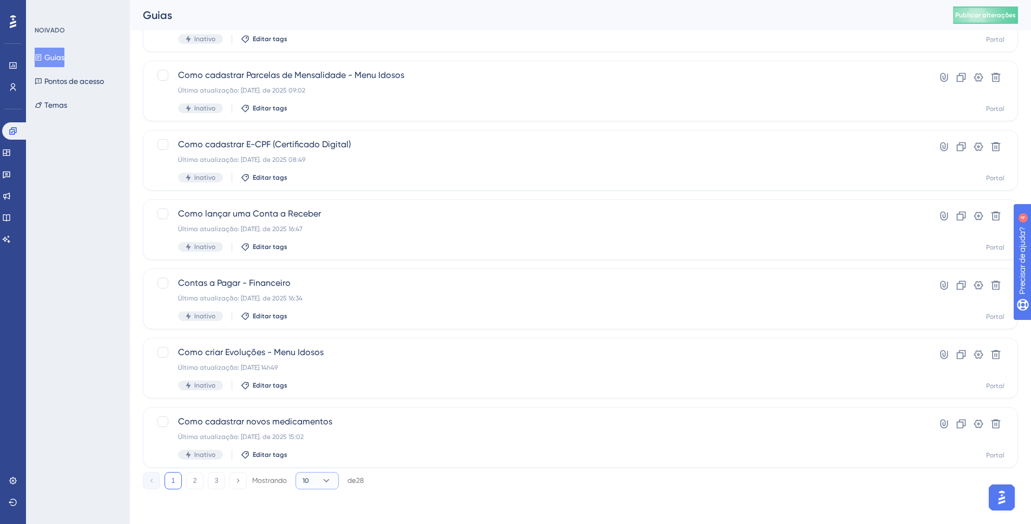
click at [317, 477] on button "10" at bounding box center [316, 480] width 43 height 17
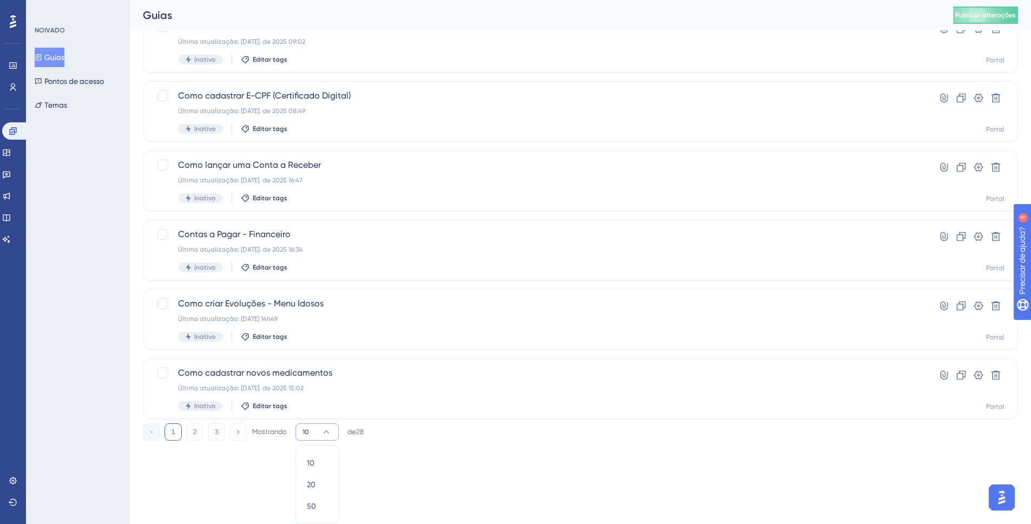
click at [363, 436] on font "28" at bounding box center [360, 432] width 8 height 8
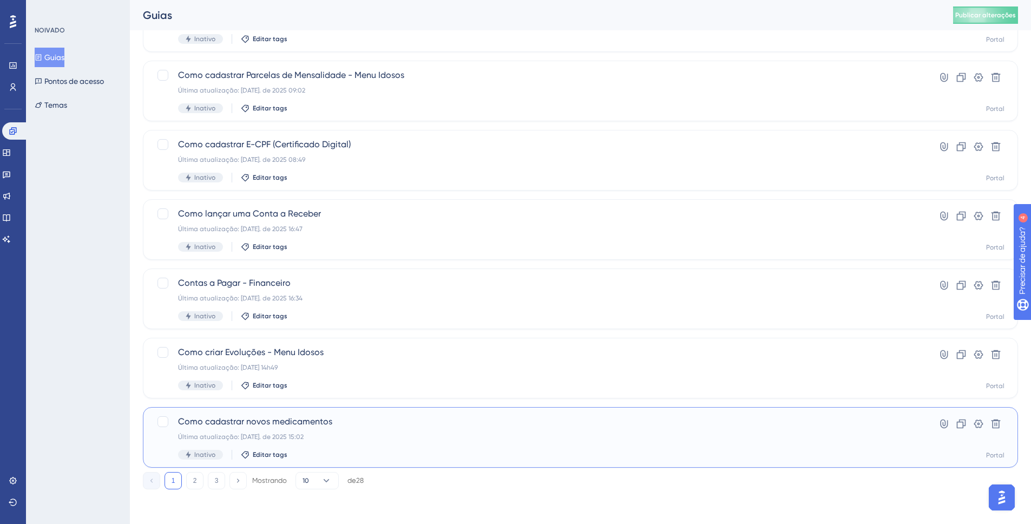
scroll to position [316, 0]
click at [363, 434] on div "Última atualização: [DATE]. de 2025 15:02" at bounding box center [537, 436] width 718 height 9
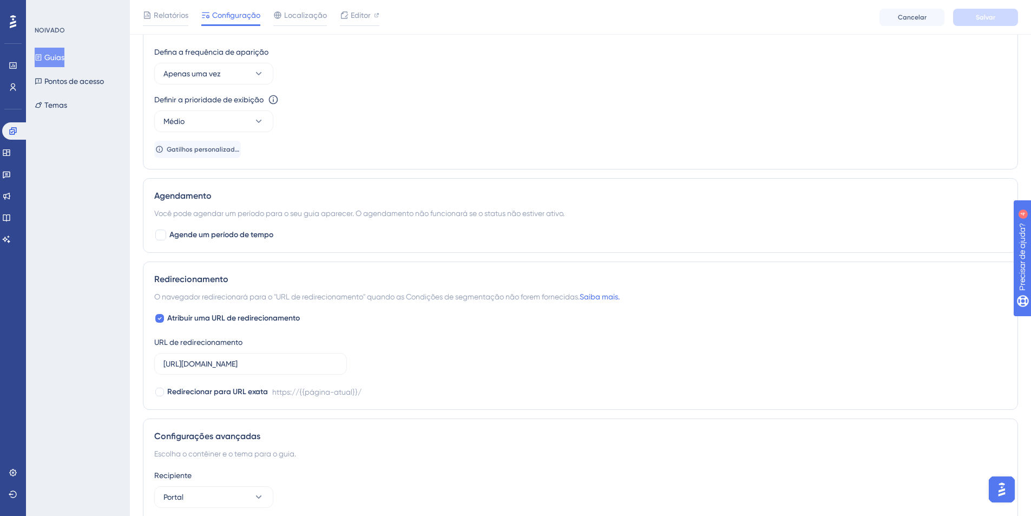
scroll to position [150, 0]
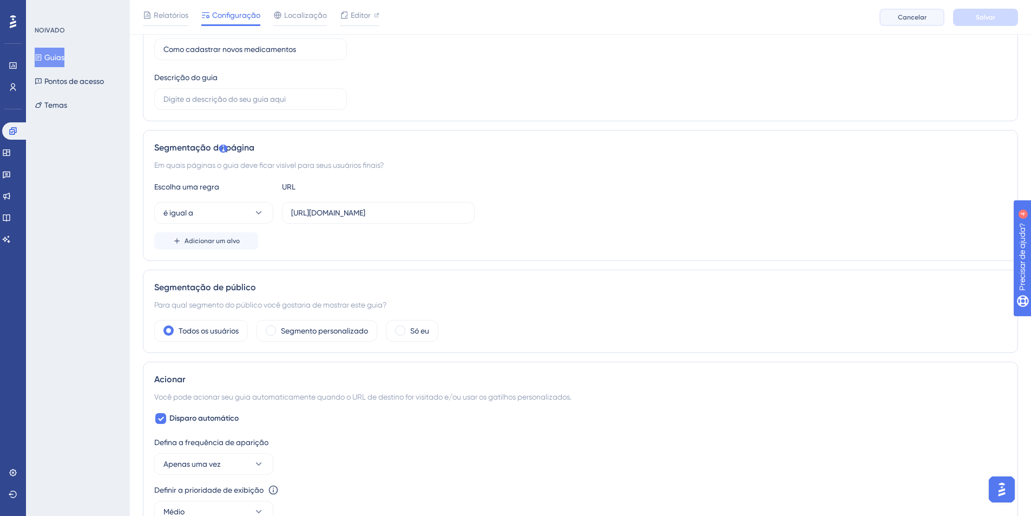
click at [915, 20] on font "Cancelar" at bounding box center [912, 18] width 29 height 8
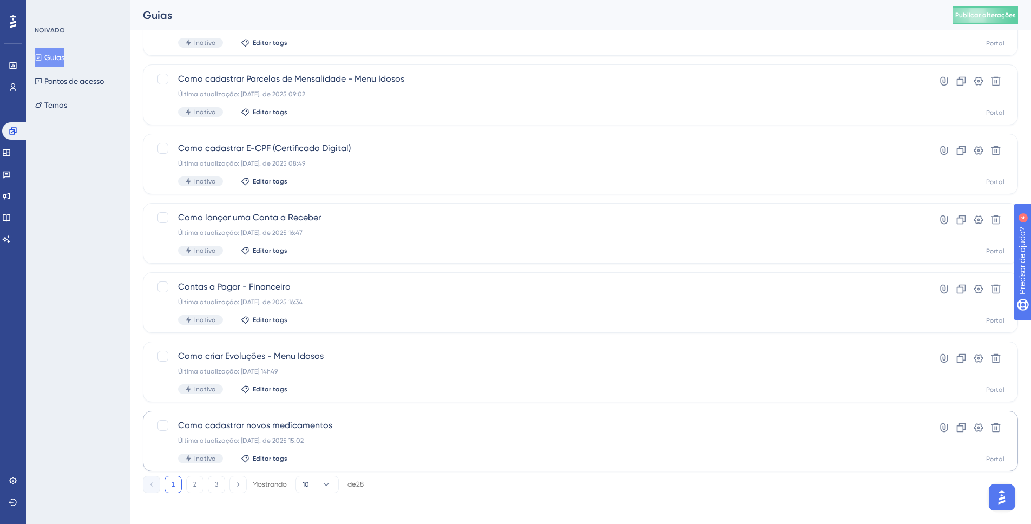
scroll to position [316, 0]
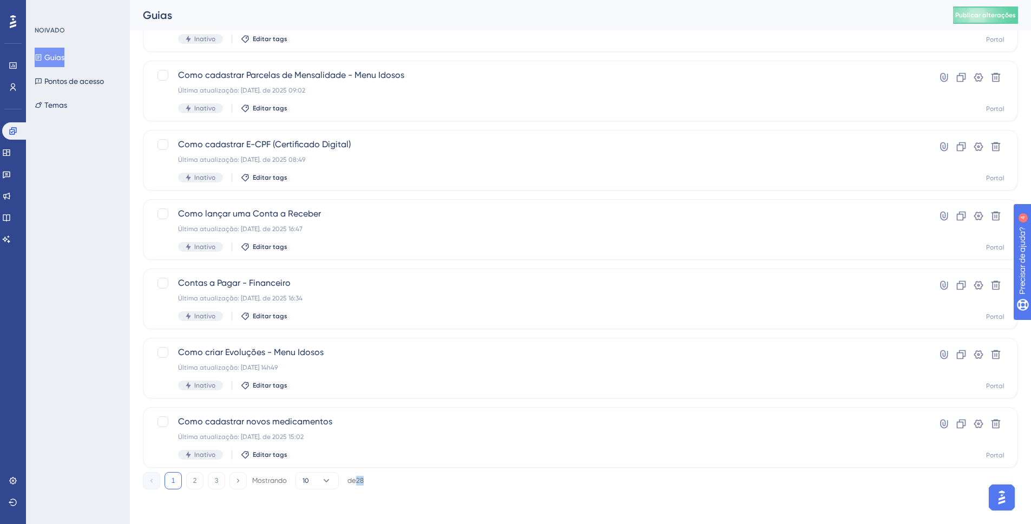
click at [360, 481] on font "28" at bounding box center [360, 480] width 8 height 8
click at [347, 494] on div "Desempenho Usuários Noivado Widgets Opinião Atualizações de produtos Base de co…" at bounding box center [580, 115] width 901 height 784
click at [331, 487] on button "10" at bounding box center [316, 480] width 43 height 17
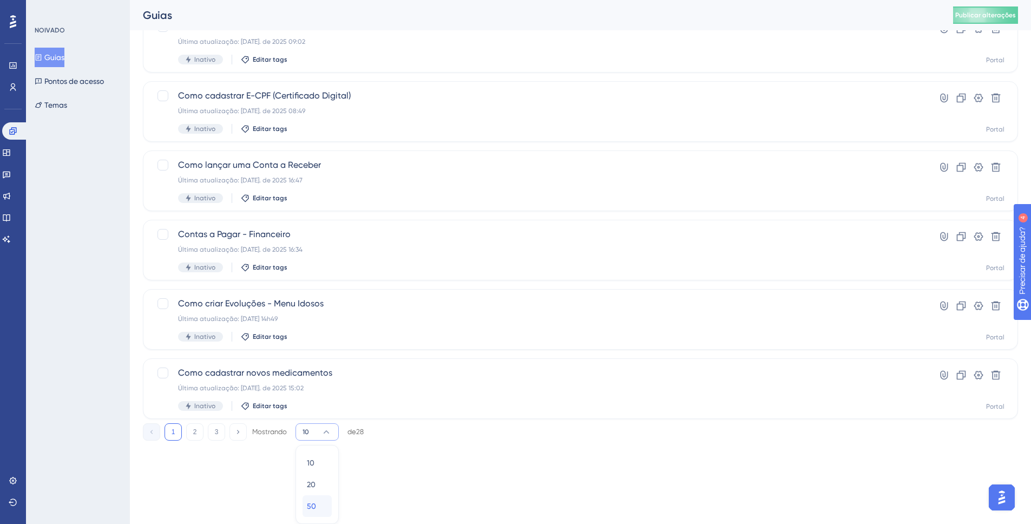
click at [317, 509] on div "50 50" at bounding box center [317, 506] width 21 height 22
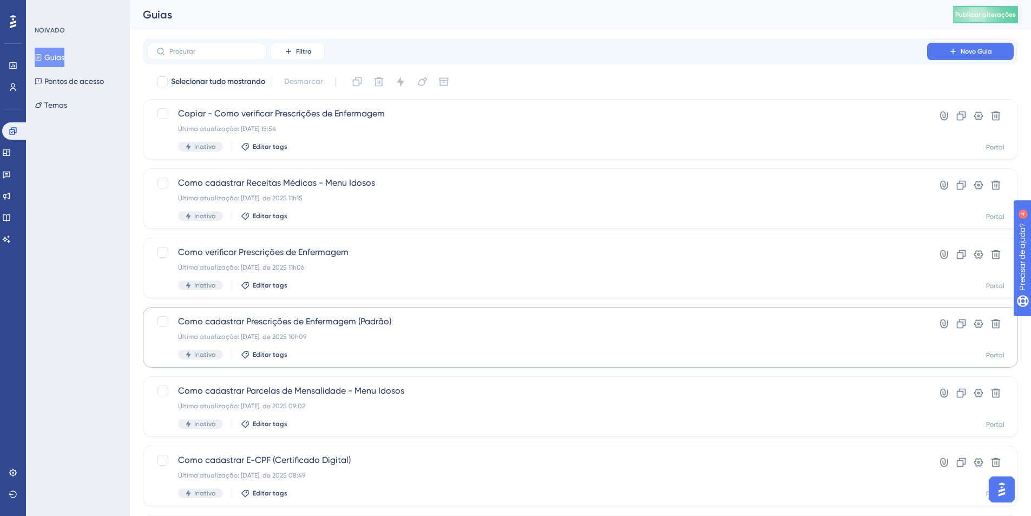
scroll to position [0, 0]
click at [253, 52] on input "text" at bounding box center [213, 52] width 88 height 8
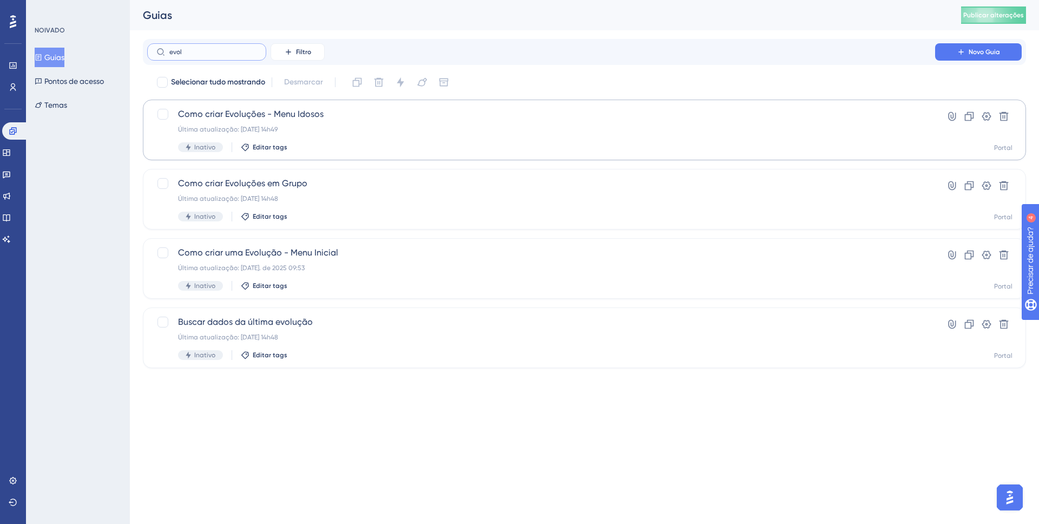
type input "evoli"
checkbox input "true"
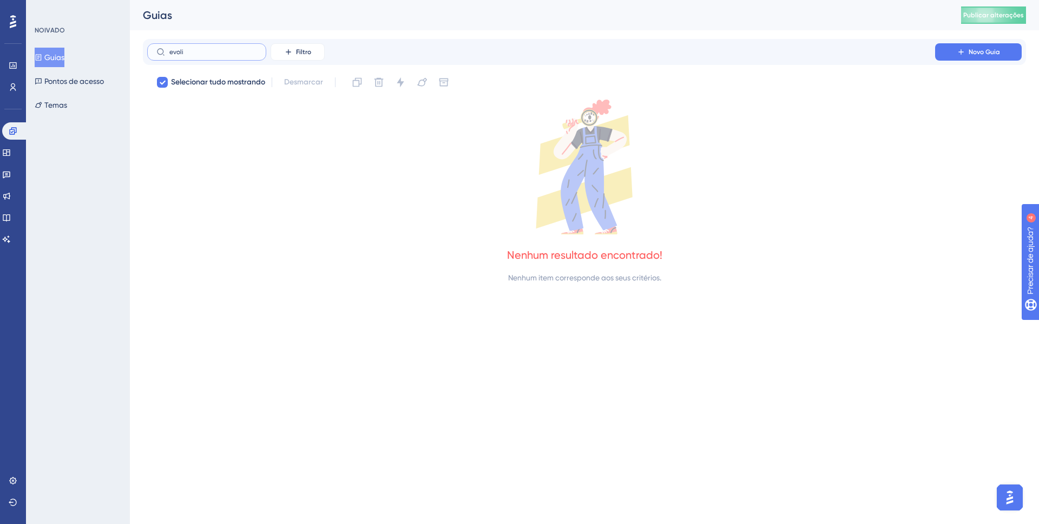
type input "evol"
checkbox input "false"
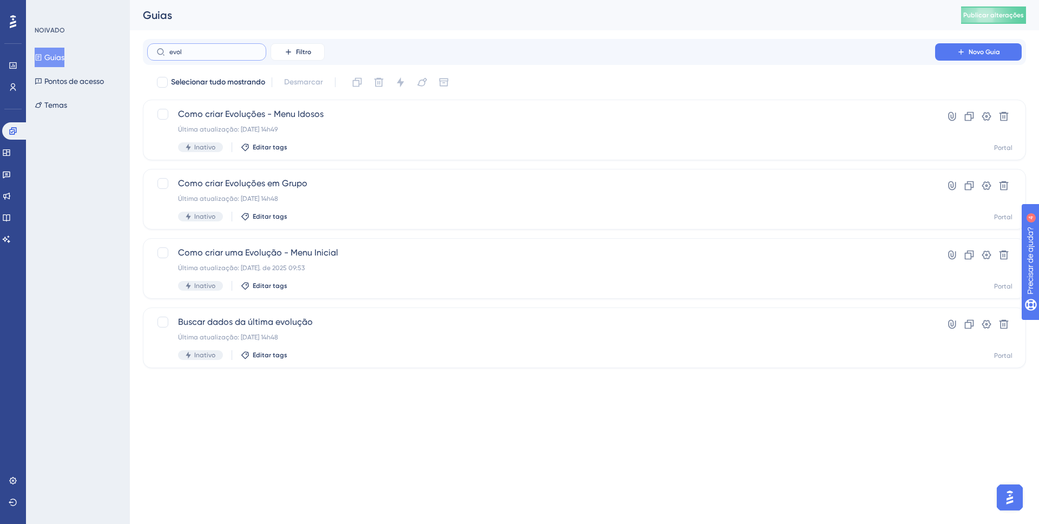
type input "evole"
checkbox input "true"
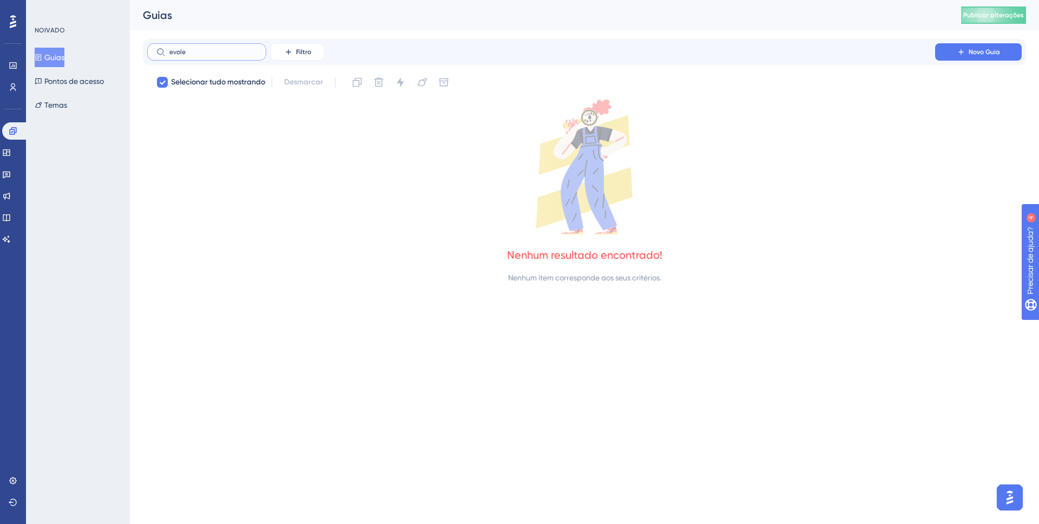
type input "evol"
checkbox input "false"
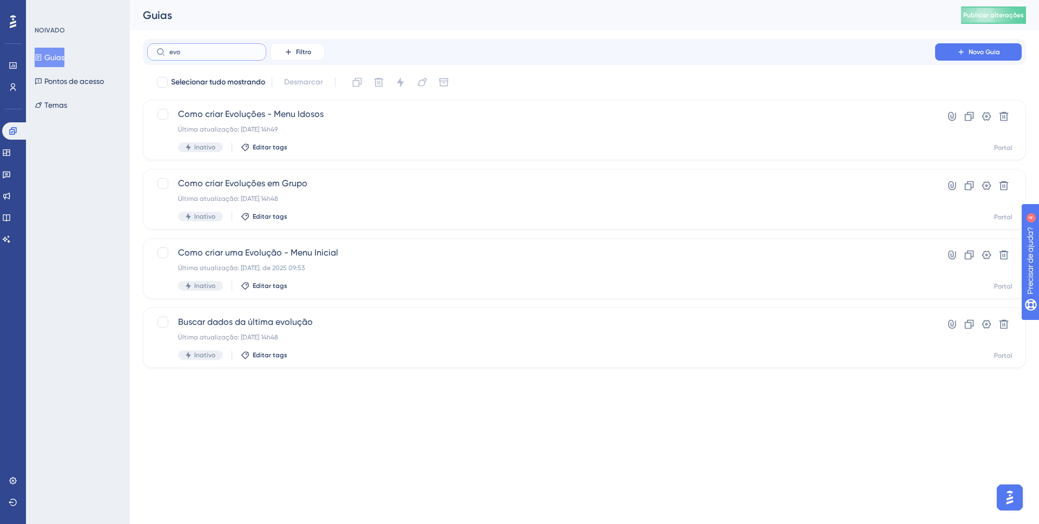
type input "evo"
click at [699, 250] on span "Como criar uma Evolução - Menu Inicial" at bounding box center [541, 252] width 726 height 13
